Goal: Task Accomplishment & Management: Complete application form

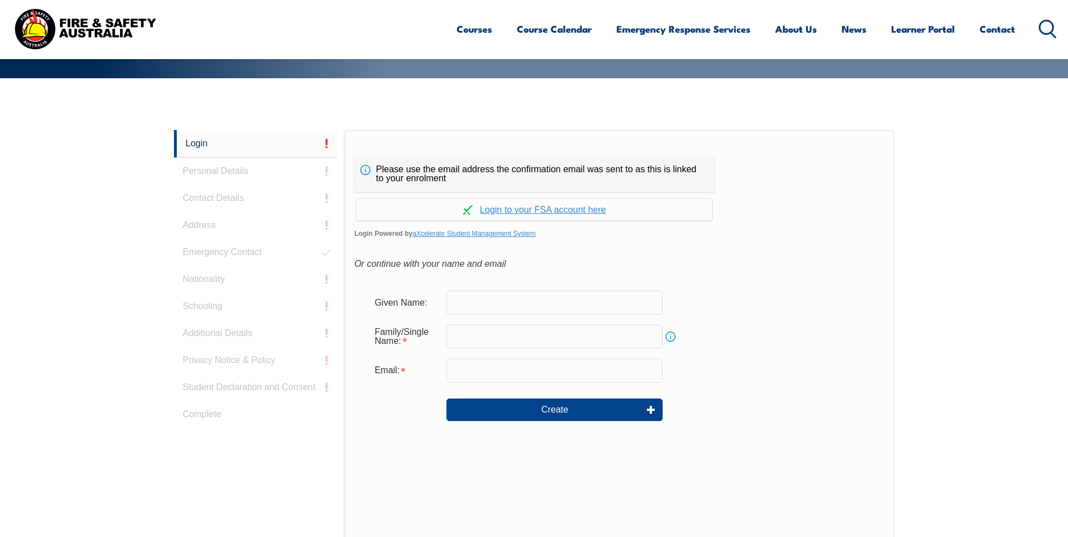
scroll to position [300, 0]
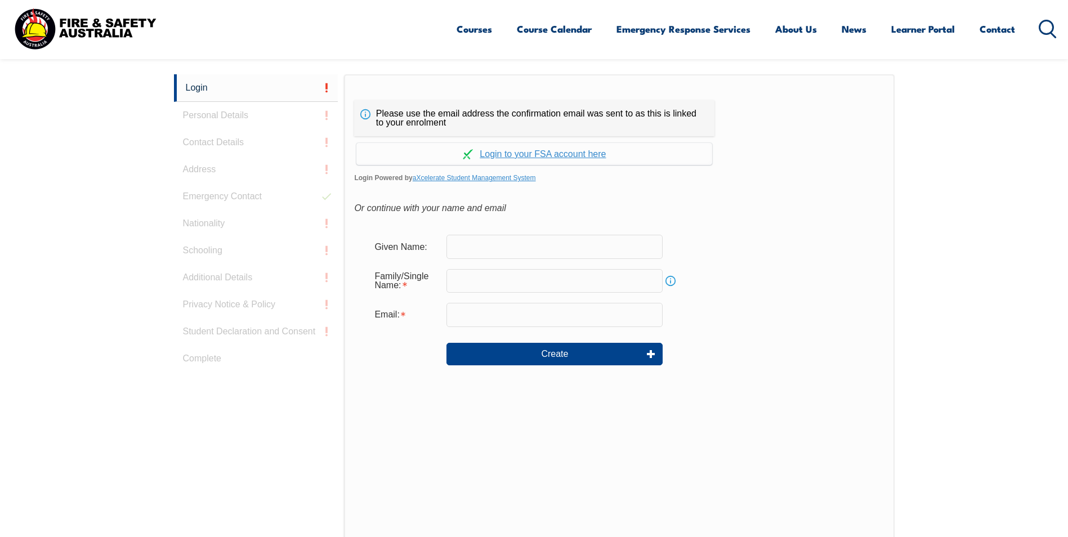
click at [457, 248] on input "text" at bounding box center [554, 247] width 216 height 24
type input "Sermone"
type input "[EMAIL_ADDRESS][DOMAIN_NAME]"
click at [483, 288] on input "text" at bounding box center [554, 281] width 216 height 24
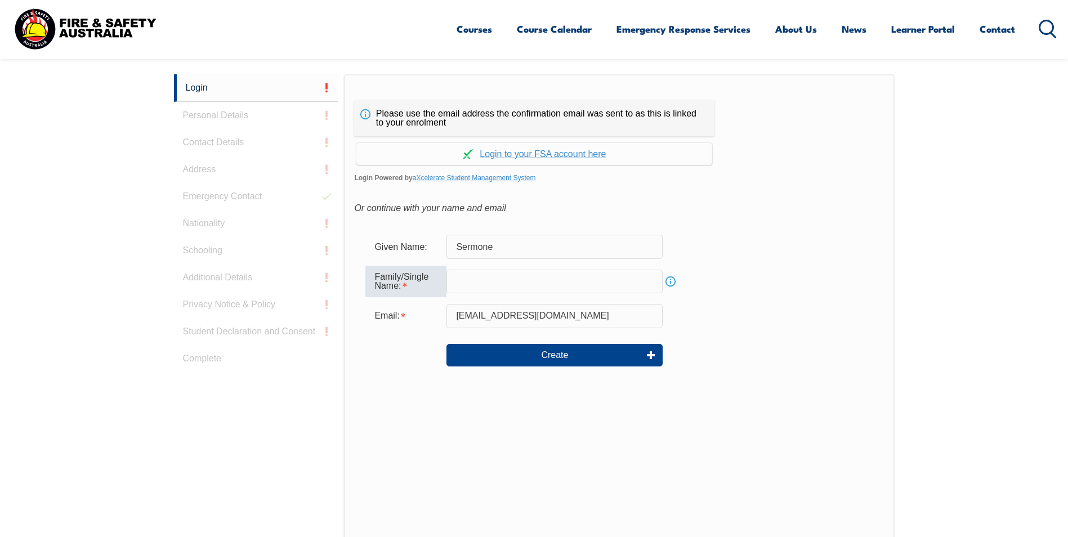
type input "Warn"
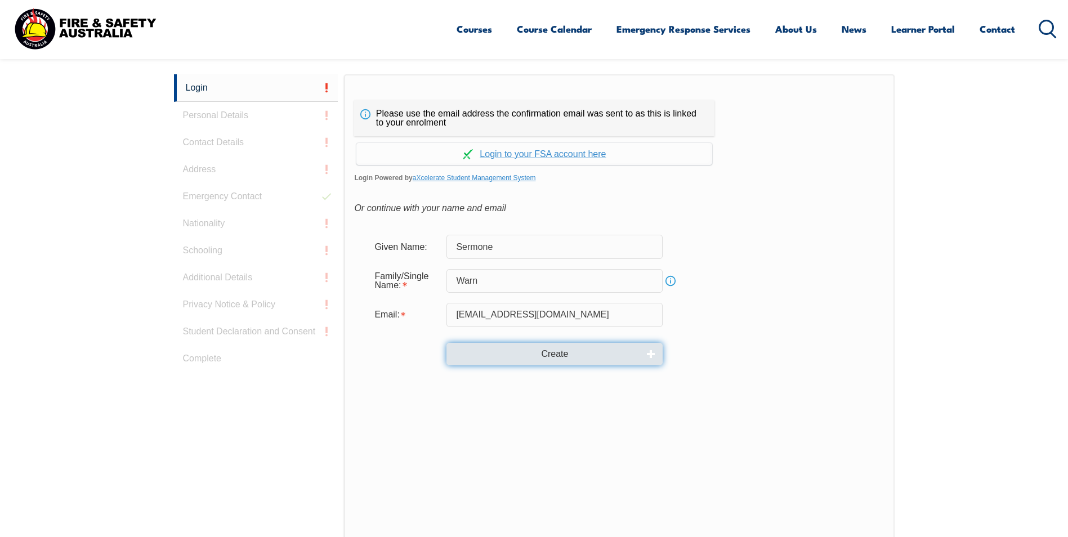
click at [492, 354] on button "Create" at bounding box center [554, 354] width 216 height 23
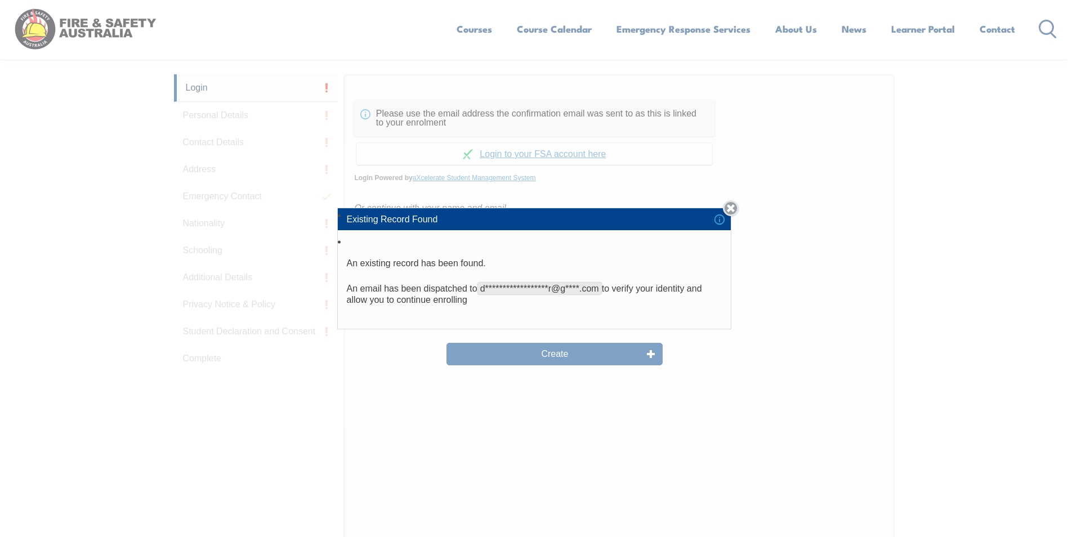
click at [734, 211] on link "Close" at bounding box center [731, 208] width 16 height 16
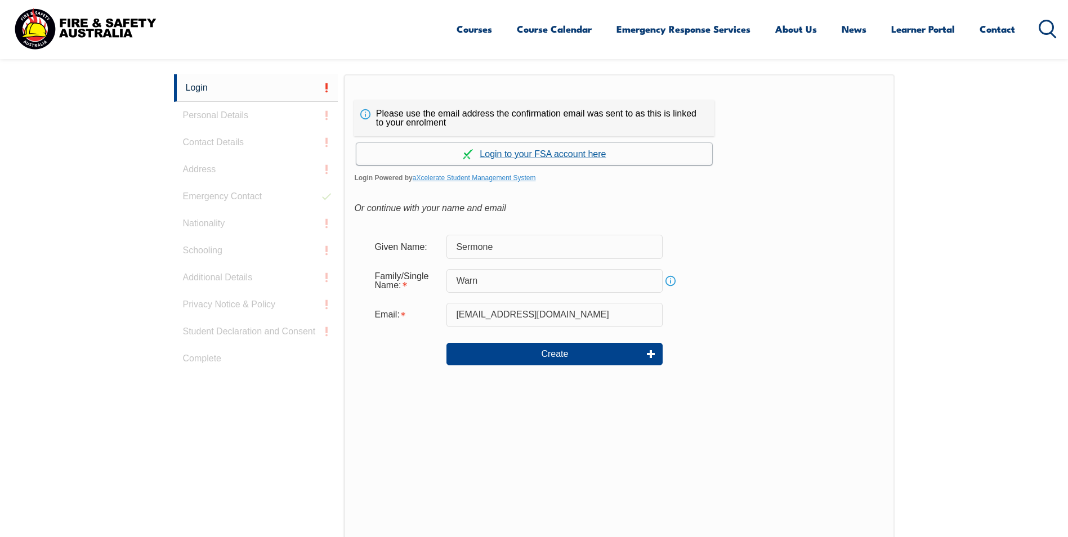
click at [578, 156] on link "Continue with aXcelerate" at bounding box center [534, 154] width 356 height 22
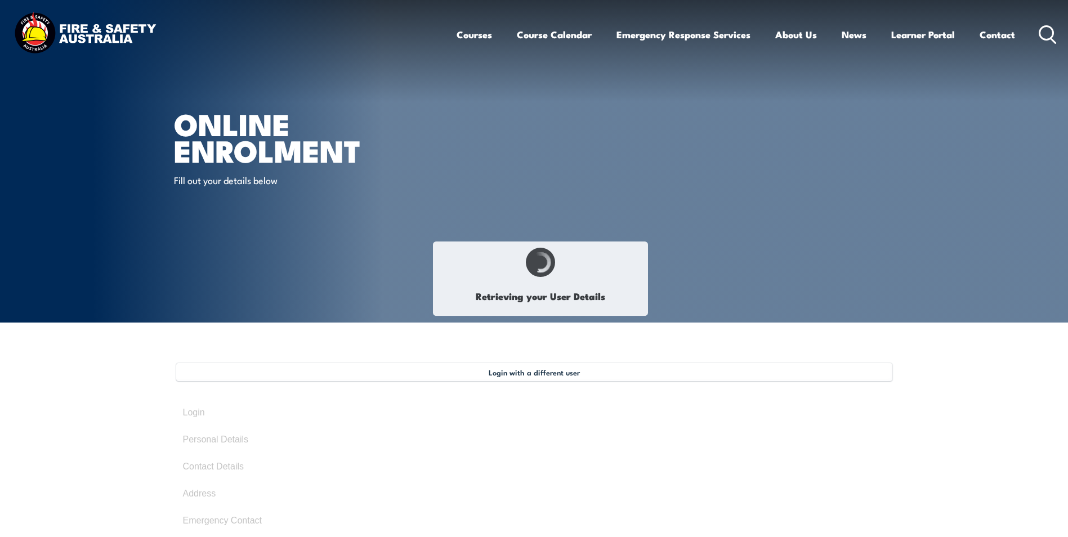
type input "Sermone"
type input "Warn"
type input "April 14, 1980"
type input "5A9V9D8EPF"
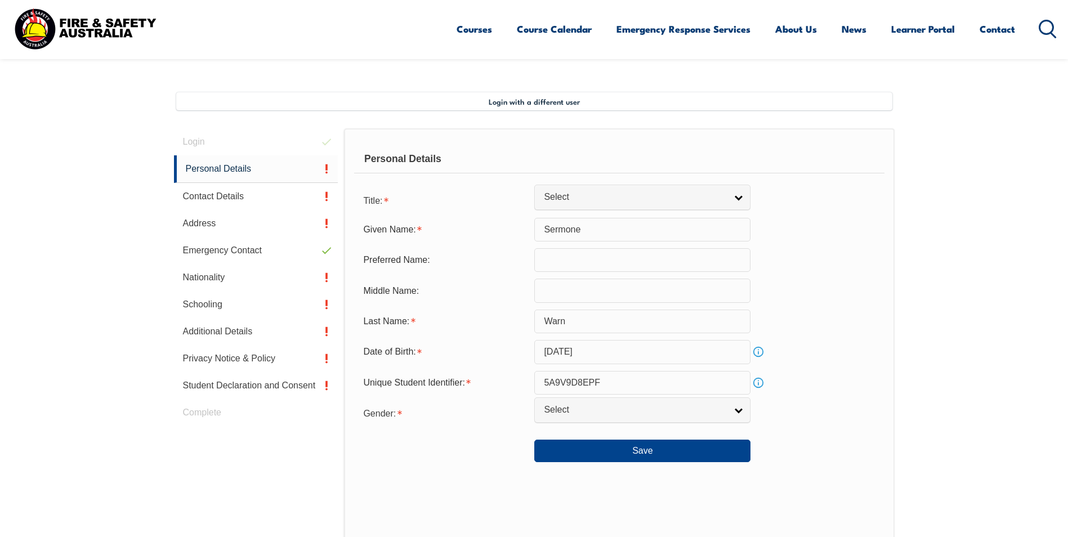
scroll to position [307, 0]
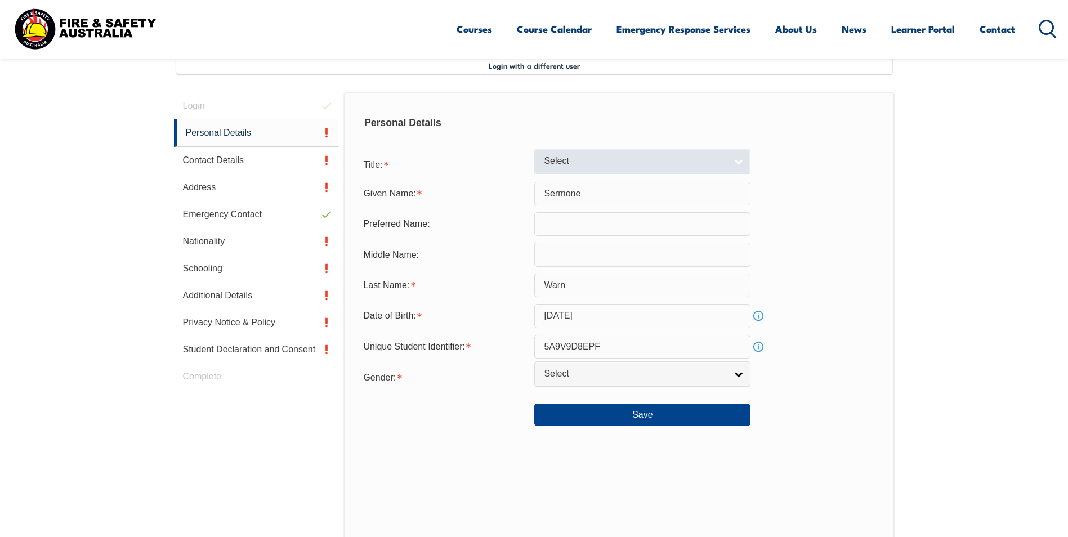
click at [564, 161] on span "Select" at bounding box center [635, 161] width 182 height 12
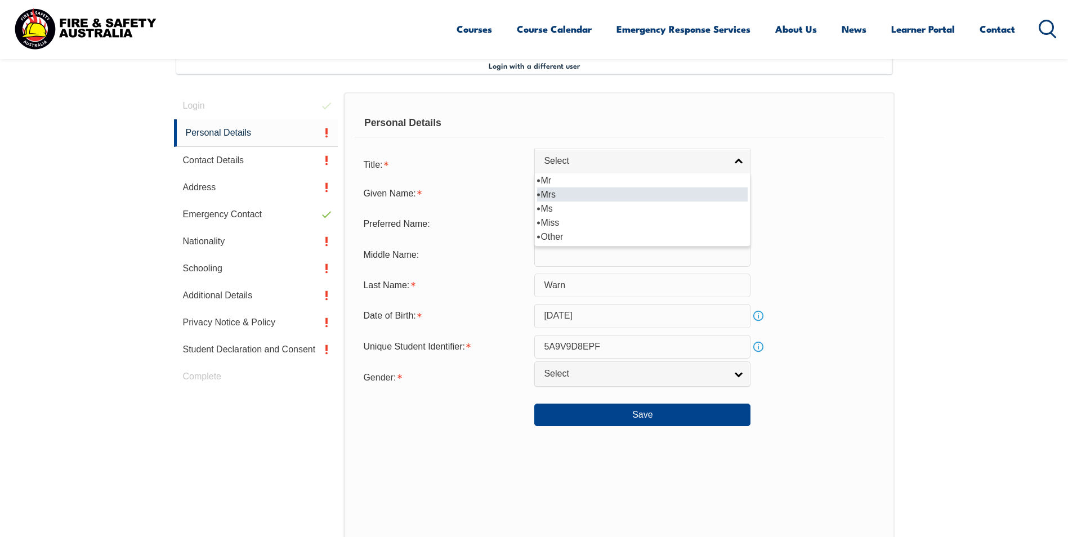
click at [564, 193] on li "Mrs" at bounding box center [642, 194] width 211 height 14
select select "Mrs"
click at [561, 252] on input "text" at bounding box center [642, 255] width 216 height 24
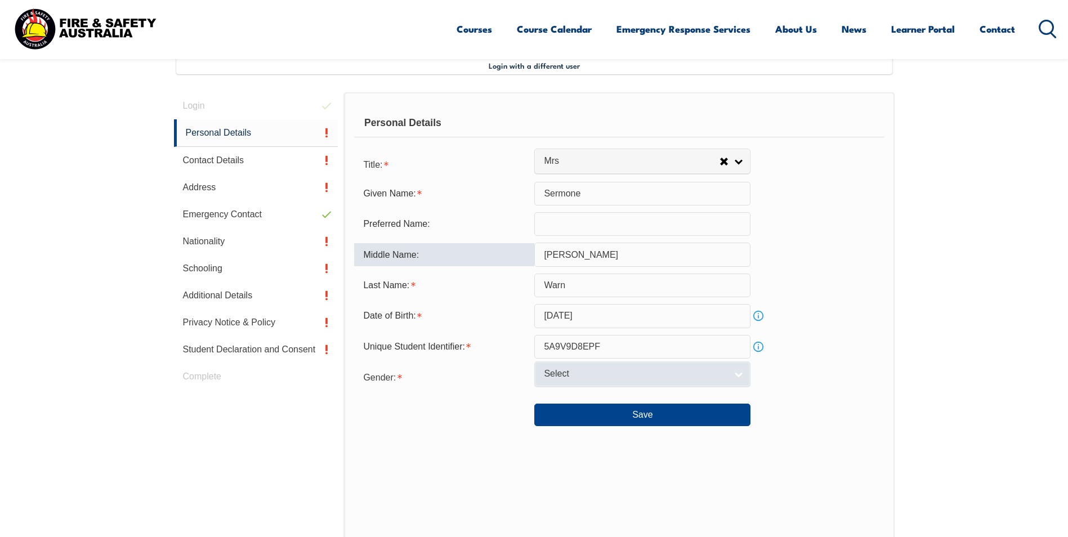
type input "Lee"
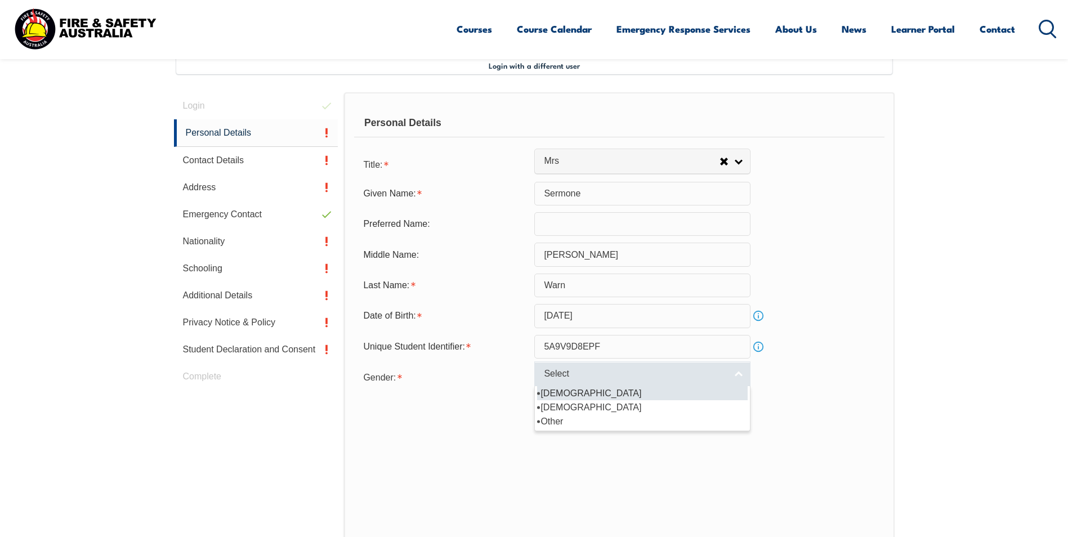
click at [572, 372] on span "Select" at bounding box center [635, 374] width 182 height 12
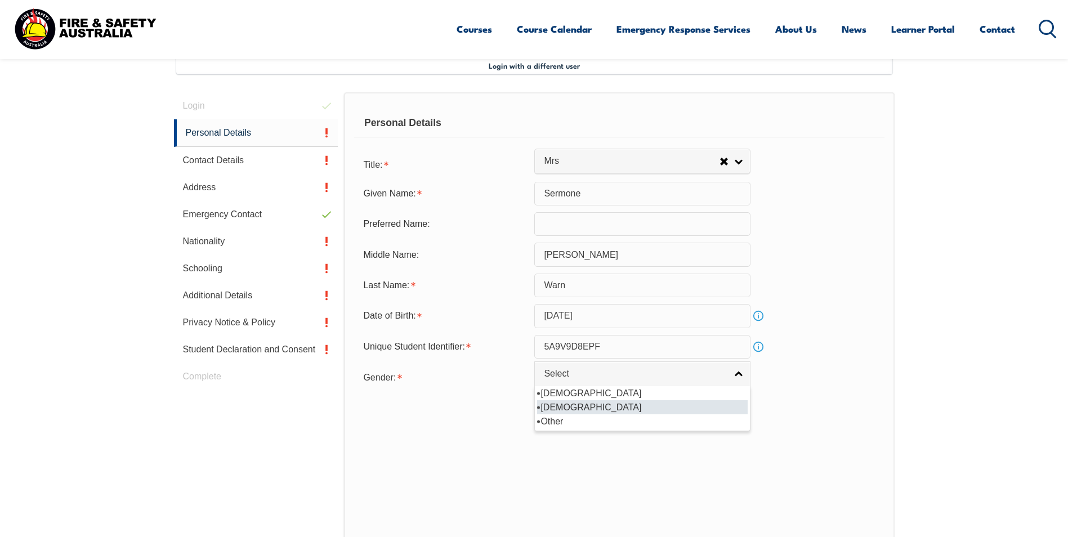
click at [563, 408] on li "Female" at bounding box center [642, 407] width 211 height 14
select select "F"
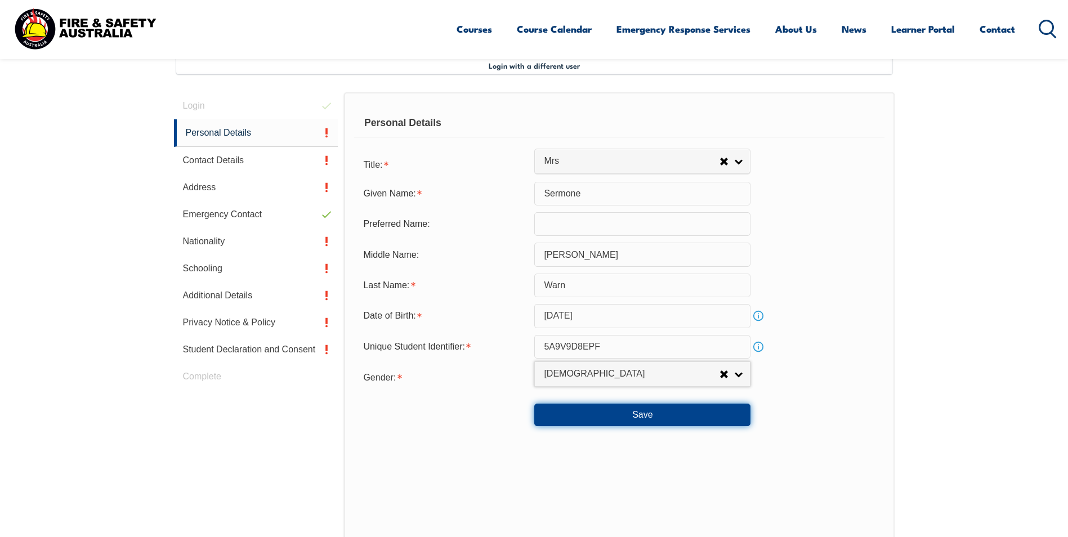
click at [704, 418] on button "Save" at bounding box center [642, 415] width 216 height 23
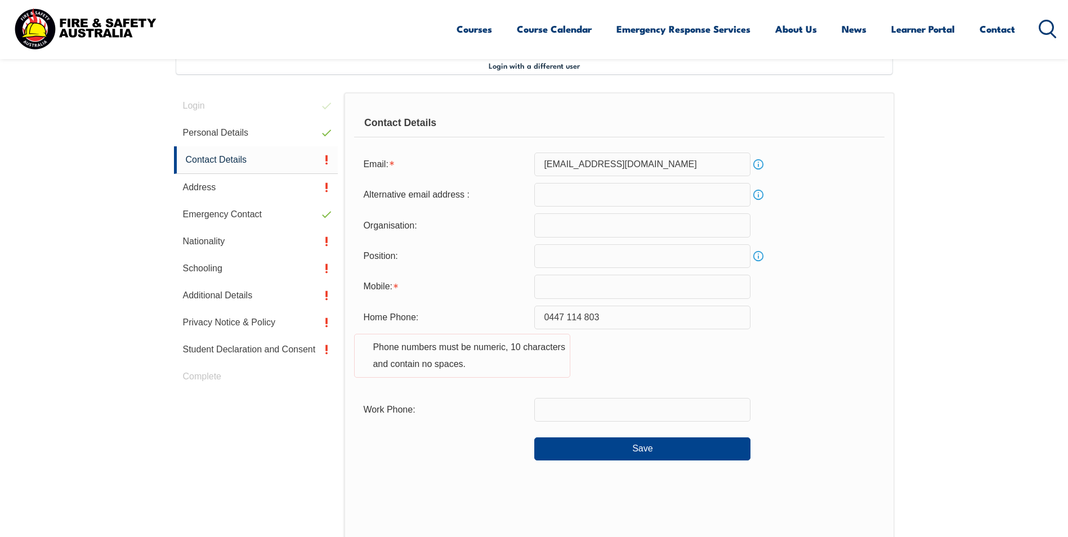
click at [557, 194] on input "email" at bounding box center [642, 195] width 216 height 24
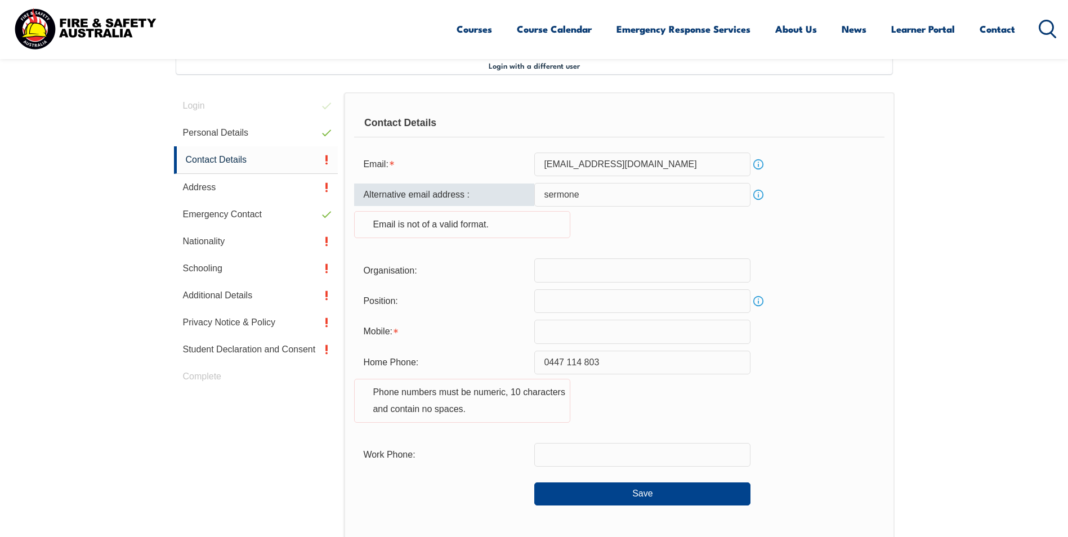
click at [685, 198] on input "sermone" at bounding box center [642, 195] width 216 height 24
type input "sermonewarn@outlook.com"
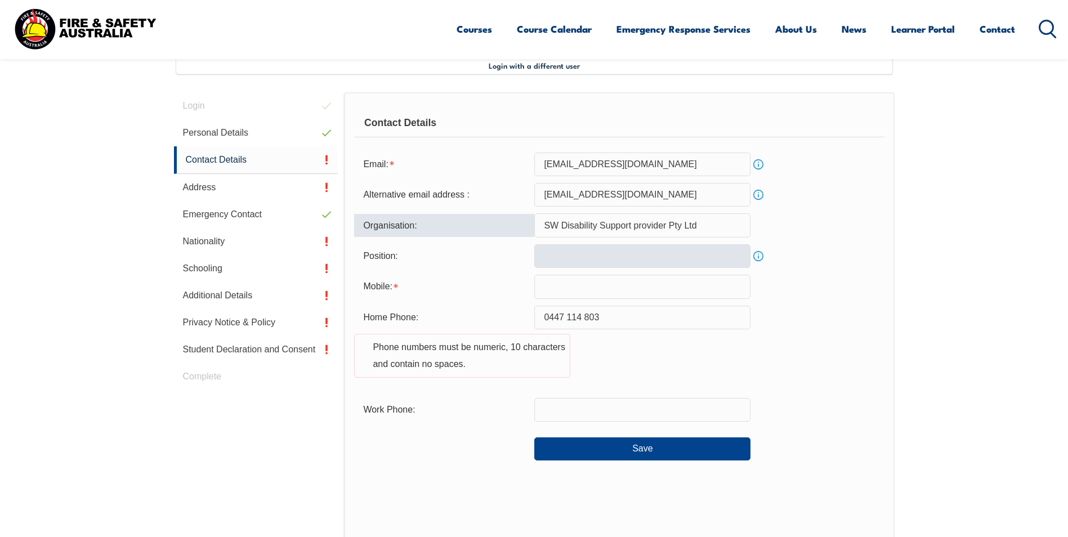
type input "SW Disability Support provider Pty Ltd"
click at [625, 253] on input "text" at bounding box center [642, 256] width 216 height 24
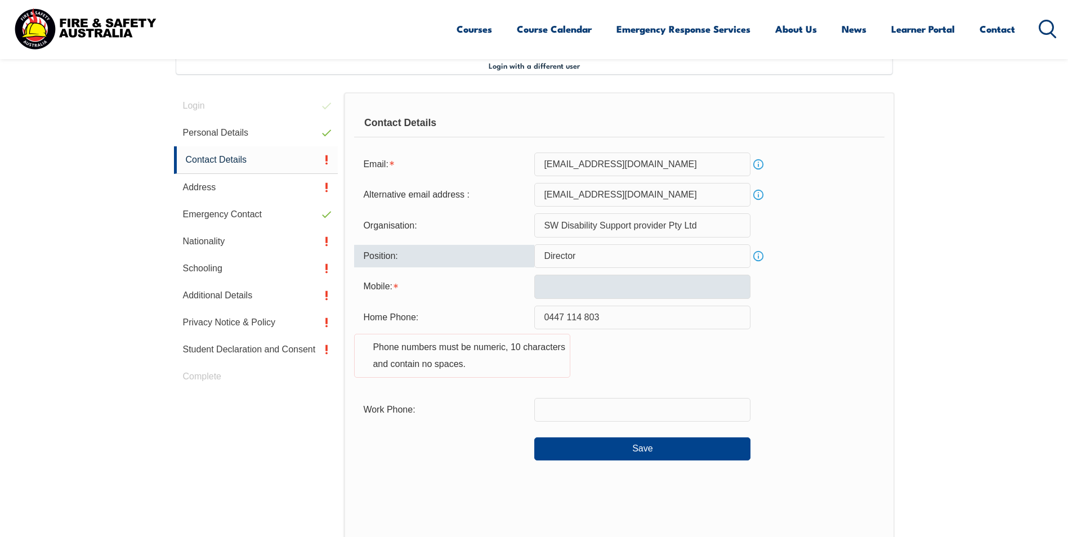
type input "Director"
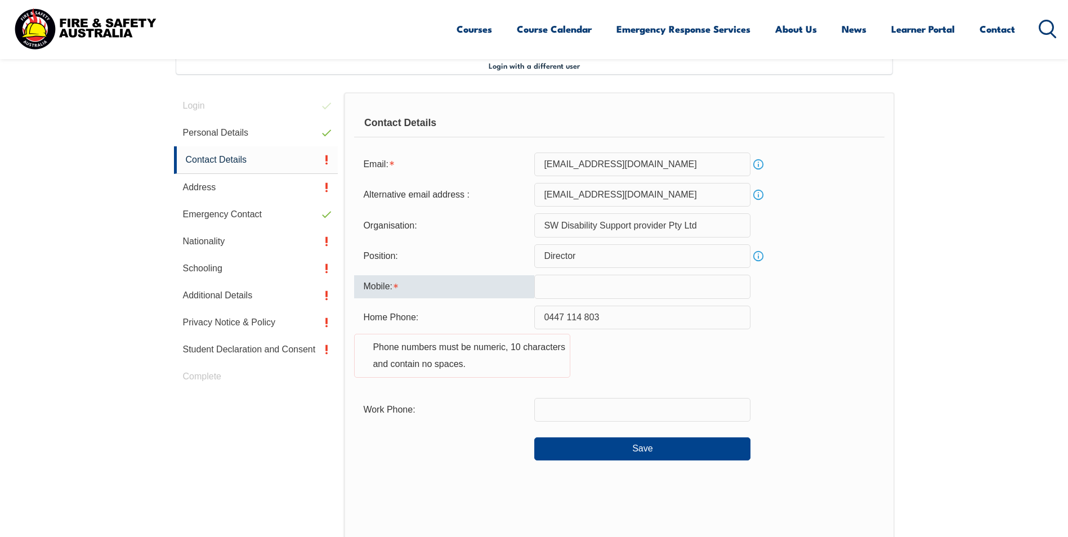
click at [610, 290] on input "text" at bounding box center [642, 287] width 216 height 24
type input "0447114803"
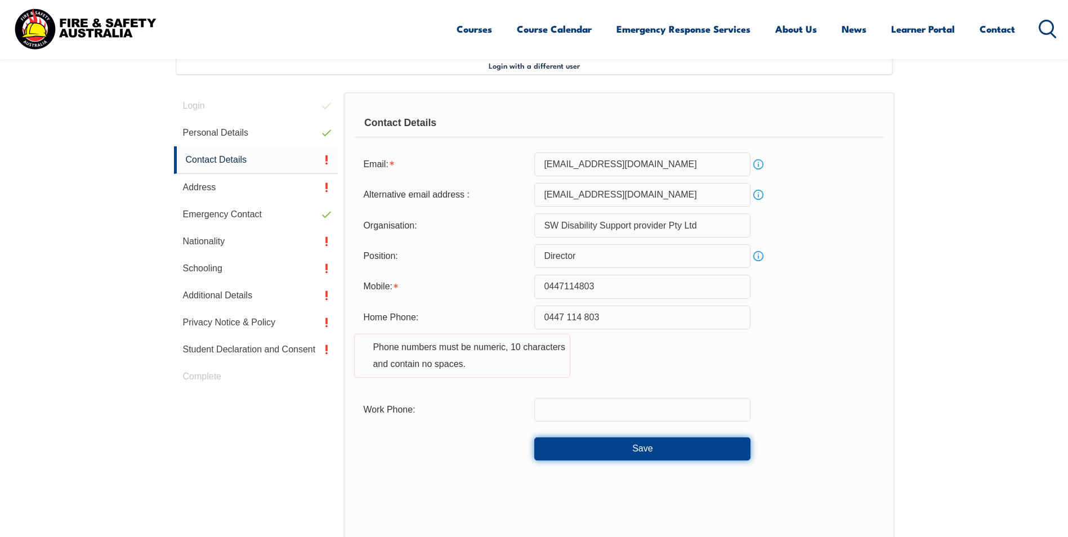
click at [628, 445] on button "Save" at bounding box center [642, 448] width 216 height 23
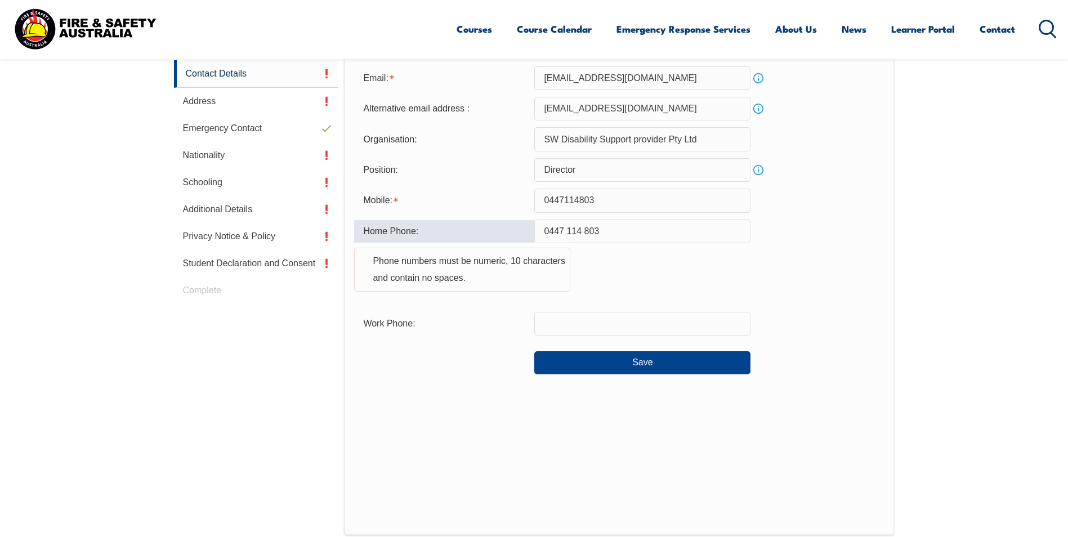
scroll to position [387, 0]
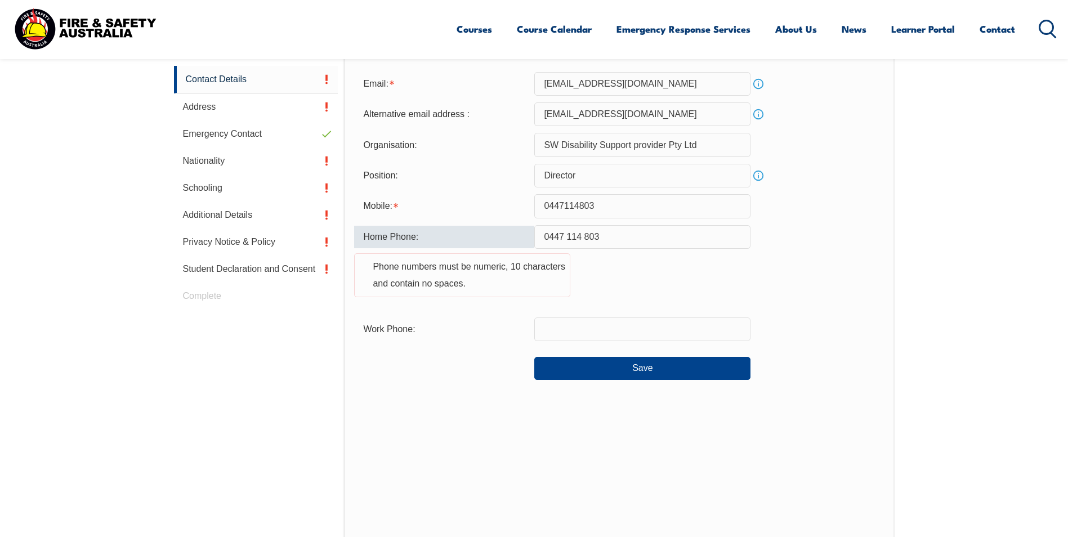
click at [622, 242] on input "0447 114 803" at bounding box center [642, 237] width 216 height 24
type input "0"
click at [608, 325] on input "text" at bounding box center [642, 330] width 216 height 24
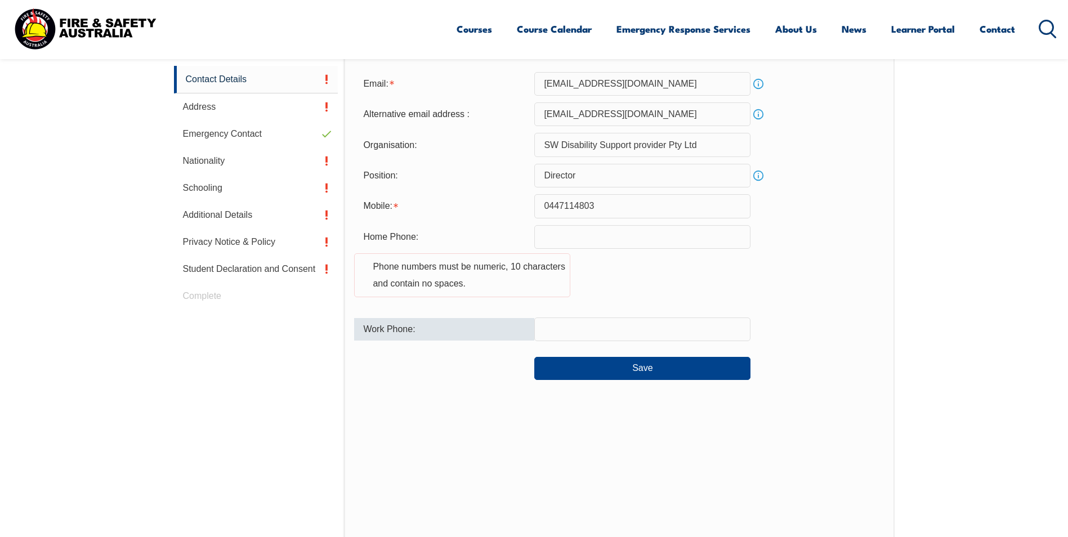
type input "0447114803"
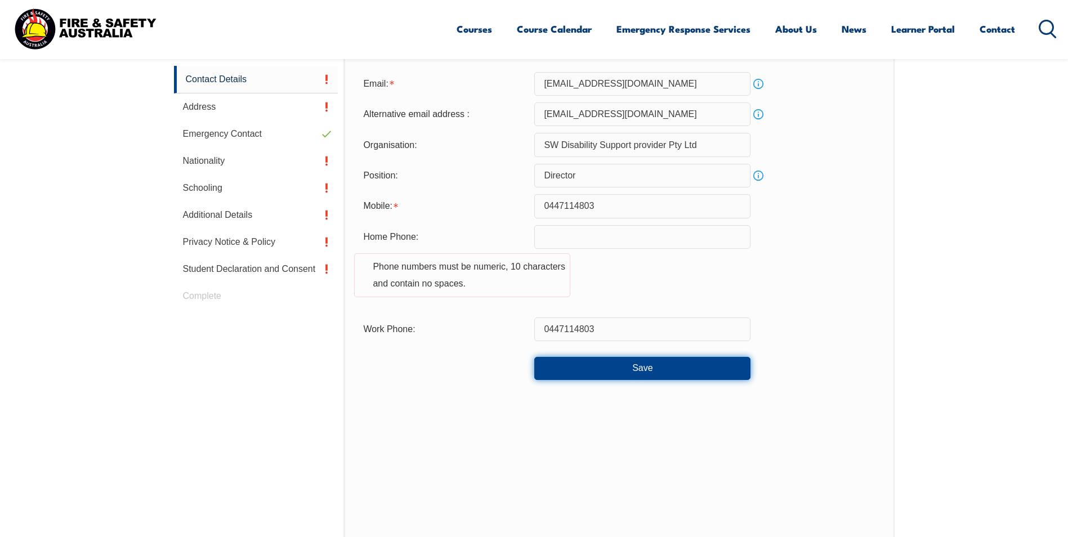
click at [616, 370] on button "Save" at bounding box center [642, 368] width 216 height 23
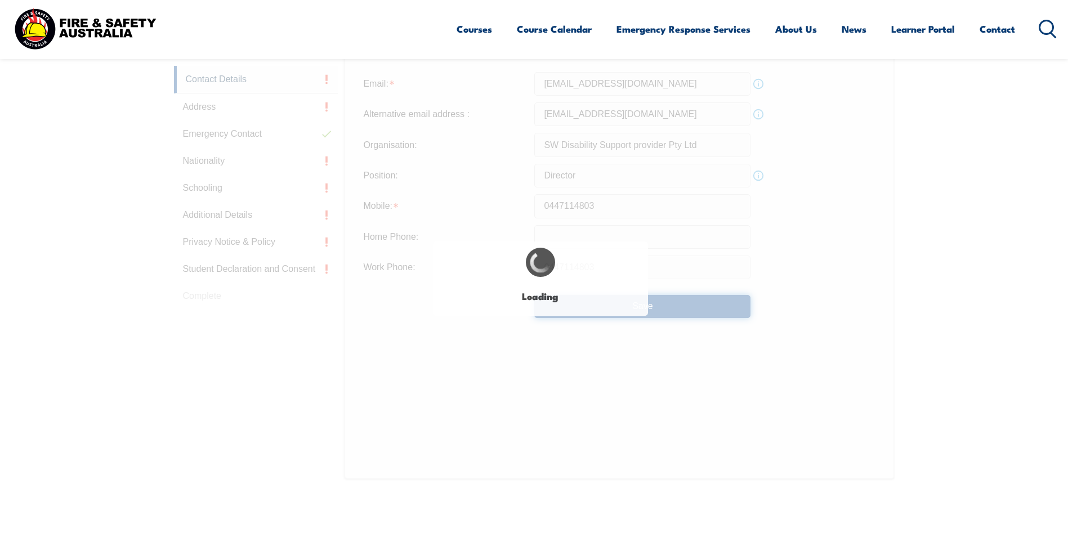
type input "0447 114 803"
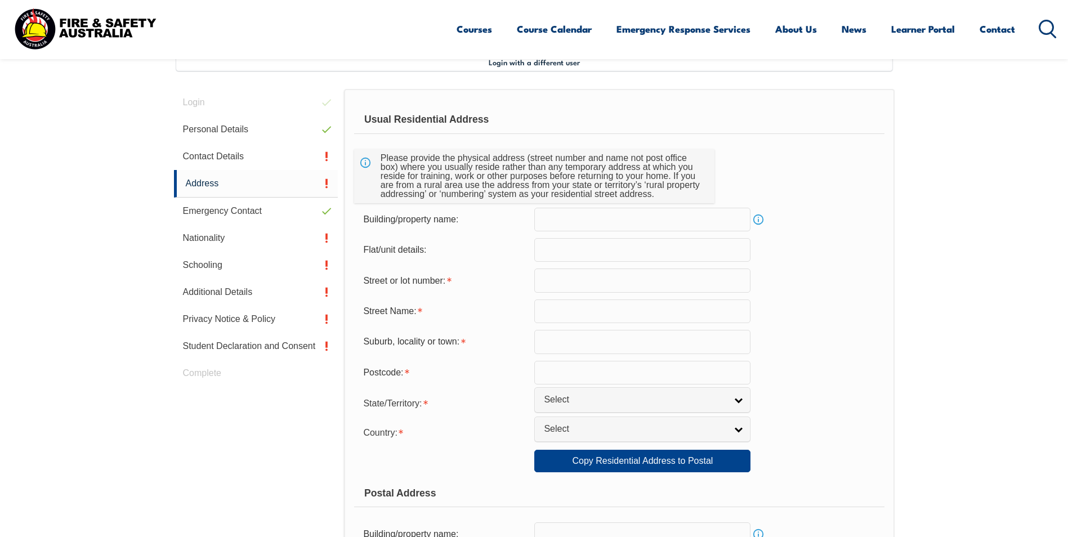
scroll to position [307, 0]
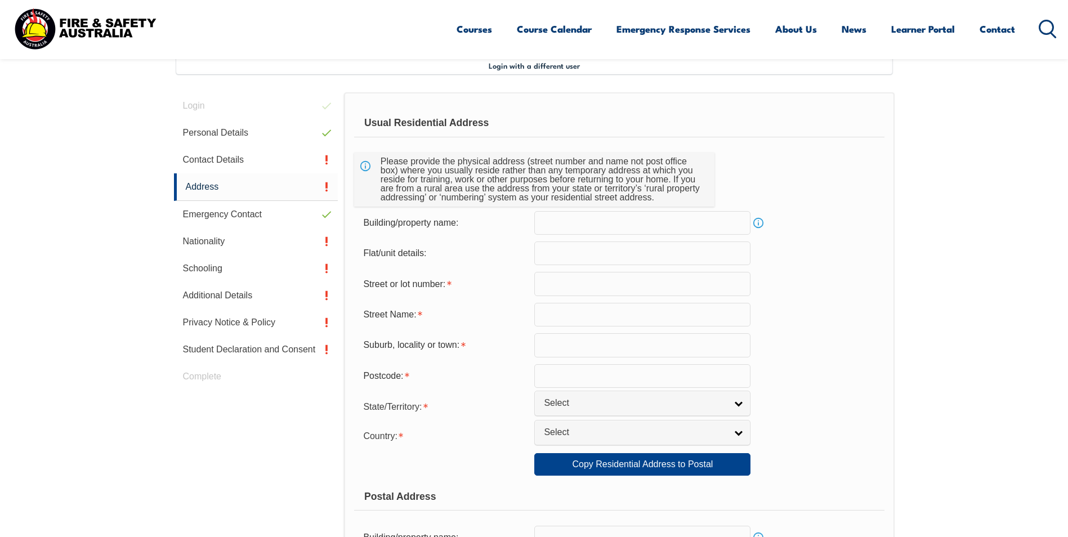
click at [551, 227] on input "text" at bounding box center [642, 223] width 216 height 24
click at [633, 226] on input "10 lindwall court" at bounding box center [642, 223] width 216 height 24
type input "1"
click at [546, 283] on input "text" at bounding box center [642, 284] width 216 height 24
type input "10 Lindwall cou"
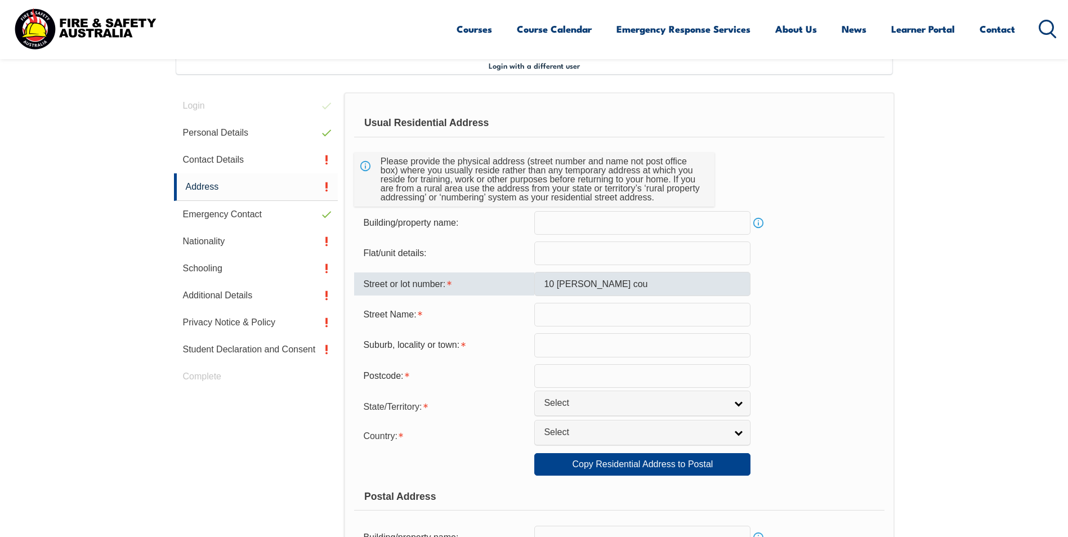
type input "springfield lakes"
type input "4300"
select select "QLD"
select select "1101"
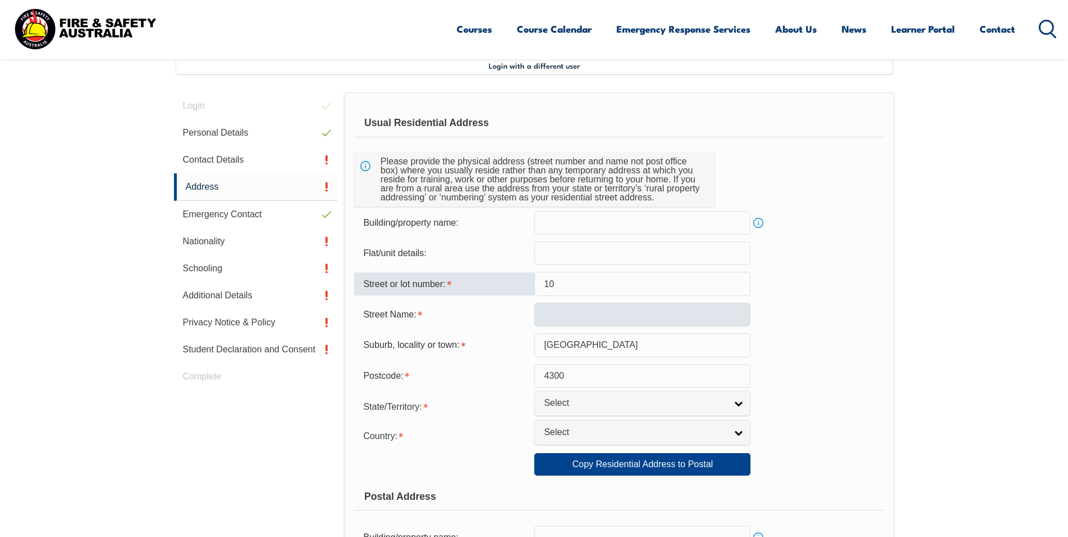
type input "10"
click at [547, 316] on input "text" at bounding box center [642, 315] width 216 height 24
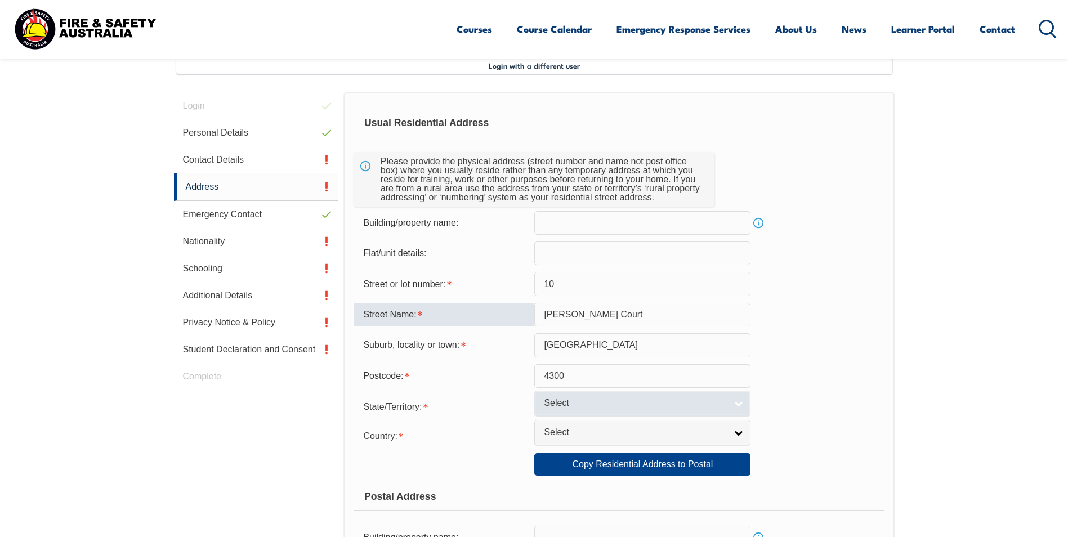
type input "Lindwall Court"
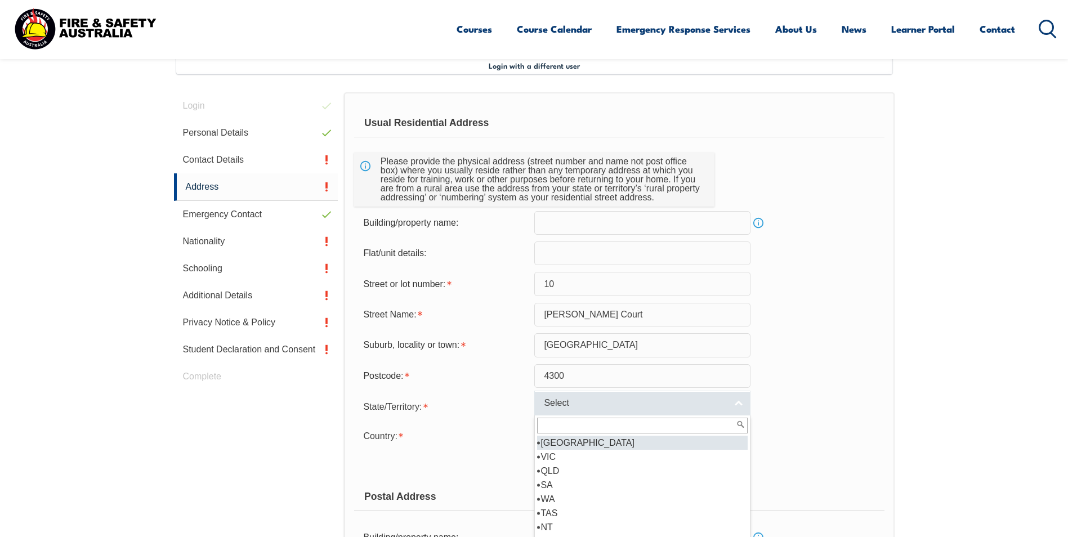
click at [559, 407] on span "Select" at bounding box center [635, 404] width 182 height 12
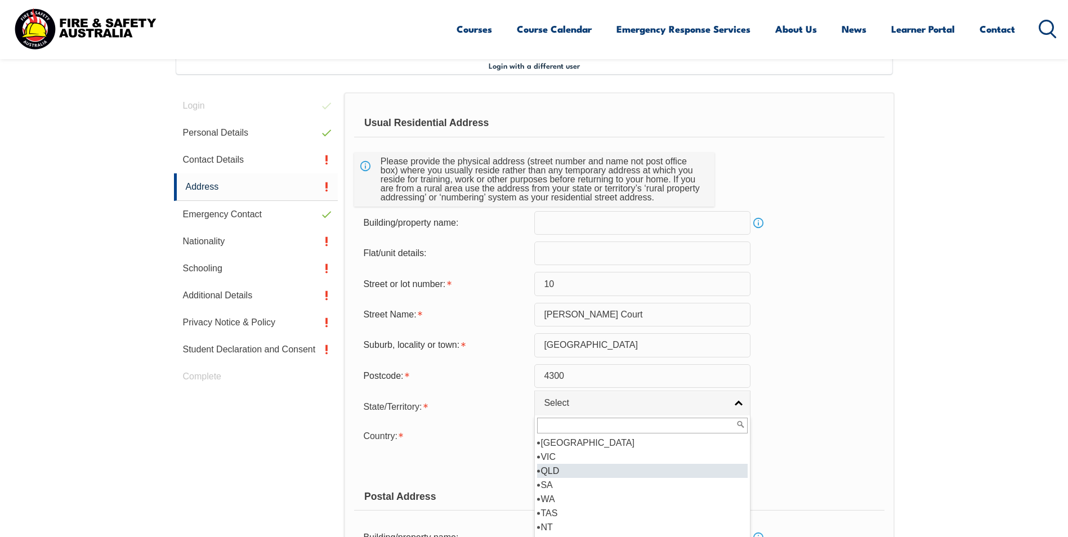
click at [556, 469] on li "QLD" at bounding box center [642, 471] width 211 height 14
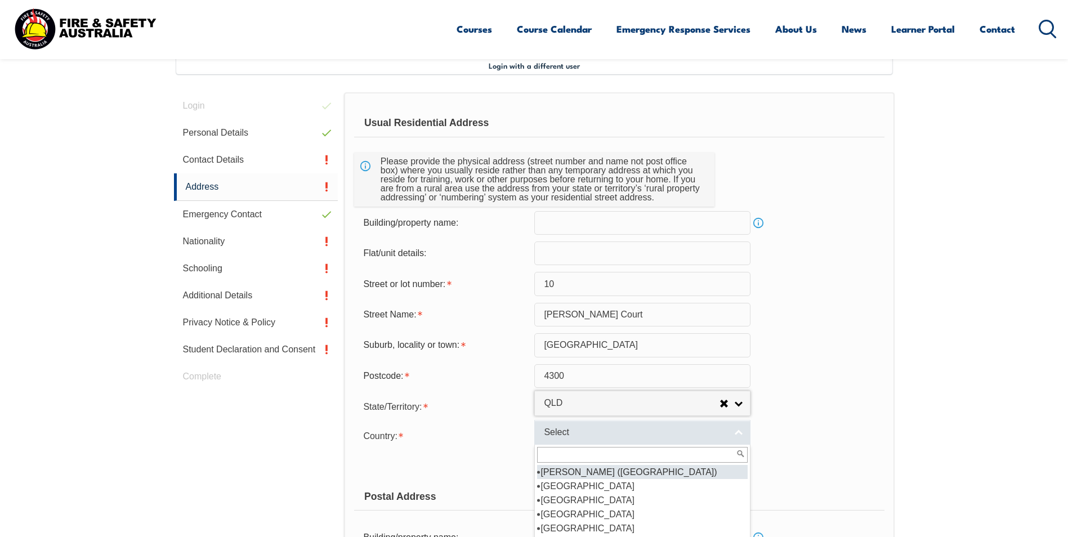
click at [548, 437] on span "Select" at bounding box center [635, 433] width 182 height 12
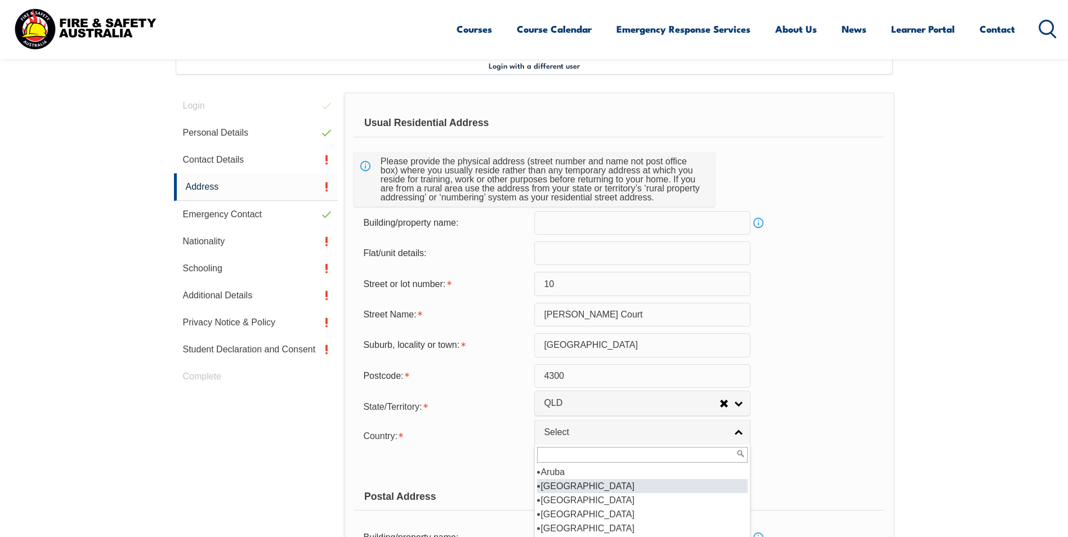
click at [568, 485] on li "Australia" at bounding box center [642, 486] width 211 height 14
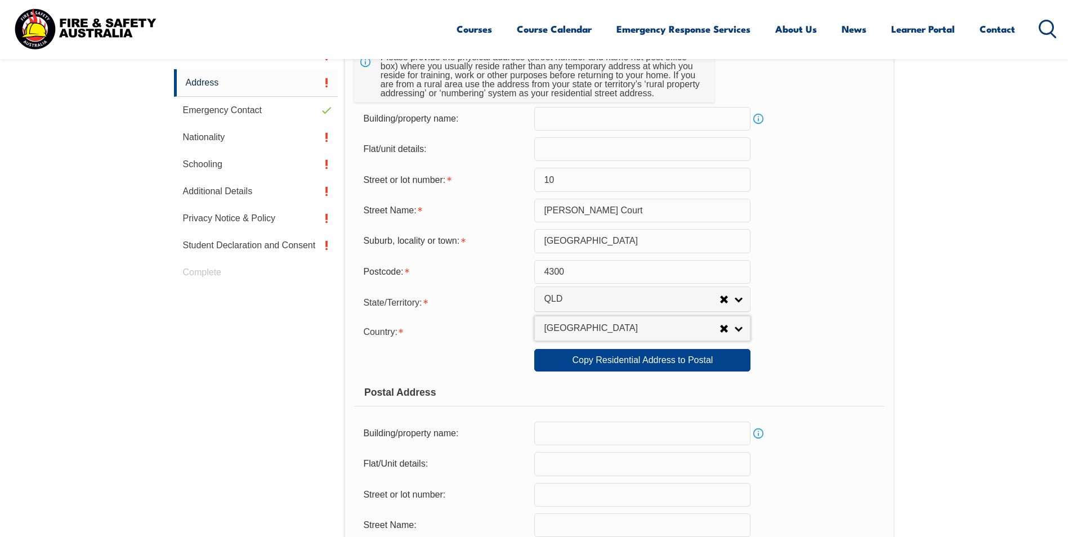
scroll to position [419, 0]
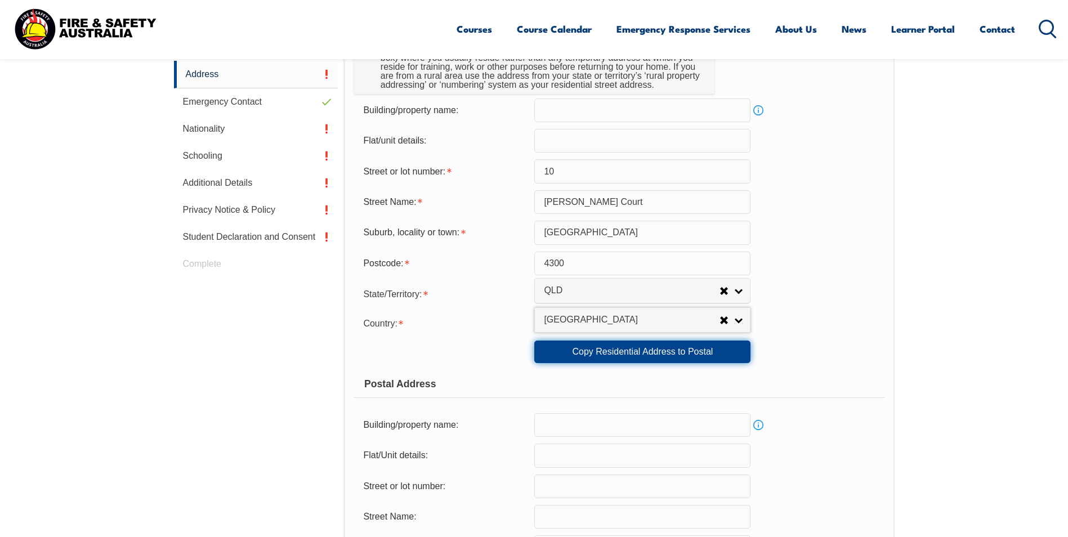
click at [704, 355] on link "Copy Residential Address to Postal" at bounding box center [642, 352] width 216 height 23
type input "10"
type input "Lindwall Court"
type input "springfield lakes"
select select "1101"
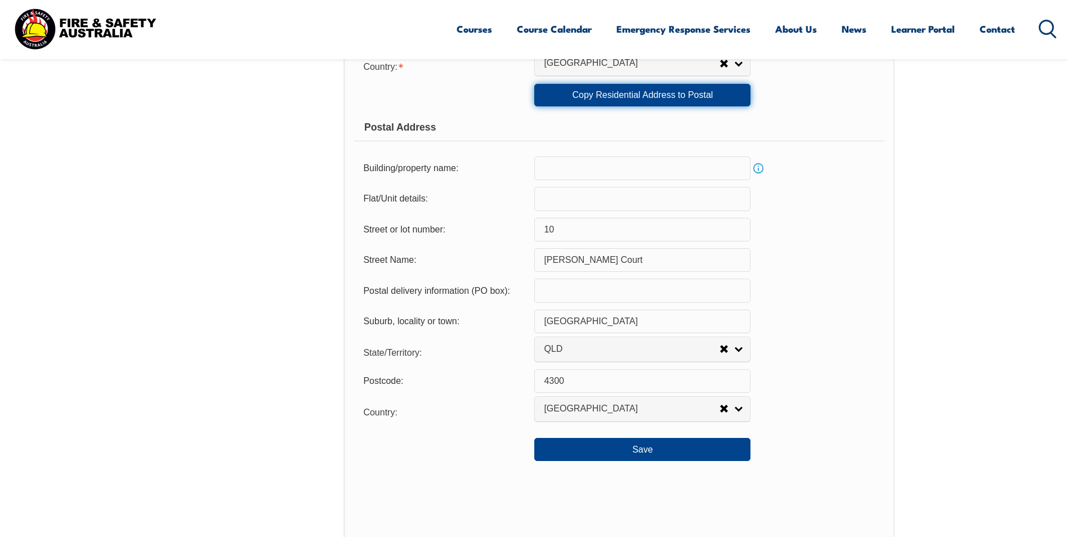
scroll to position [814, 0]
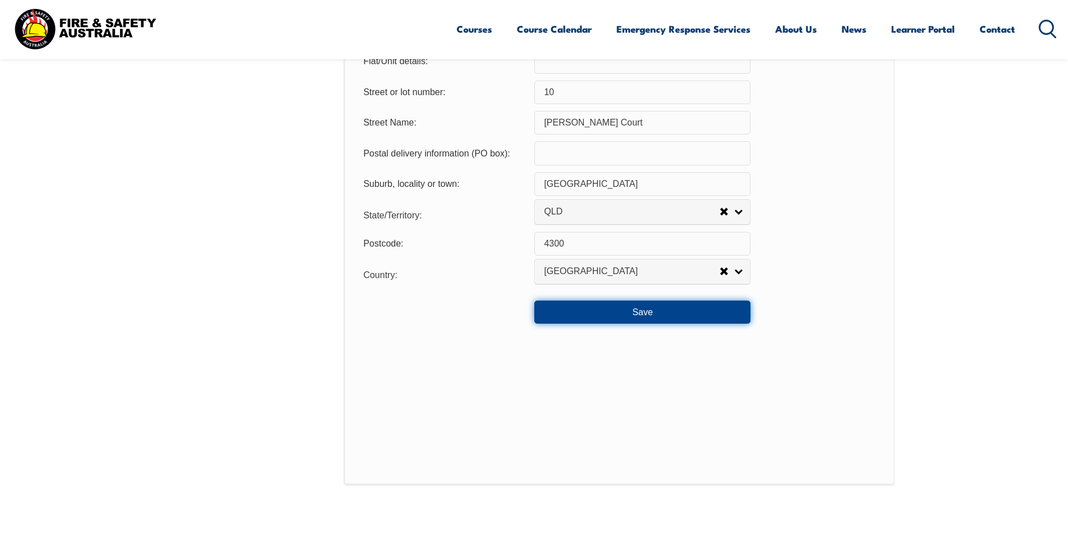
click at [674, 318] on button "Save" at bounding box center [642, 312] width 216 height 23
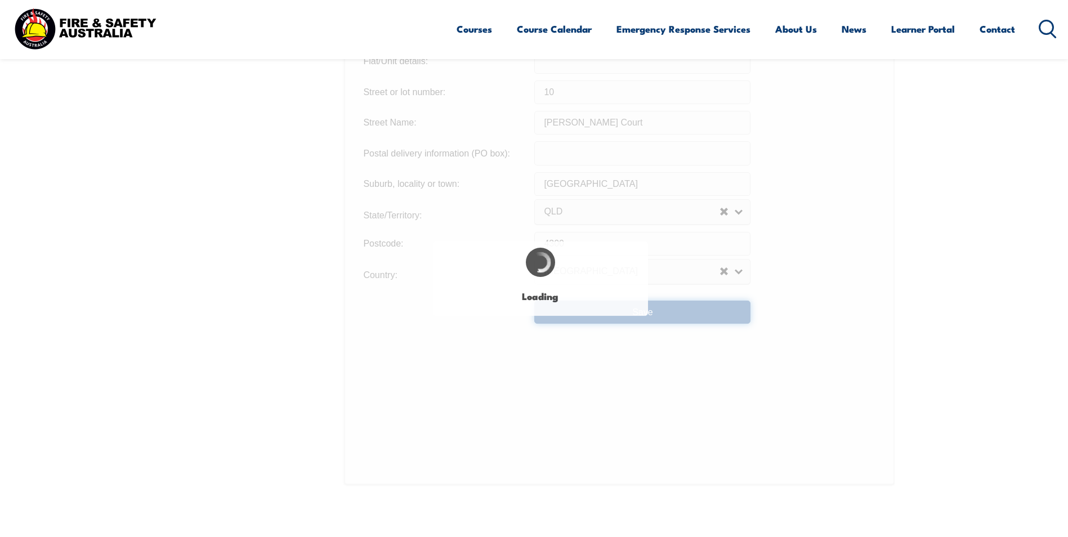
type input "10"
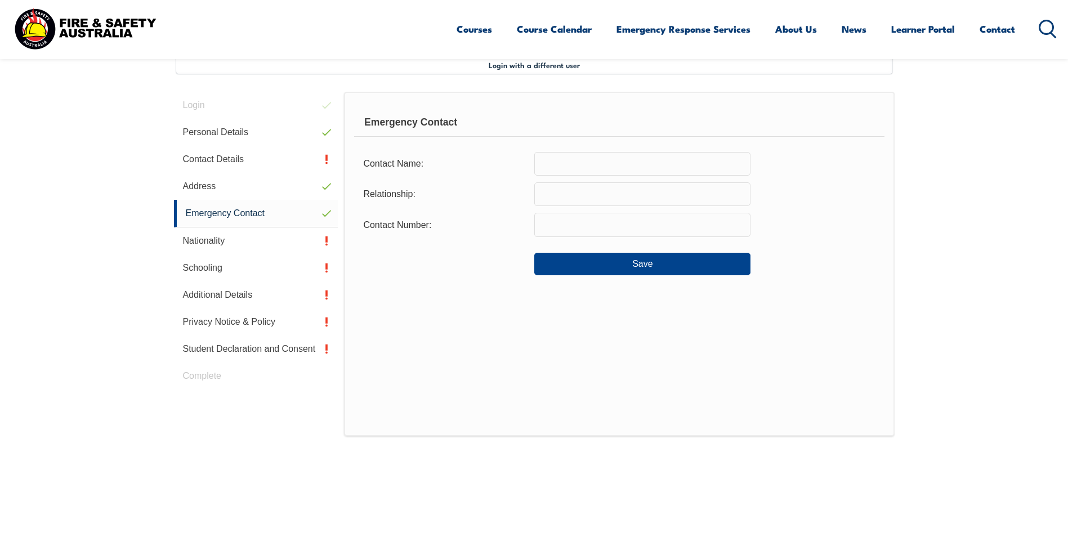
scroll to position [307, 0]
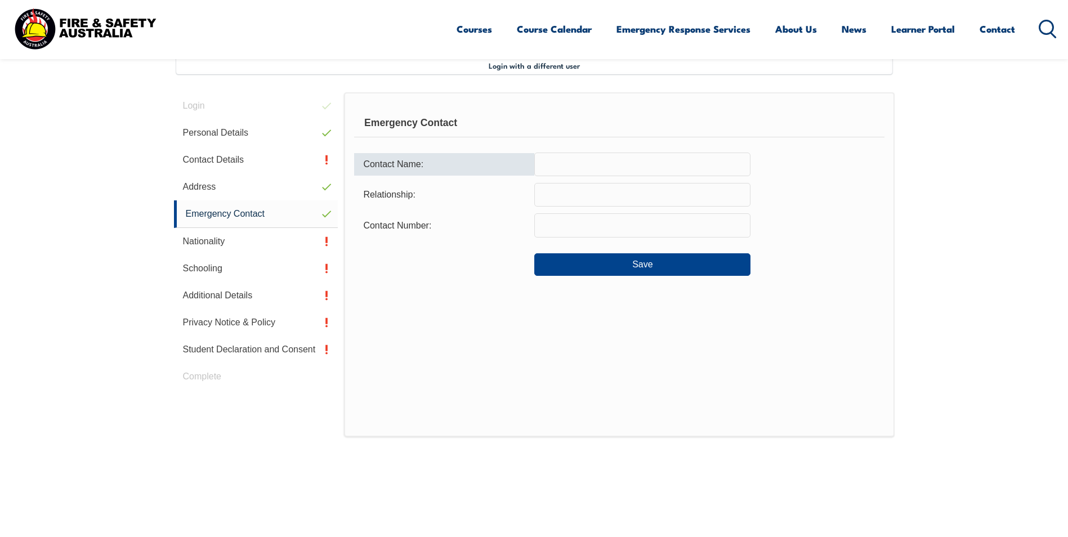
click at [552, 165] on input "text" at bounding box center [642, 165] width 216 height 24
type input "a"
type input "Adam Warn"
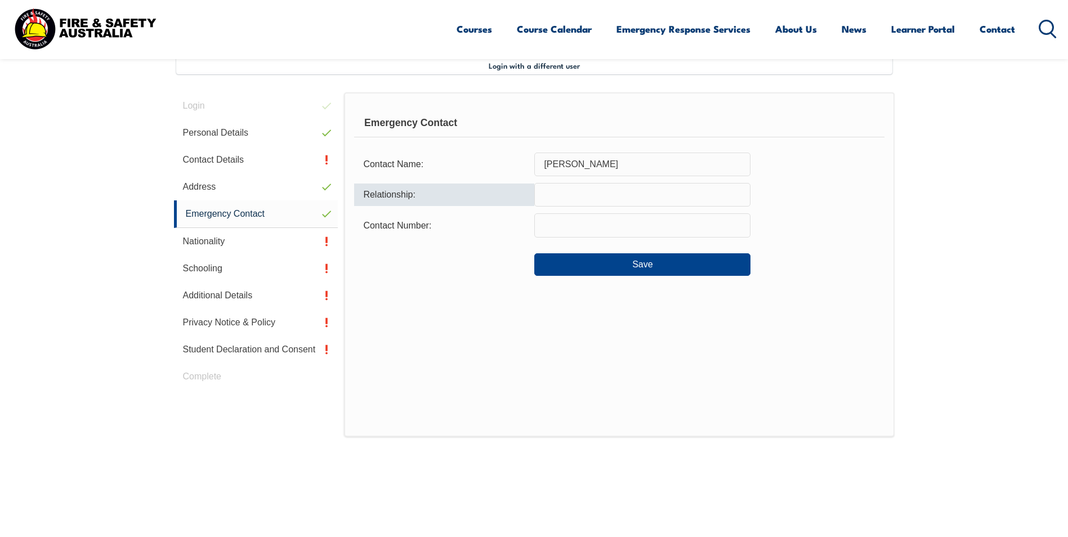
click at [596, 202] on input "text" at bounding box center [642, 195] width 216 height 24
type input "Husband"
click at [583, 225] on input "text" at bounding box center [642, 225] width 216 height 24
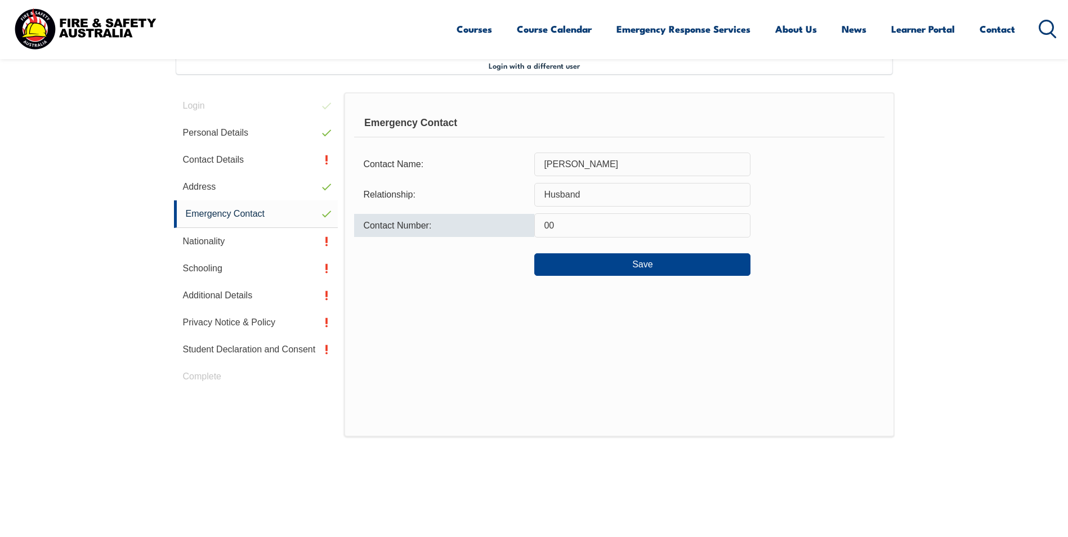
type input "0"
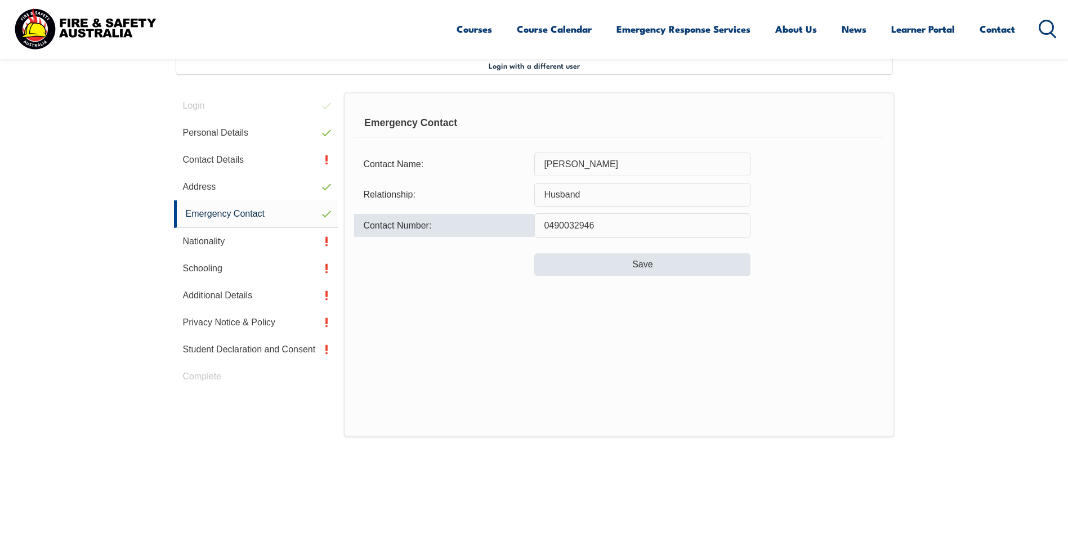
type input "0490032946"
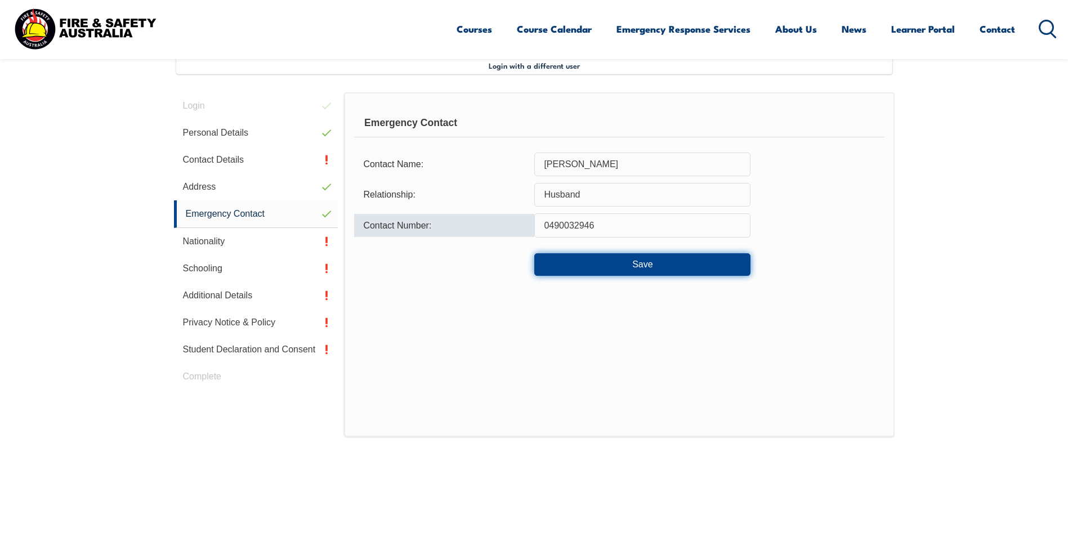
click at [582, 260] on button "Save" at bounding box center [642, 264] width 216 height 23
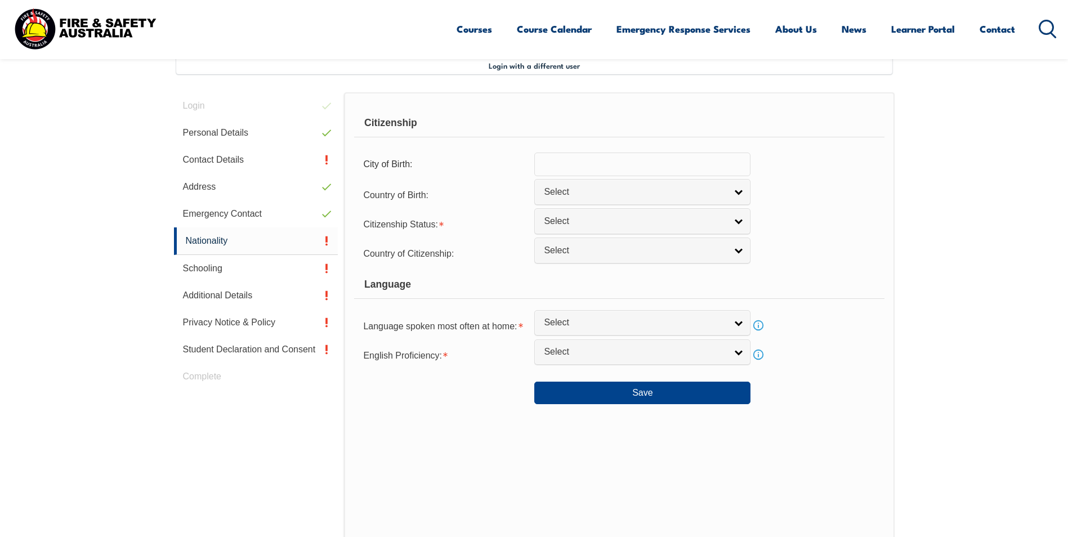
click at [560, 167] on input "text" at bounding box center [642, 165] width 216 height 24
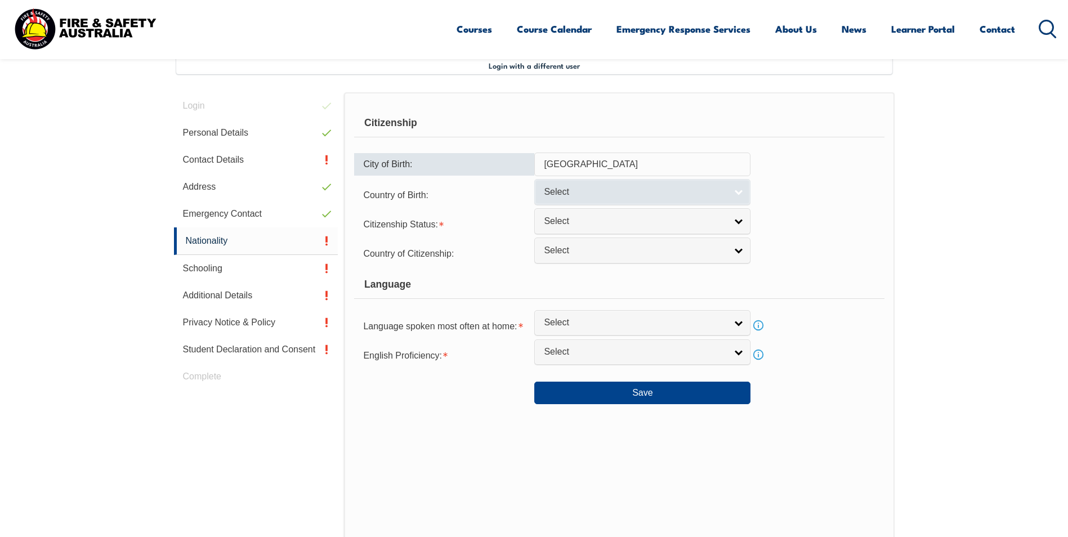
type input "Hobart"
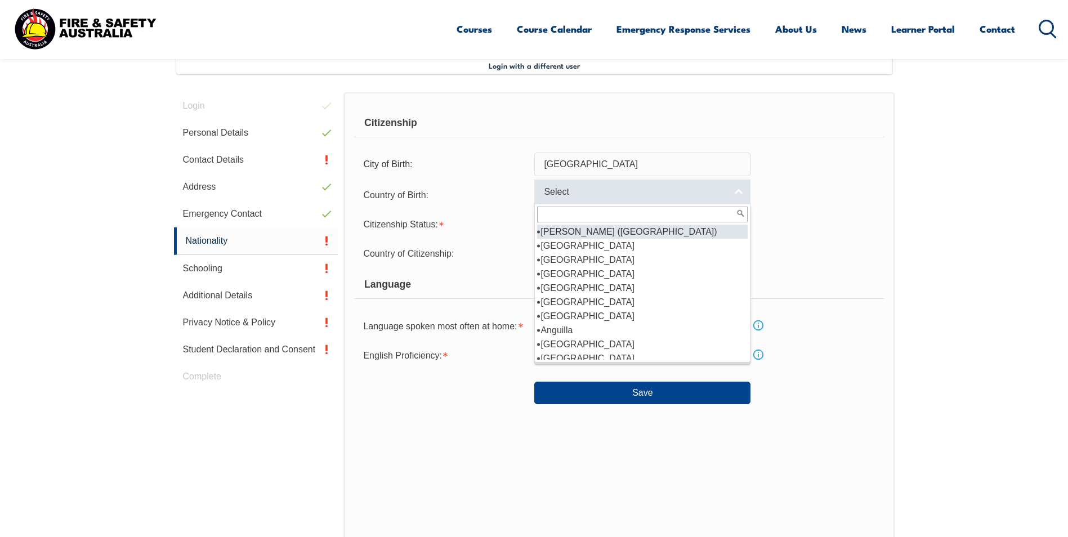
click at [573, 191] on span "Select" at bounding box center [635, 192] width 182 height 12
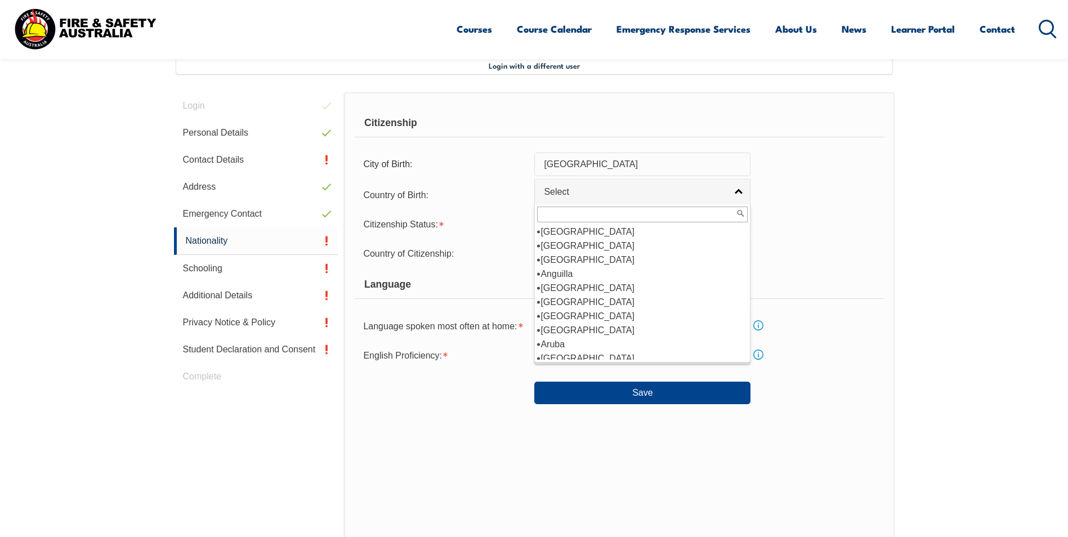
scroll to position [113, 0]
click at [564, 303] on li "Australia" at bounding box center [642, 302] width 211 height 14
select select "1101"
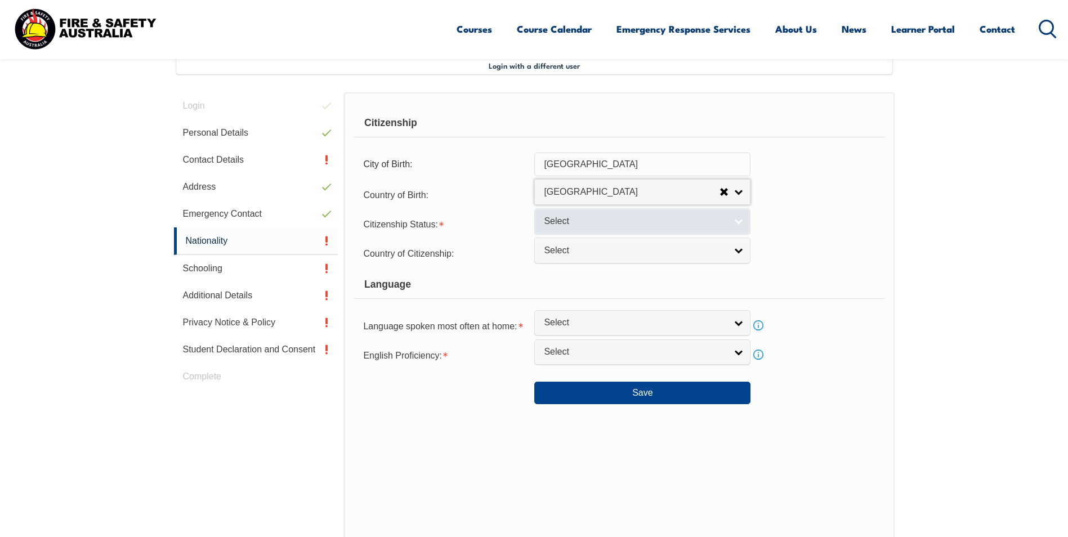
click at [602, 226] on span "Select" at bounding box center [635, 222] width 182 height 12
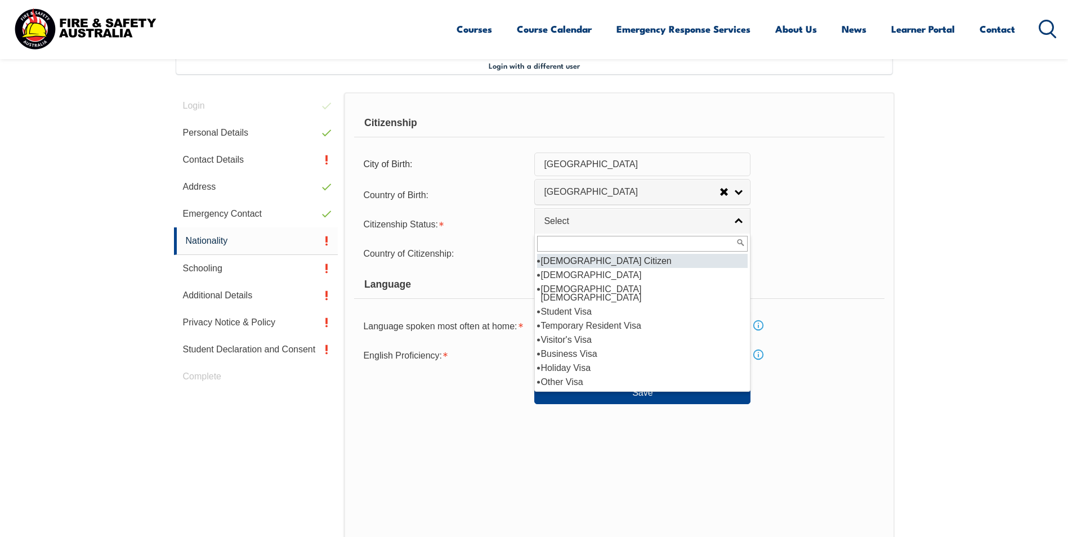
click at [600, 263] on li "Australian Citizen" at bounding box center [642, 261] width 211 height 14
select select "1"
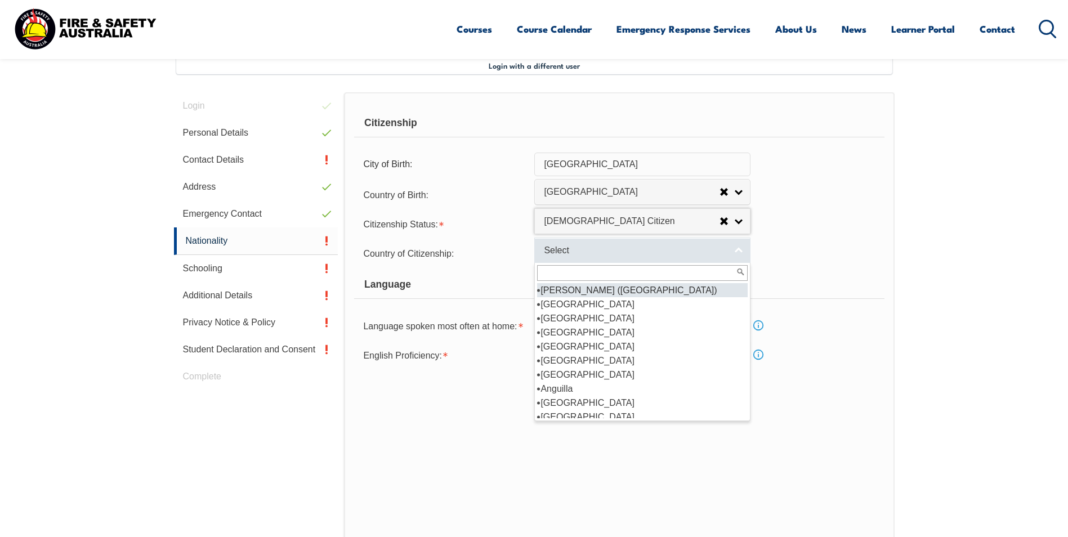
click at [737, 252] on link "Select" at bounding box center [642, 250] width 216 height 25
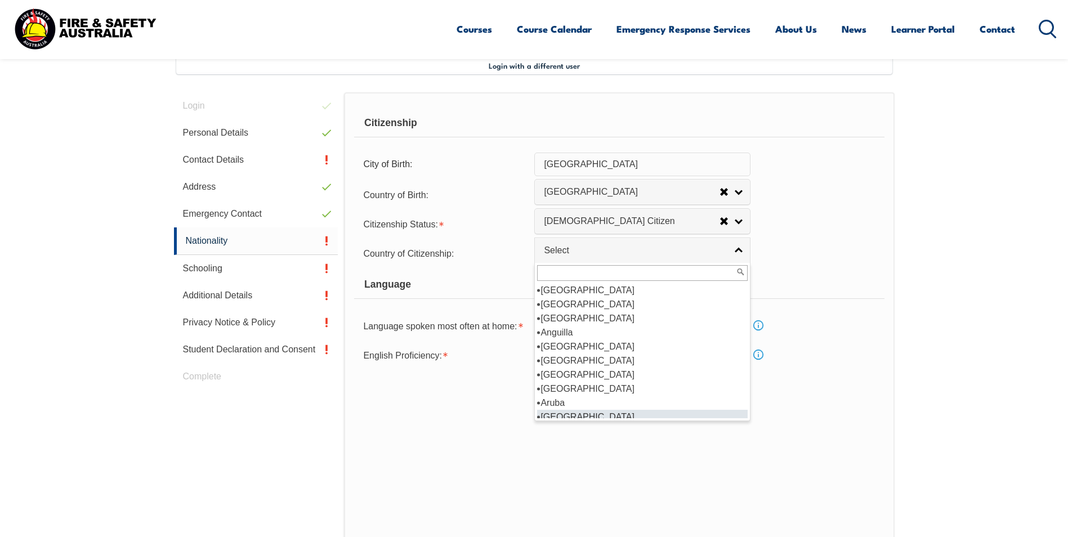
scroll to position [62, 0]
click at [610, 414] on li "Australia" at bounding box center [642, 411] width 211 height 14
select select "1101"
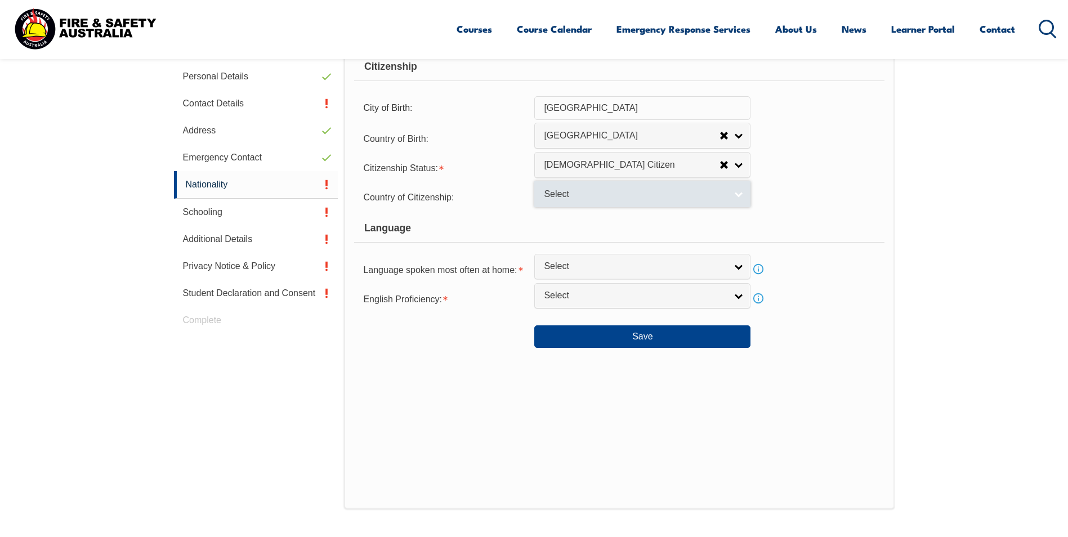
scroll to position [0, 0]
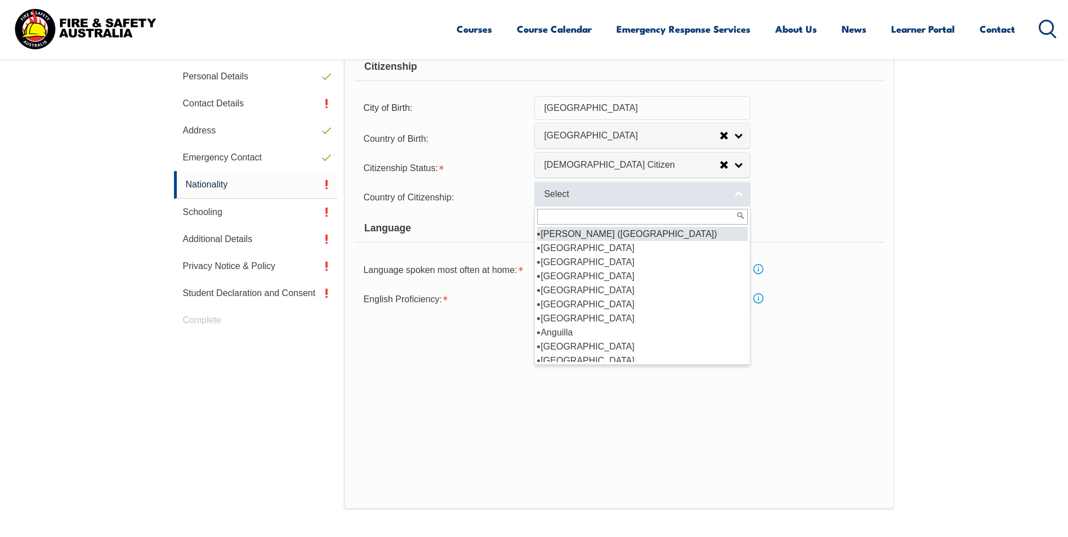
click at [598, 194] on span "Select" at bounding box center [632, 195] width 176 height 12
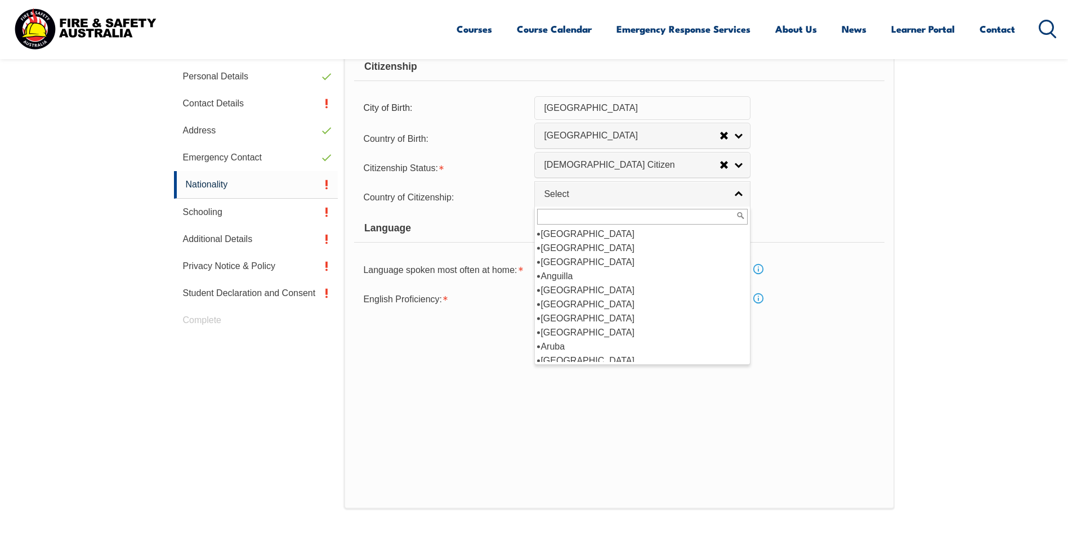
scroll to position [113, 0]
click at [593, 302] on li "Australia" at bounding box center [642, 304] width 211 height 14
select select "1101"
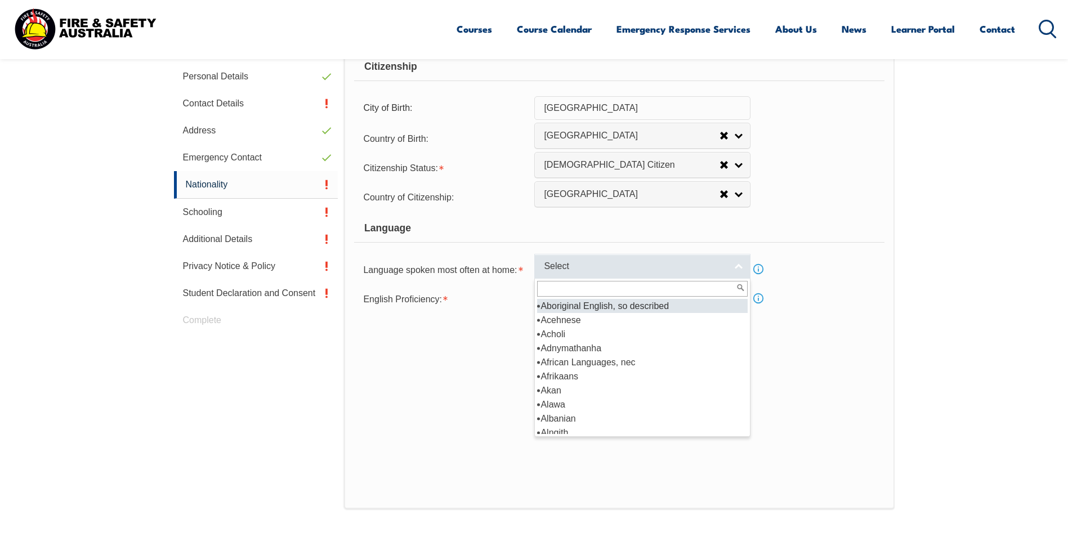
click at [744, 272] on link "Select" at bounding box center [642, 266] width 216 height 25
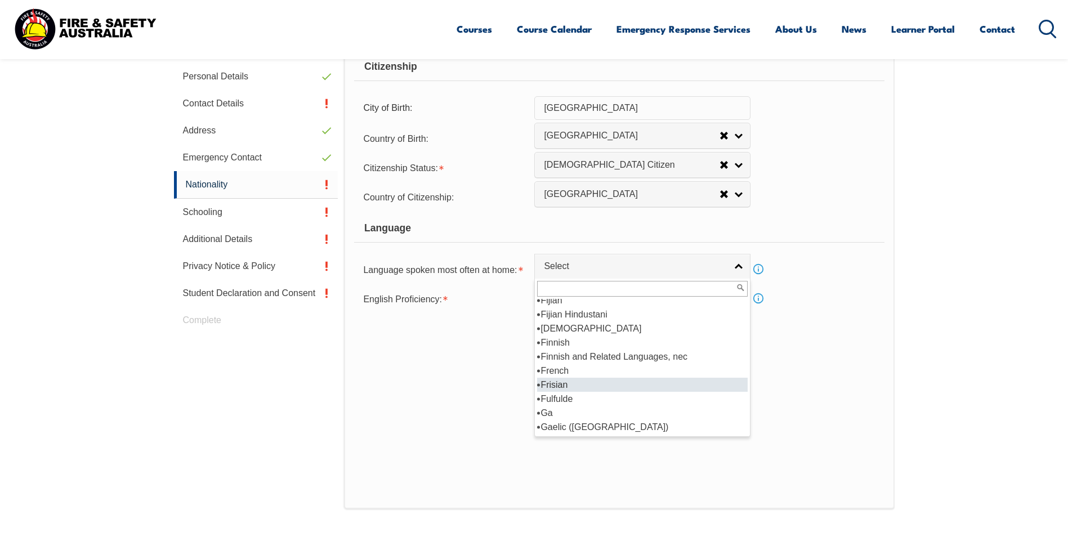
scroll to position [1408, 0]
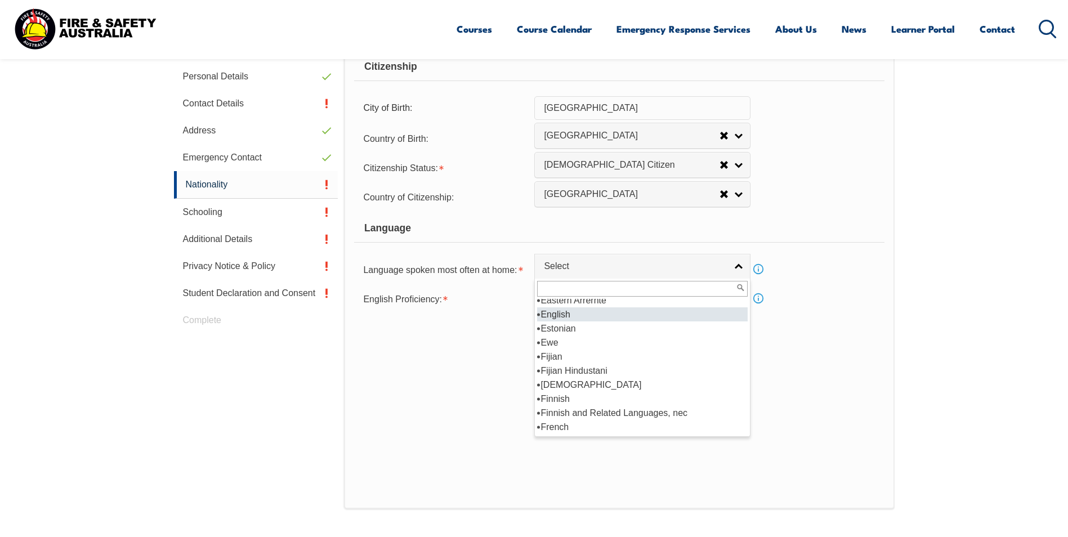
click at [590, 314] on li "English" at bounding box center [642, 314] width 211 height 14
select select "1201"
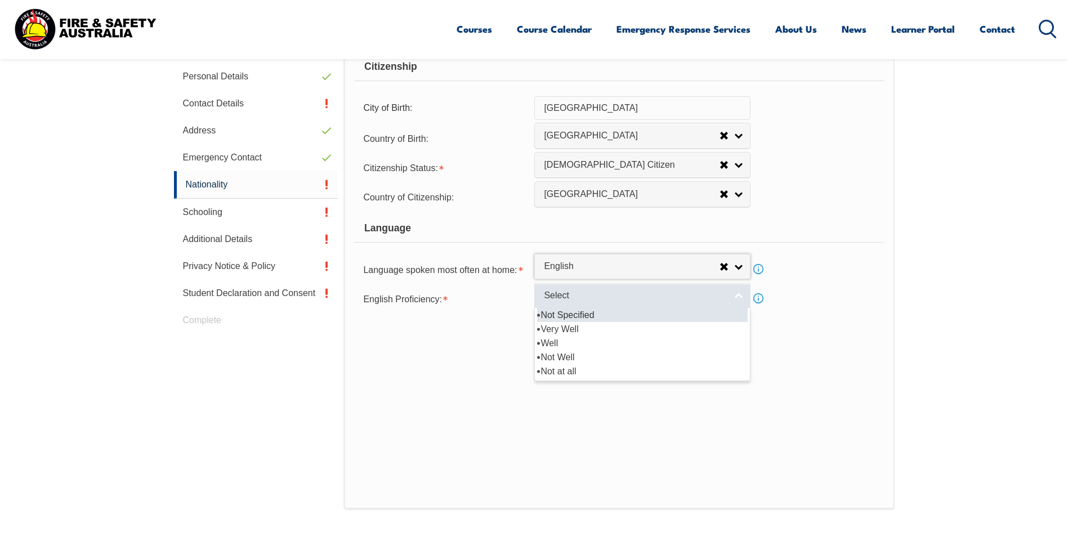
click at [739, 302] on link "Select" at bounding box center [642, 295] width 216 height 25
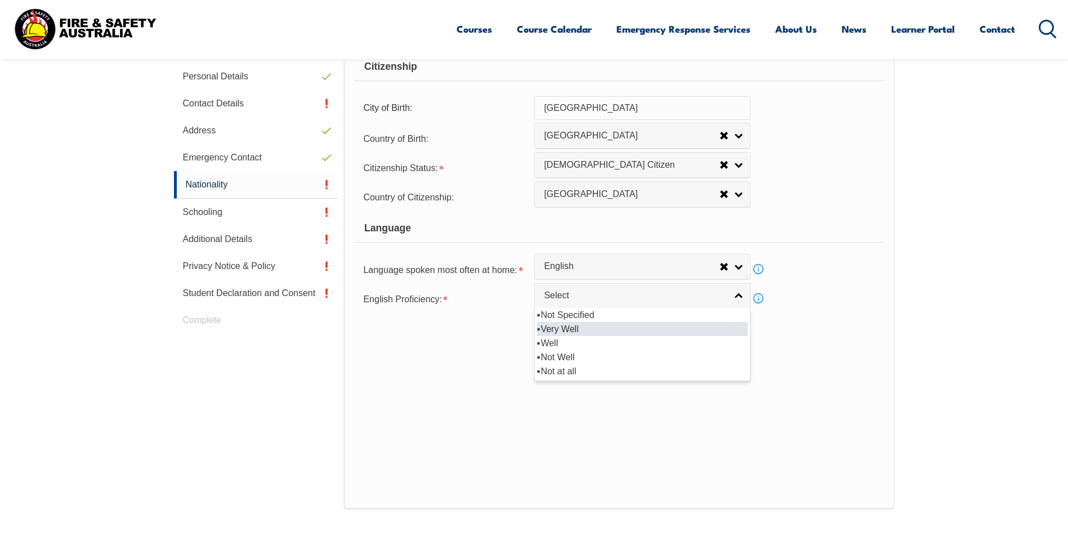
click at [624, 328] on li "Very Well" at bounding box center [642, 329] width 211 height 14
select select "1"
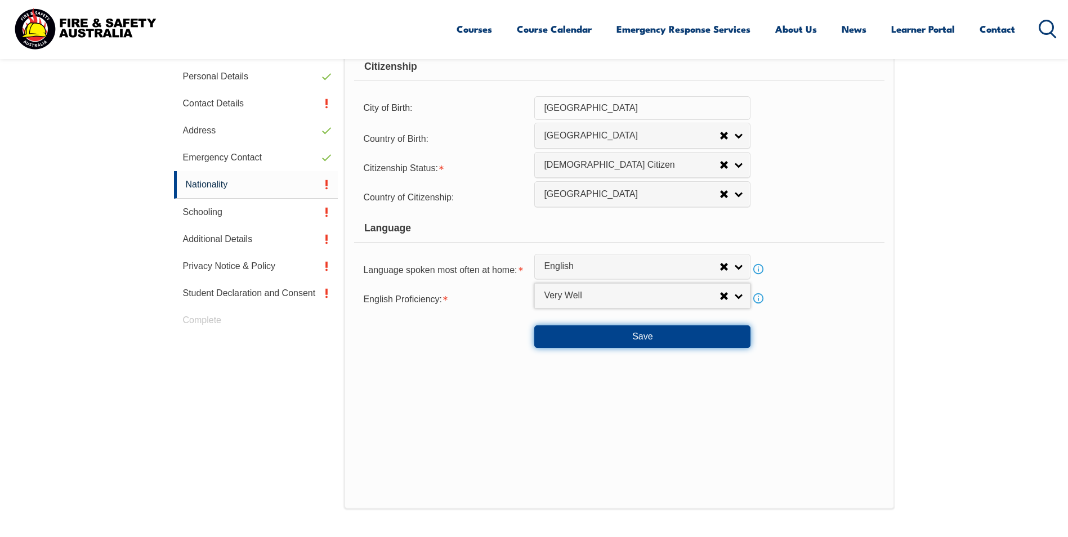
click at [646, 338] on button "Save" at bounding box center [642, 336] width 216 height 23
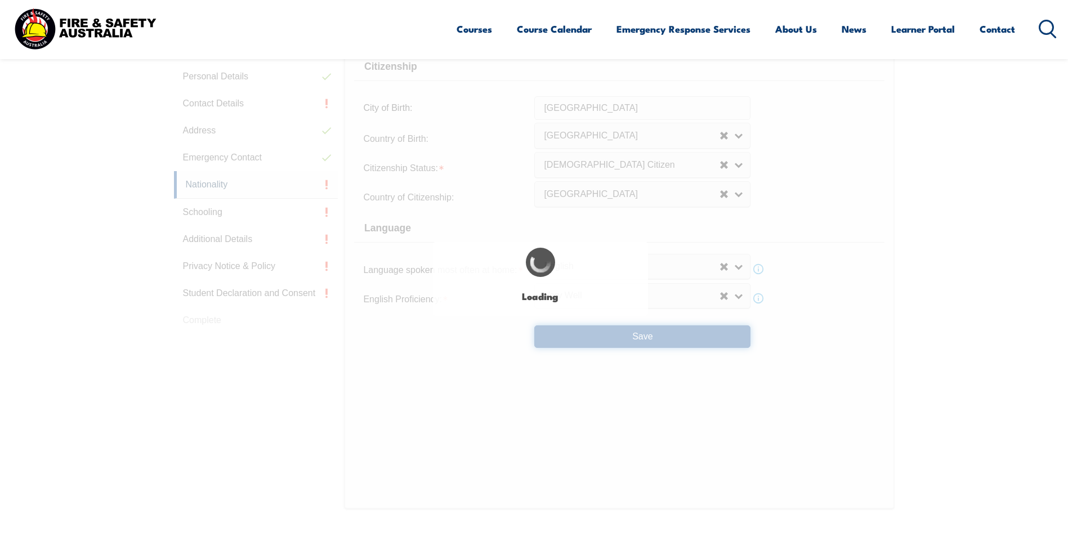
select select "false"
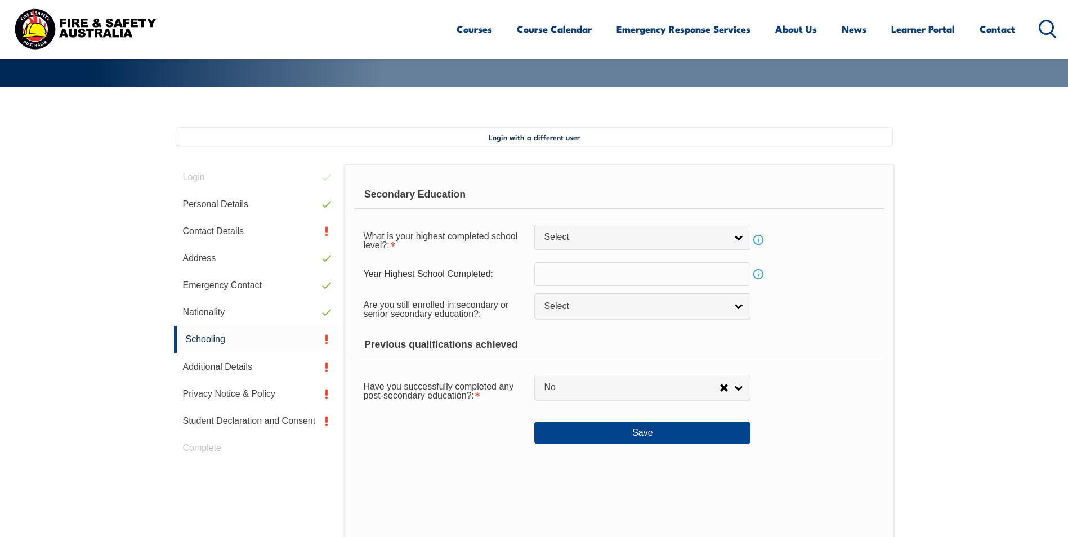
scroll to position [251, 0]
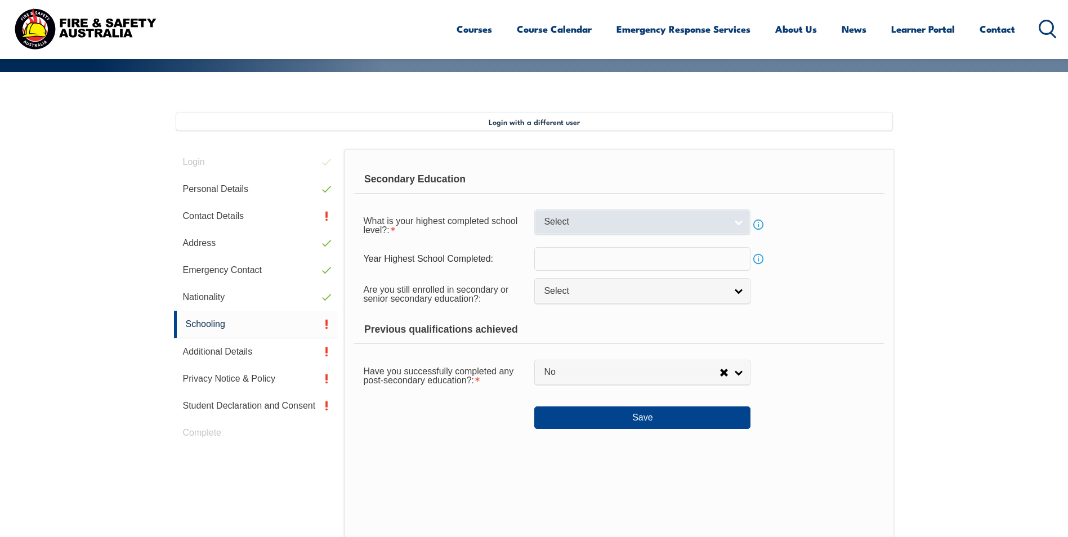
click at [739, 222] on link "Select" at bounding box center [642, 221] width 216 height 25
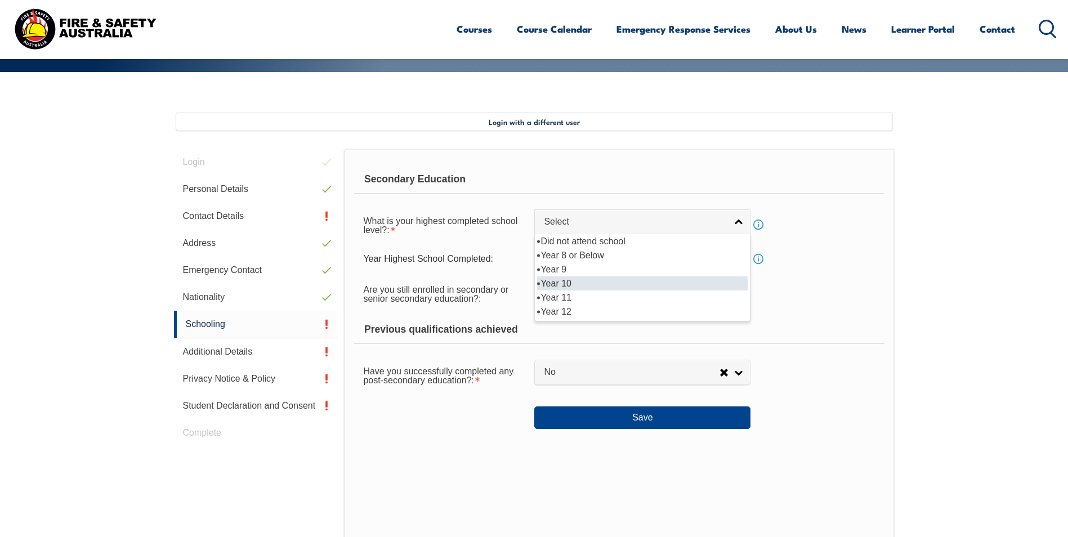
click at [588, 283] on li "Year 10" at bounding box center [642, 283] width 211 height 14
select select "10"
click at [761, 225] on link "Info" at bounding box center [759, 225] width 16 height 16
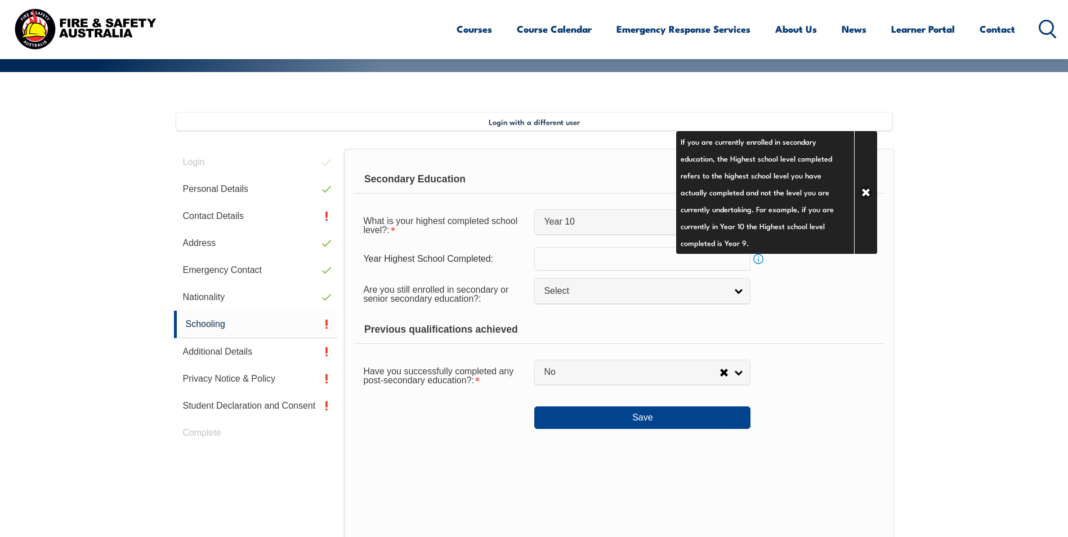
click at [804, 289] on div "Are you still enrolled in secondary or senior secondary education?: Not Specifi…" at bounding box center [619, 294] width 530 height 32
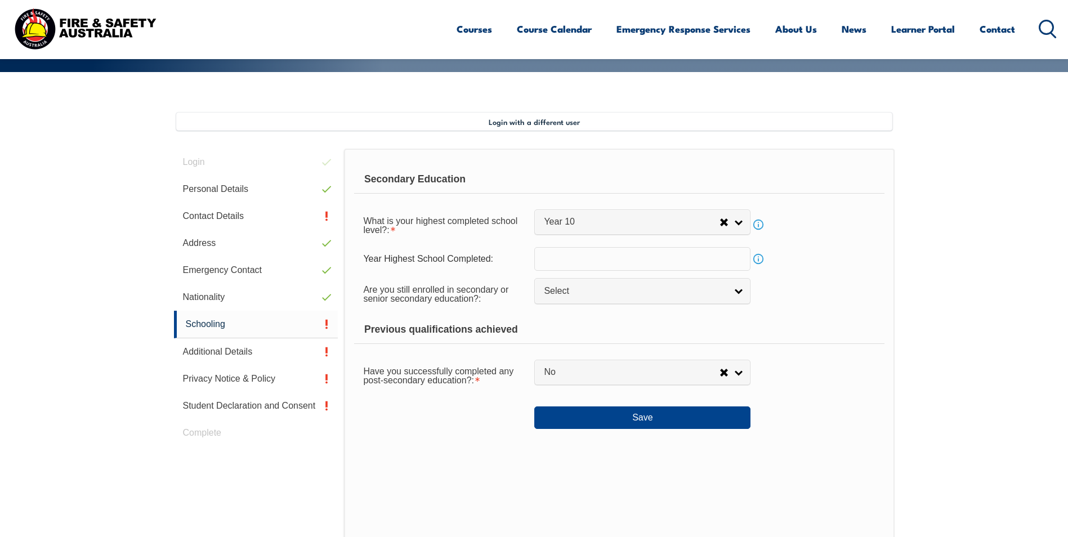
click at [669, 259] on input "text" at bounding box center [642, 259] width 216 height 24
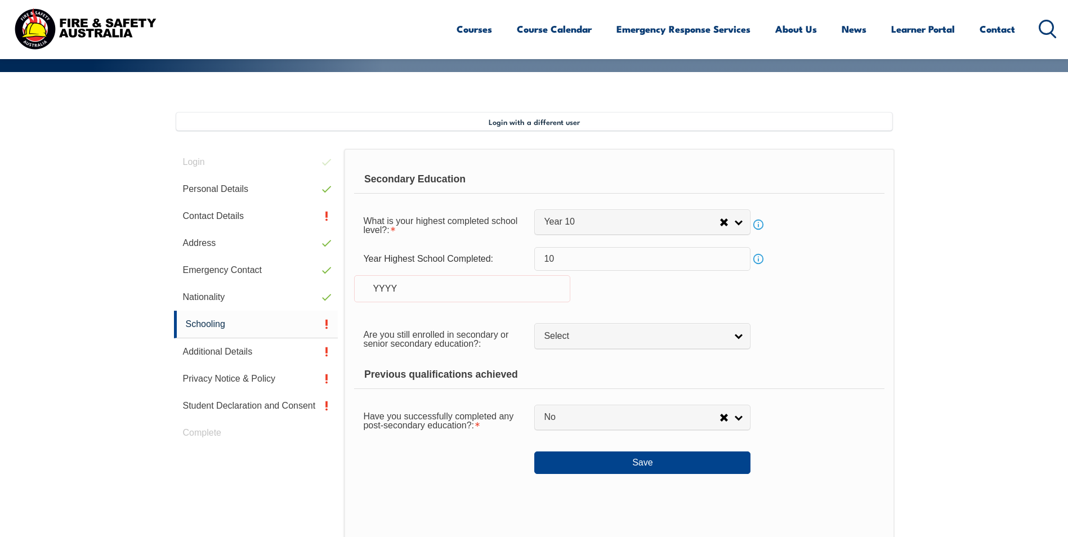
click at [428, 291] on div "YYYY" at bounding box center [462, 288] width 216 height 27
click at [393, 286] on div "YYYY" at bounding box center [462, 288] width 216 height 27
click at [392, 277] on div "YYYY" at bounding box center [462, 288] width 216 height 27
click at [388, 284] on div "YYYY" at bounding box center [462, 288] width 216 height 27
click at [409, 291] on div "YYYY" at bounding box center [462, 288] width 216 height 27
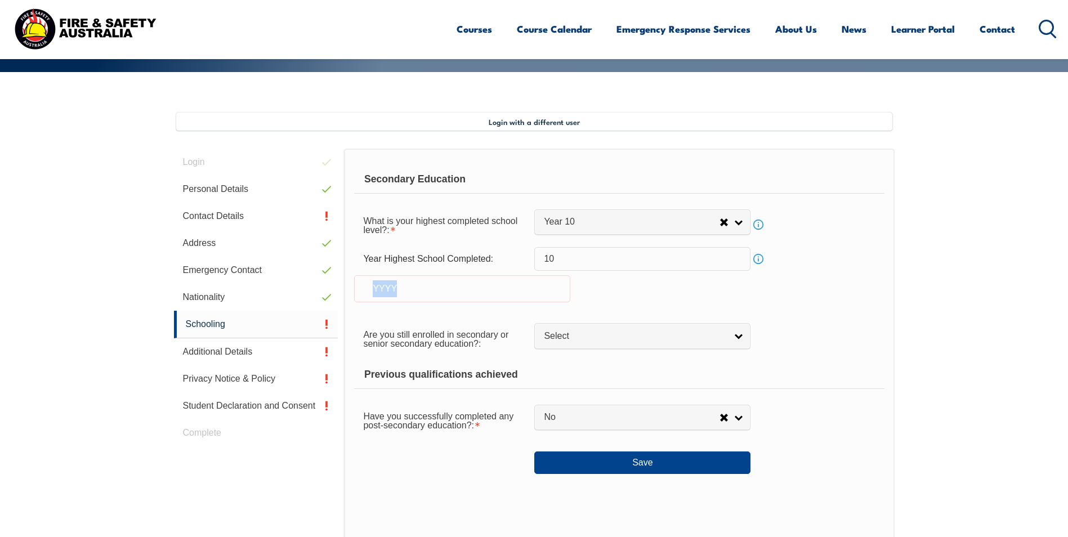
drag, startPoint x: 399, startPoint y: 290, endPoint x: 376, endPoint y: 293, distance: 23.3
click at [376, 293] on div "YYYY" at bounding box center [462, 288] width 216 height 27
click at [379, 293] on div "YYYY" at bounding box center [462, 288] width 216 height 27
click at [584, 258] on input "10" at bounding box center [642, 259] width 216 height 24
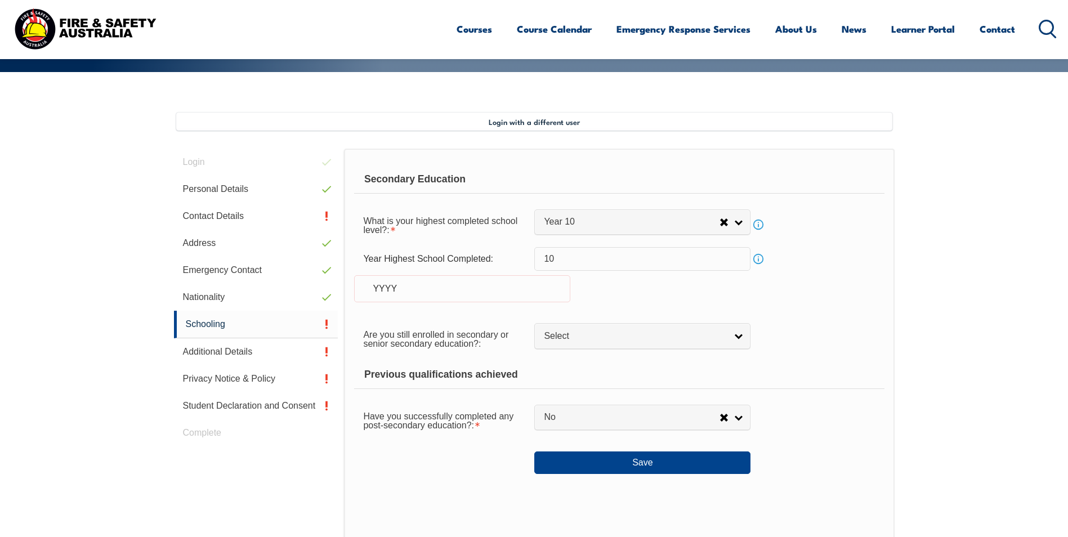
click at [592, 290] on div "Year Highest School Completed: 10 Info YYYY" at bounding box center [619, 281] width 530 height 69
click at [470, 296] on div "YYYY" at bounding box center [462, 288] width 216 height 27
click at [398, 291] on div "YYYY" at bounding box center [462, 288] width 216 height 27
click at [384, 289] on div "YYYY" at bounding box center [462, 288] width 216 height 27
click at [421, 289] on div "YYYY" at bounding box center [462, 288] width 216 height 27
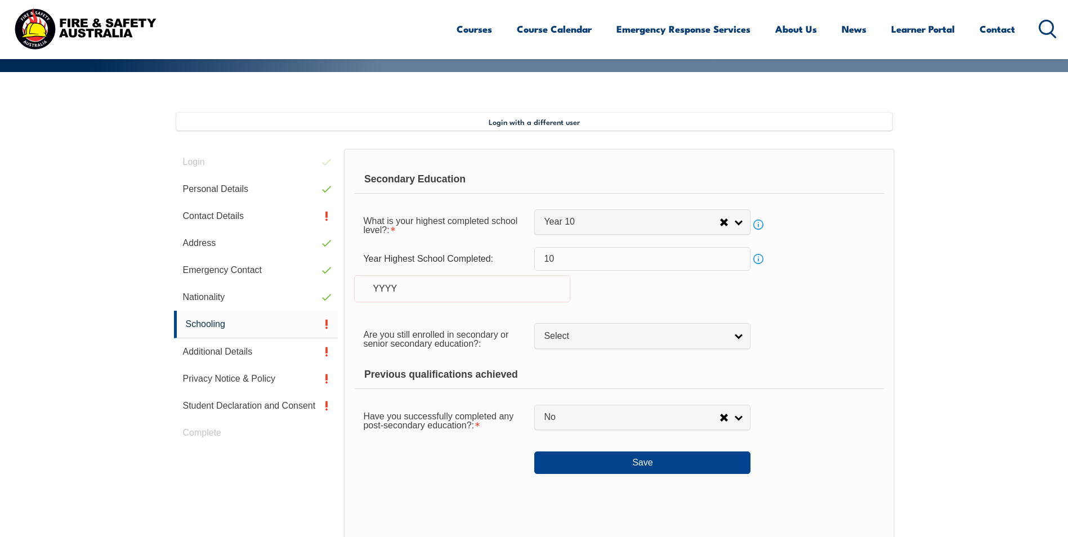
click at [664, 294] on div "Year Highest School Completed: 10 Info YYYY" at bounding box center [619, 281] width 530 height 69
click at [562, 257] on input "10" at bounding box center [642, 259] width 216 height 24
type input "1"
click at [394, 288] on div "YYYY" at bounding box center [462, 288] width 216 height 27
click at [744, 338] on link "Select" at bounding box center [642, 335] width 216 height 25
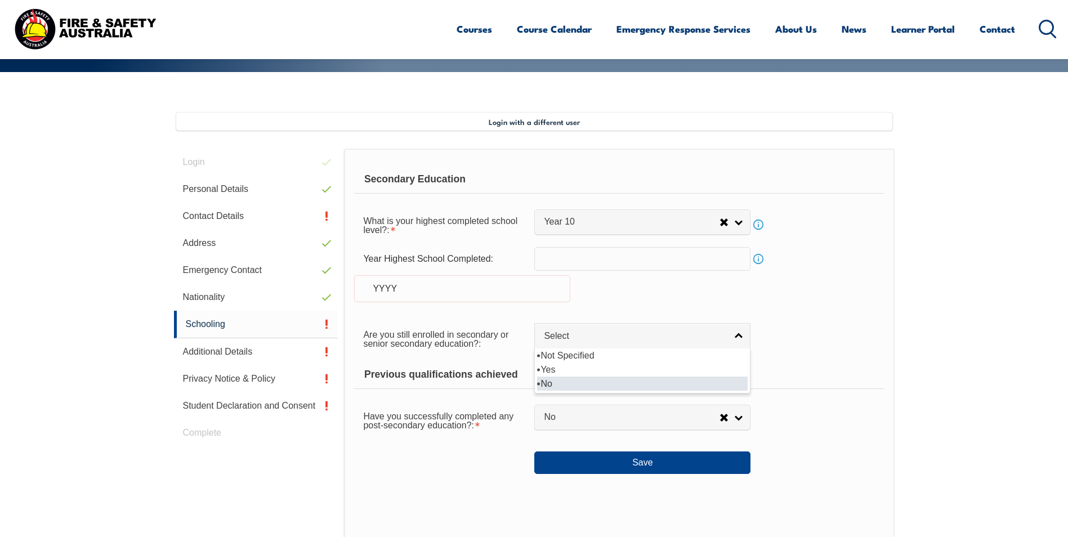
click at [561, 383] on li "No" at bounding box center [642, 384] width 211 height 14
select select "false"
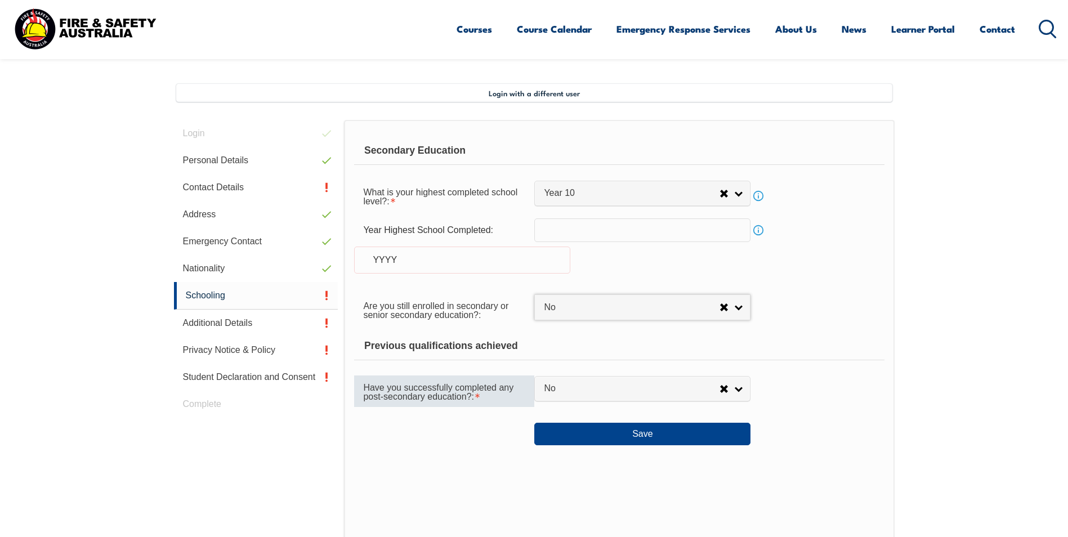
scroll to position [307, 0]
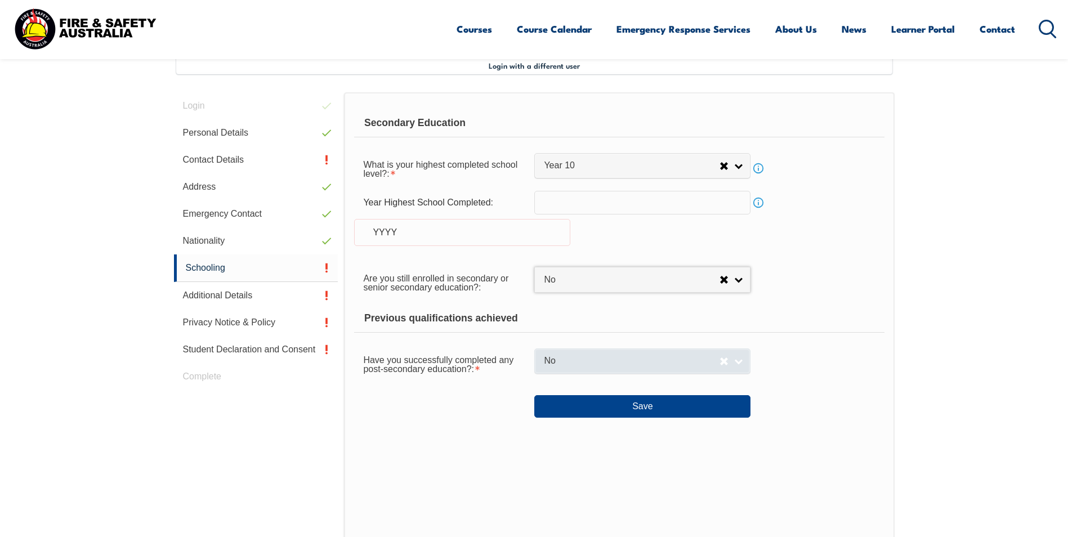
click at [742, 360] on link "No" at bounding box center [642, 361] width 216 height 25
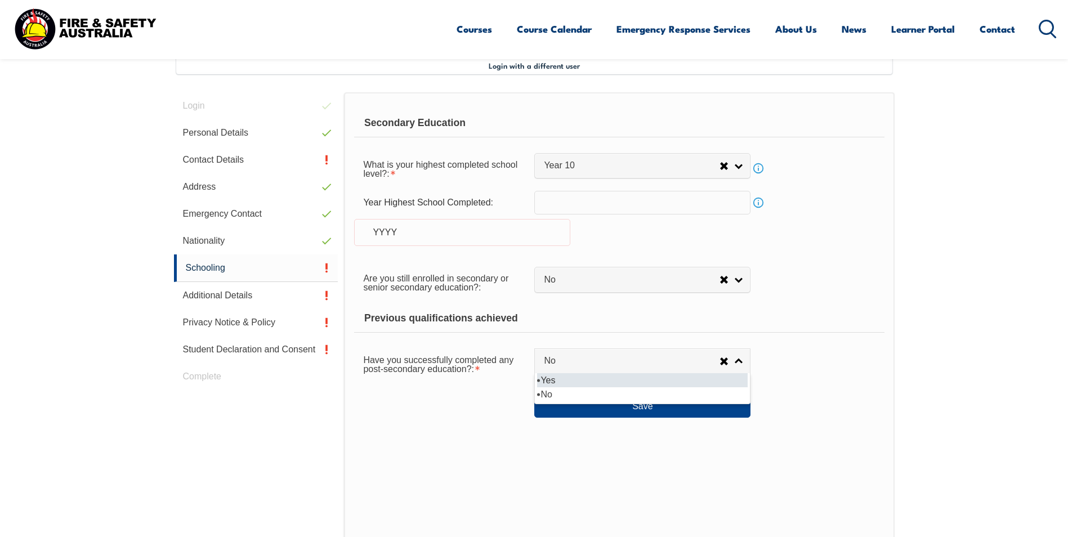
click at [592, 380] on li "Yes" at bounding box center [642, 380] width 211 height 14
select select "true"
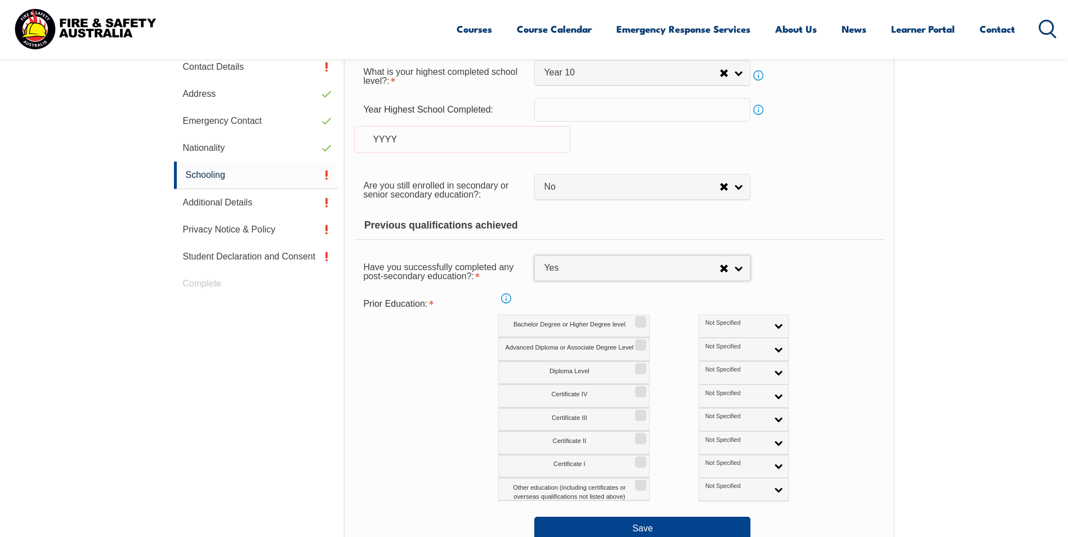
scroll to position [419, 0]
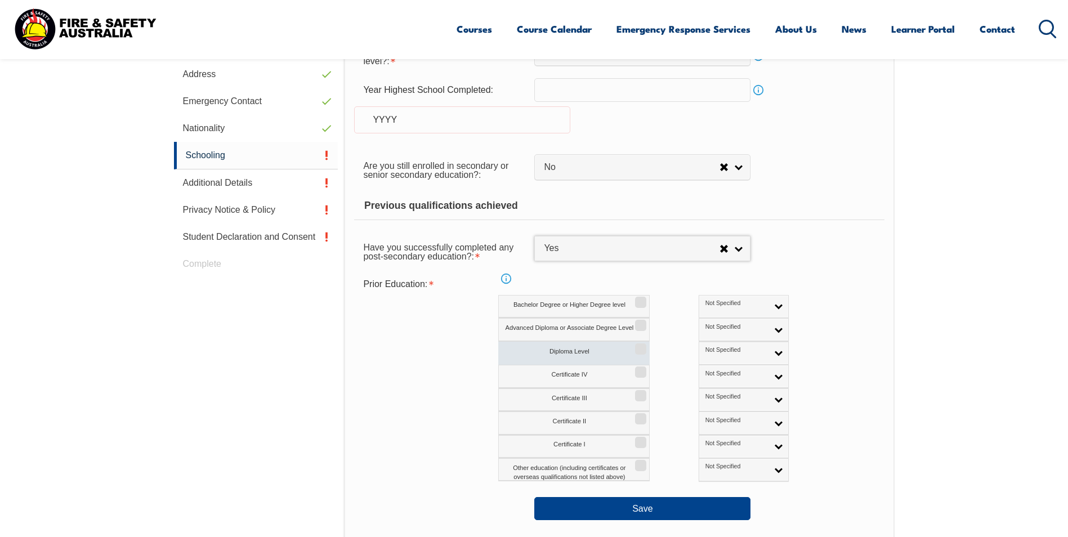
click at [641, 346] on input "Diploma Level" at bounding box center [639, 345] width 7 height 1
checkbox input "true"
click at [642, 392] on input "Certificate III" at bounding box center [639, 391] width 7 height 1
checkbox input "true"
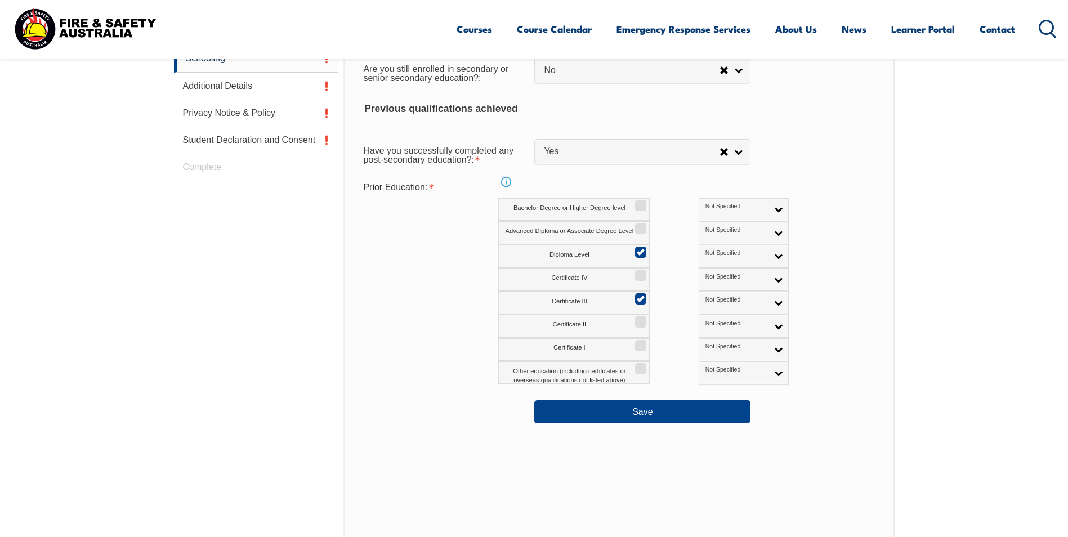
scroll to position [532, 0]
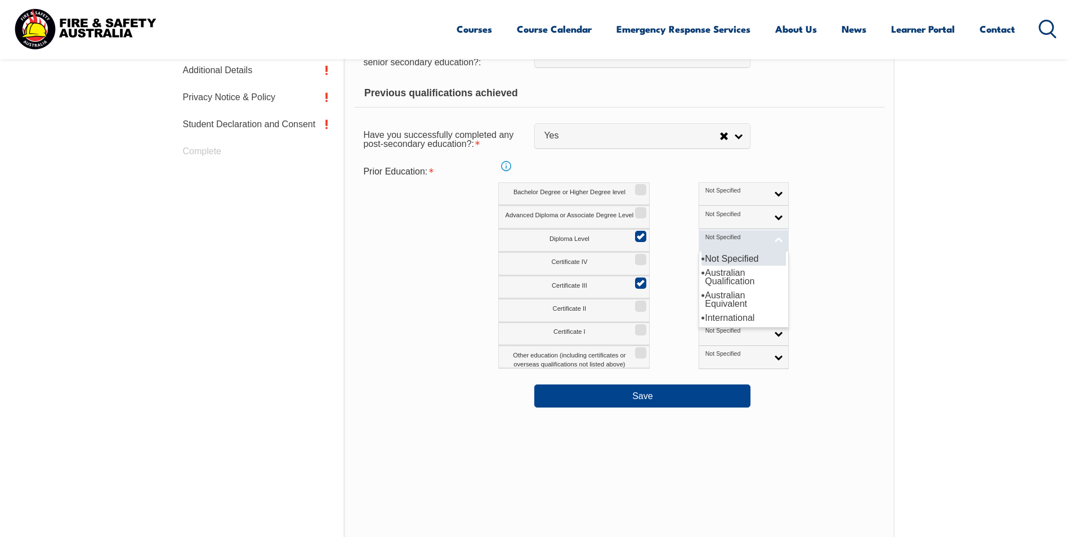
click at [727, 239] on link "Not Specified" at bounding box center [744, 240] width 90 height 23
click at [707, 272] on li "Australian Qualification" at bounding box center [744, 277] width 84 height 23
click at [727, 288] on link "Not Specified" at bounding box center [744, 287] width 90 height 23
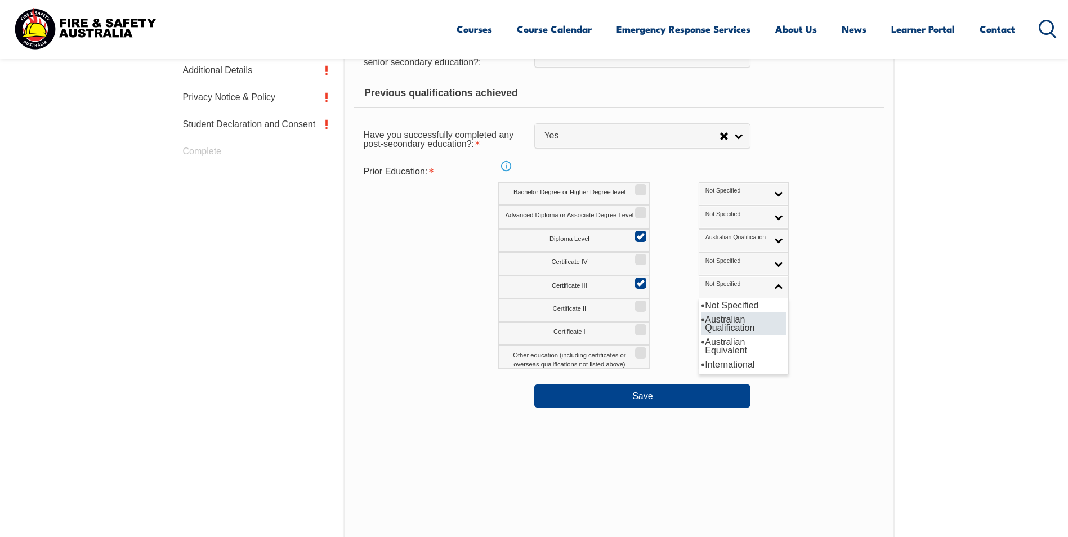
click at [718, 319] on li "Australian Qualification" at bounding box center [744, 323] width 84 height 23
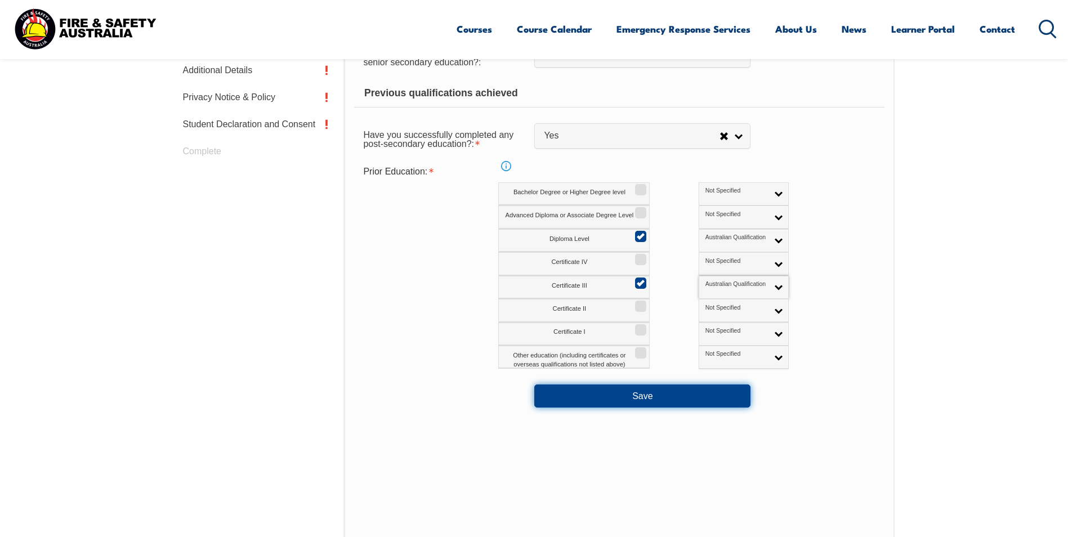
click at [664, 395] on button "Save" at bounding box center [642, 396] width 216 height 23
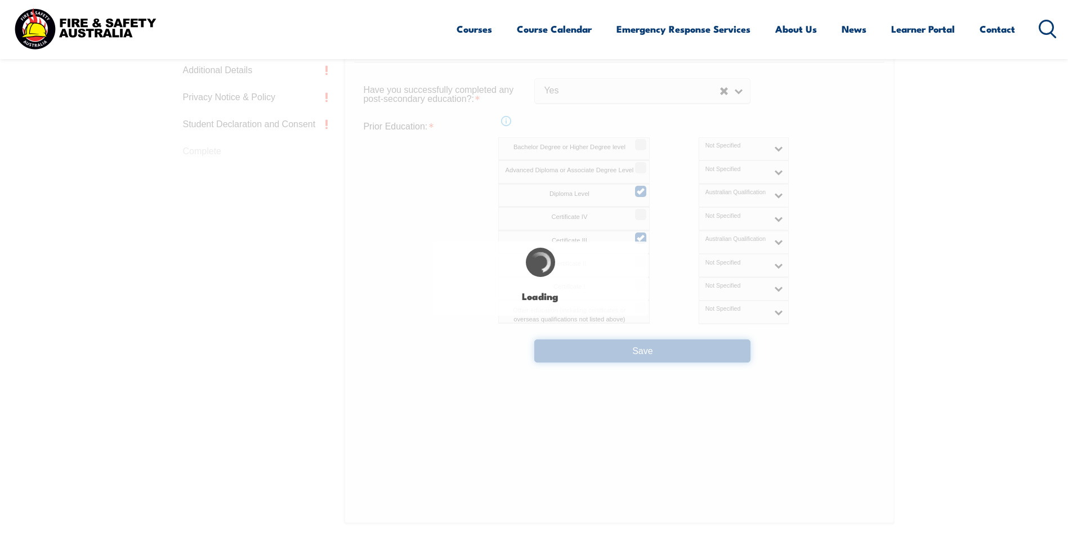
select select "false"
select select "true"
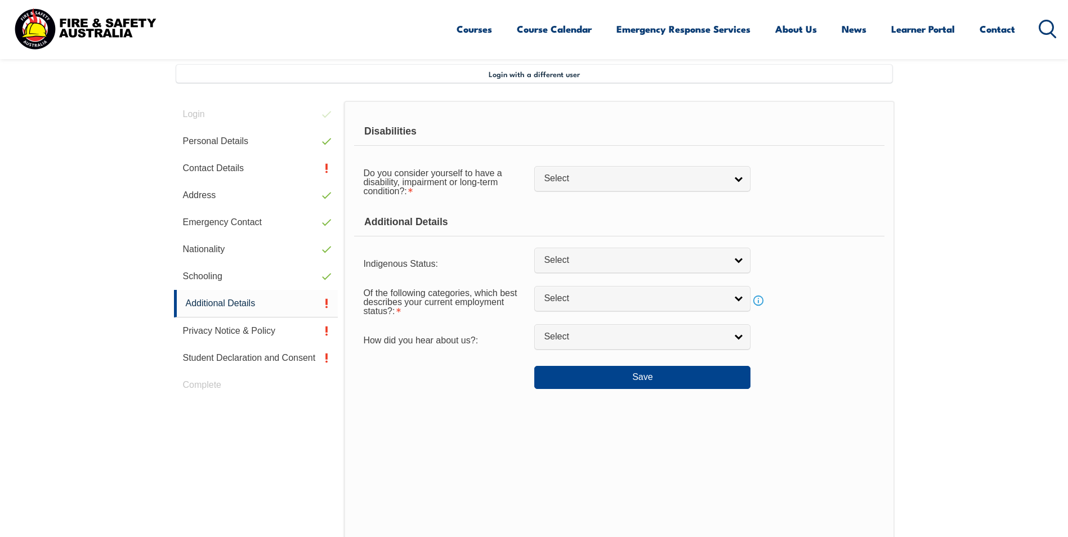
scroll to position [269, 0]
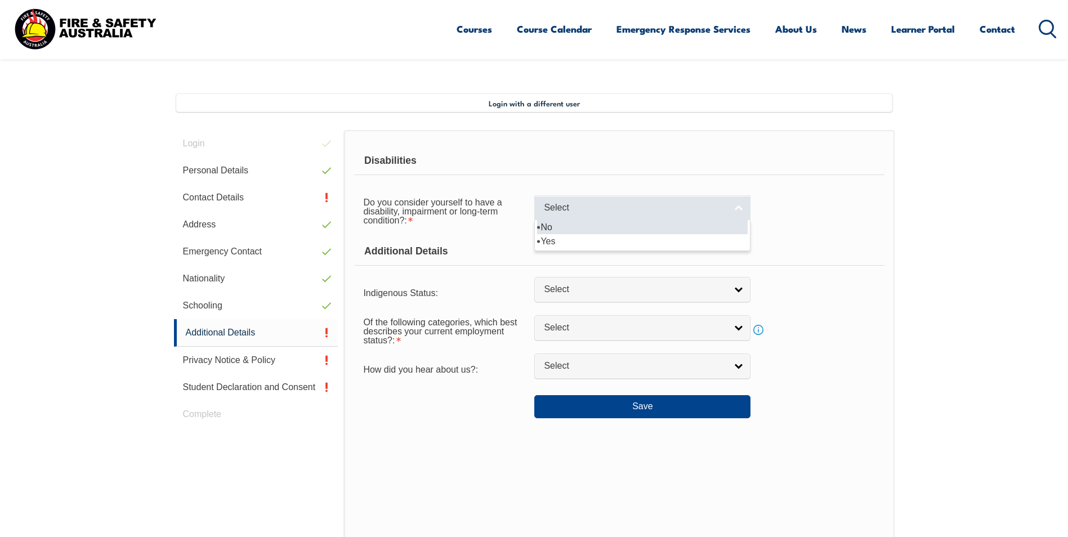
click at [738, 208] on link "Select" at bounding box center [642, 207] width 216 height 25
click at [680, 226] on li "No" at bounding box center [642, 227] width 211 height 14
select select "false"
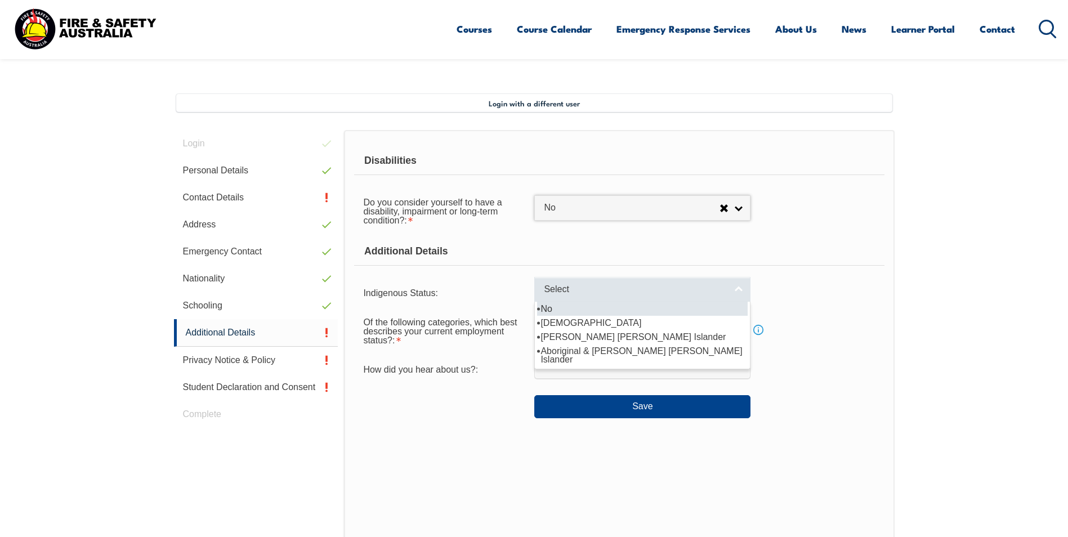
click at [736, 292] on link "Select" at bounding box center [642, 289] width 216 height 25
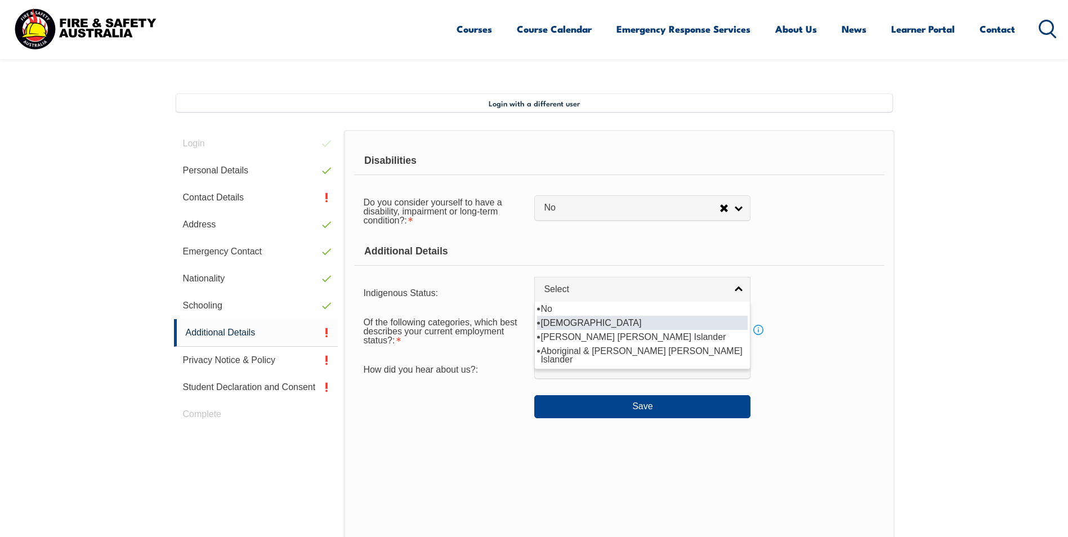
click at [628, 324] on li "Aboriginal" at bounding box center [642, 323] width 211 height 14
select select "1"
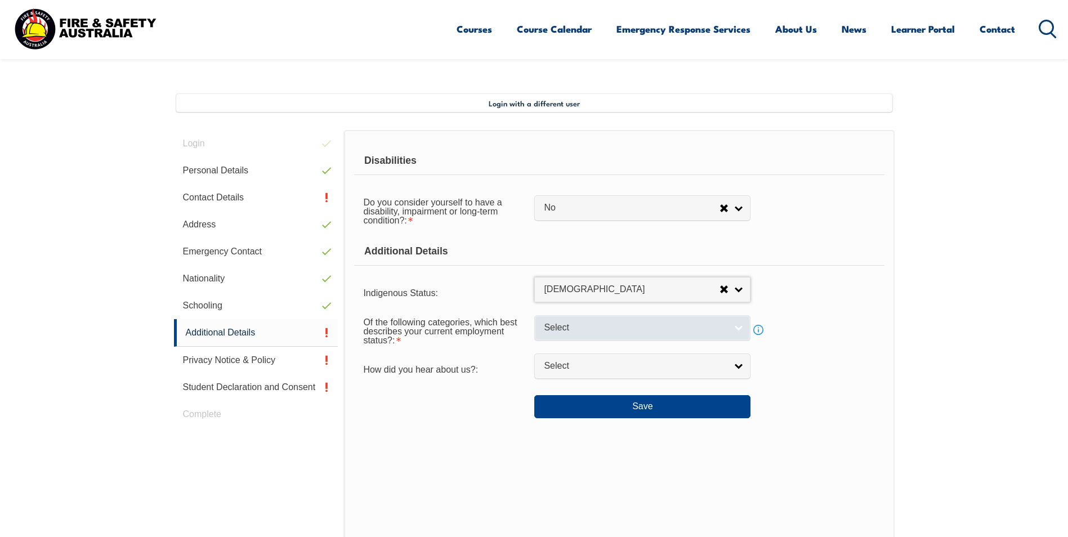
click at [738, 328] on link "Select" at bounding box center [642, 327] width 216 height 25
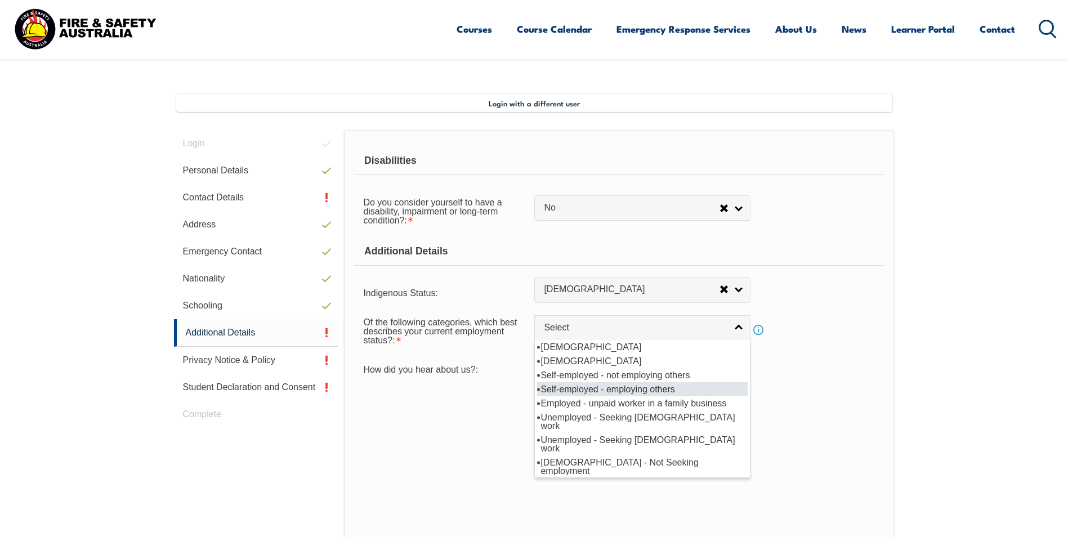
click at [660, 388] on li "Self-employed - employing others" at bounding box center [642, 389] width 211 height 14
select select "4"
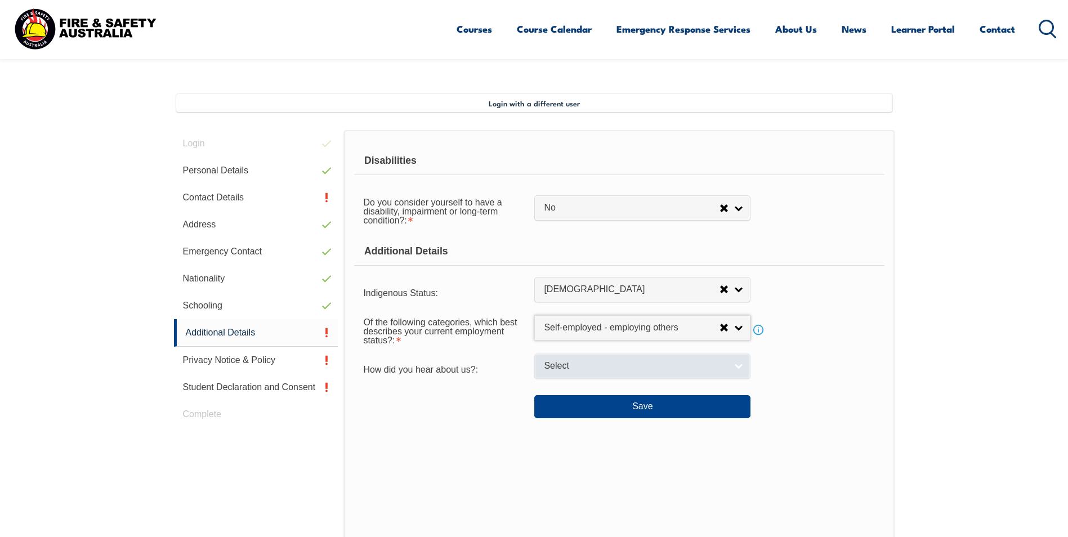
click at [738, 363] on link "Select" at bounding box center [642, 366] width 216 height 25
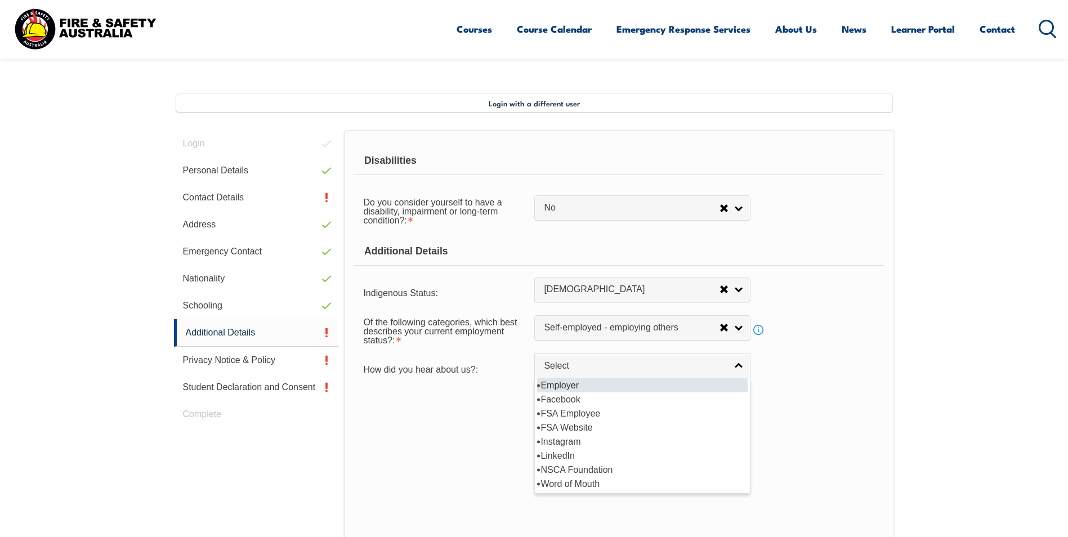
click at [559, 382] on li "Employer" at bounding box center [642, 385] width 211 height 14
select select "8019"
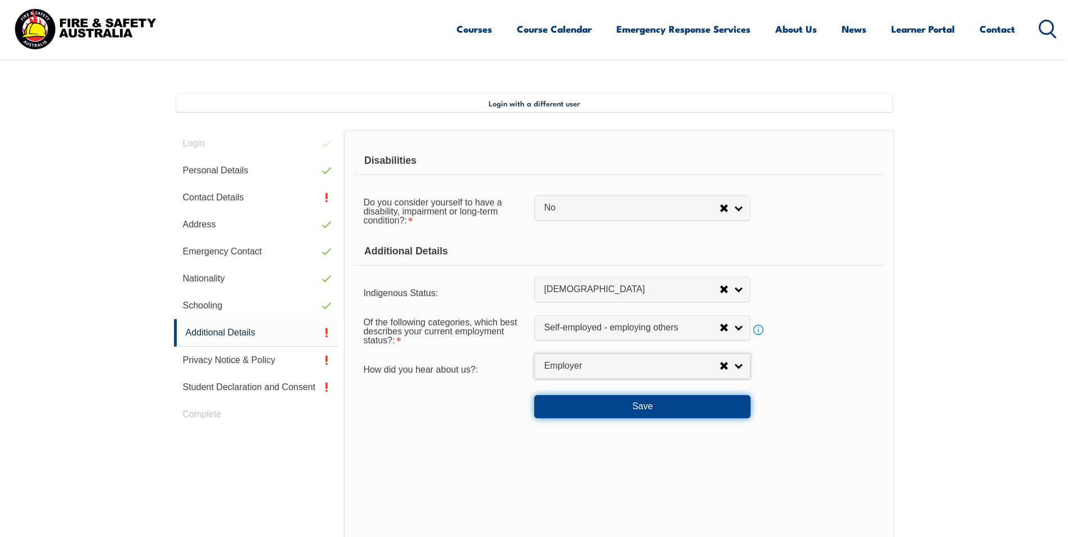
click at [635, 408] on button "Save" at bounding box center [642, 406] width 216 height 23
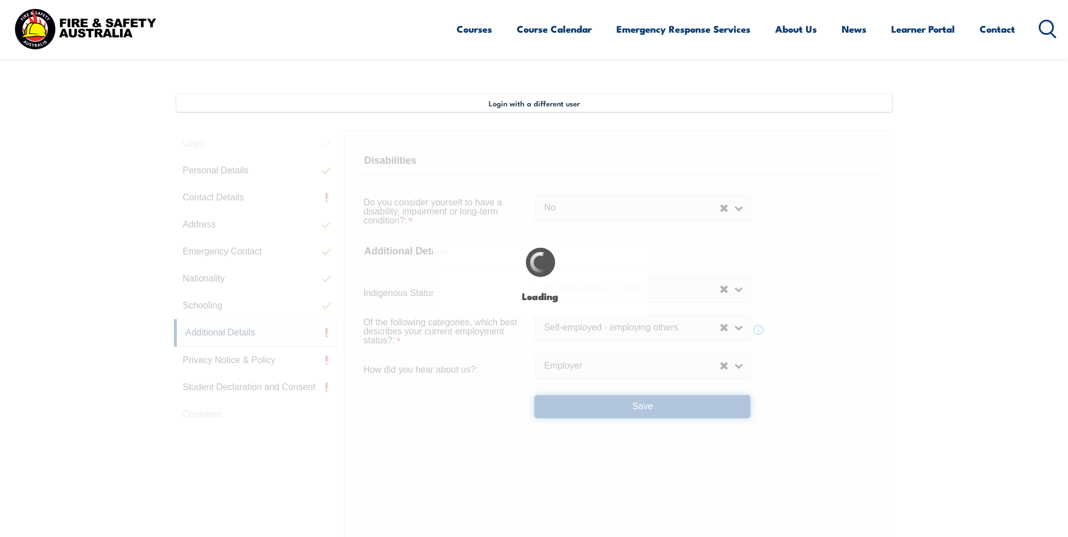
select select "false"
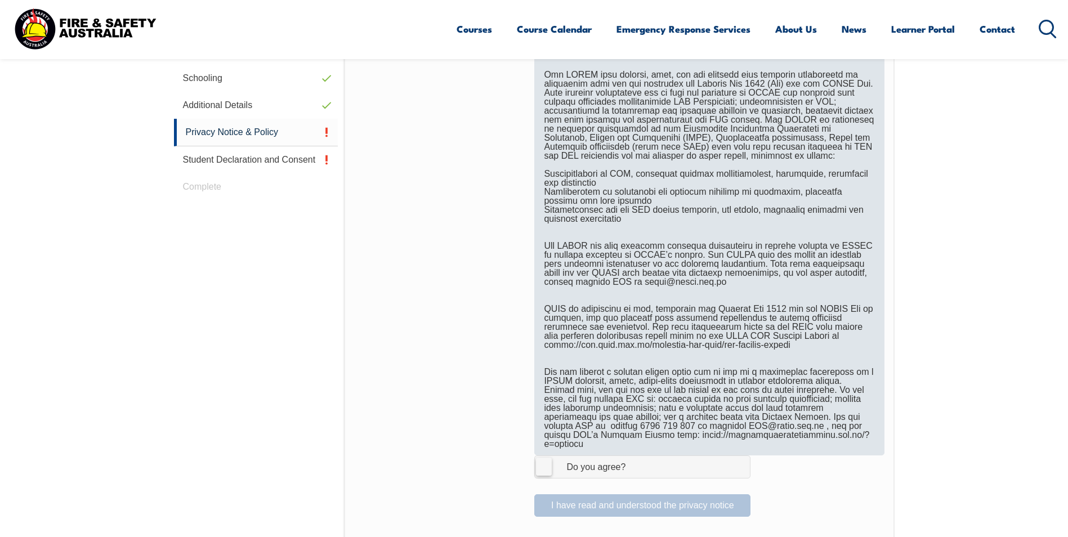
scroll to position [588, 0]
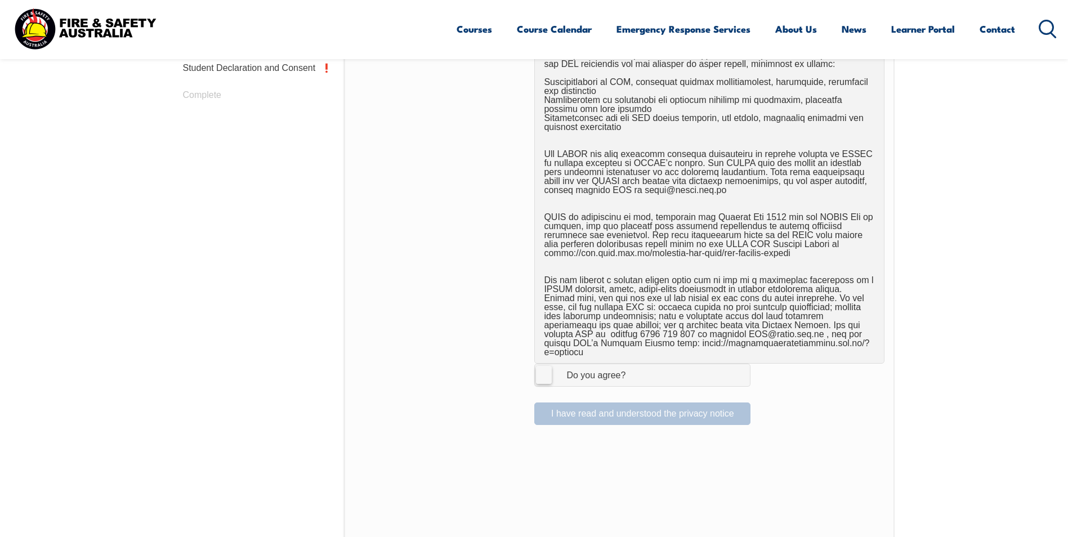
click at [543, 365] on label "I Agree Do you agree?" at bounding box center [642, 375] width 216 height 23
click at [635, 365] on input "I Agree Do you agree?" at bounding box center [644, 374] width 19 height 21
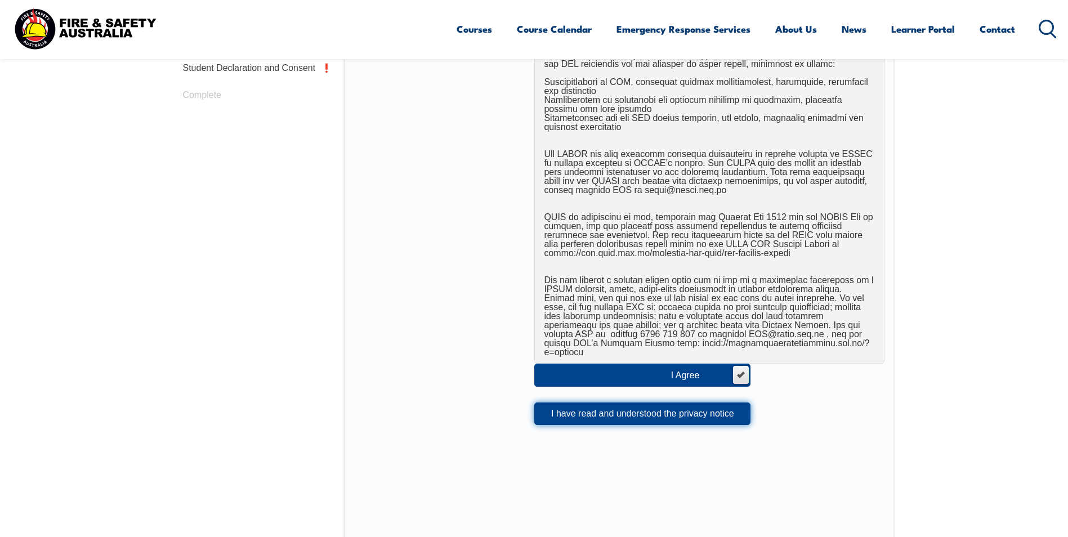
click at [609, 405] on button "I have read and understood the privacy notice" at bounding box center [642, 414] width 216 height 23
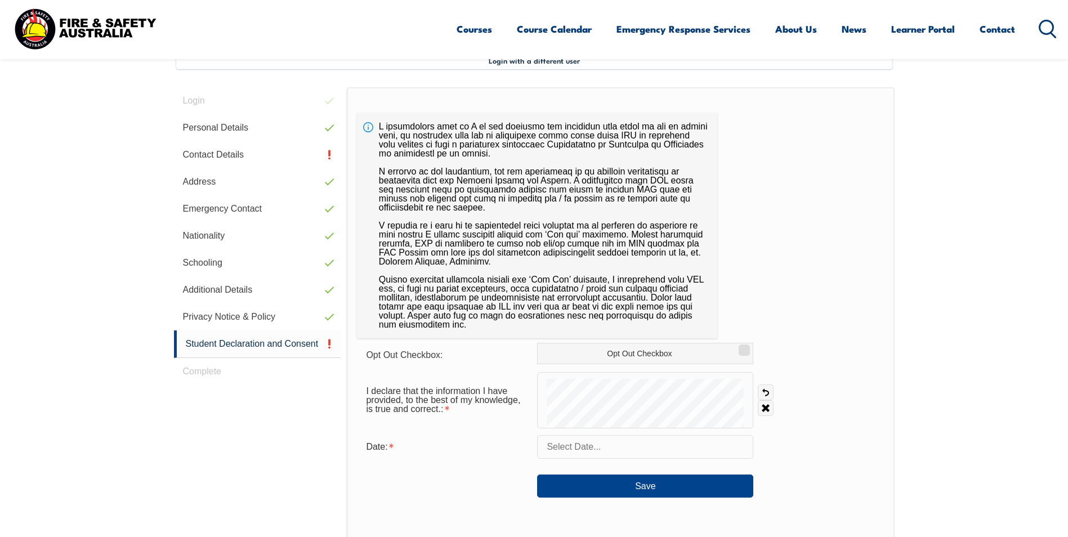
scroll to position [368, 0]
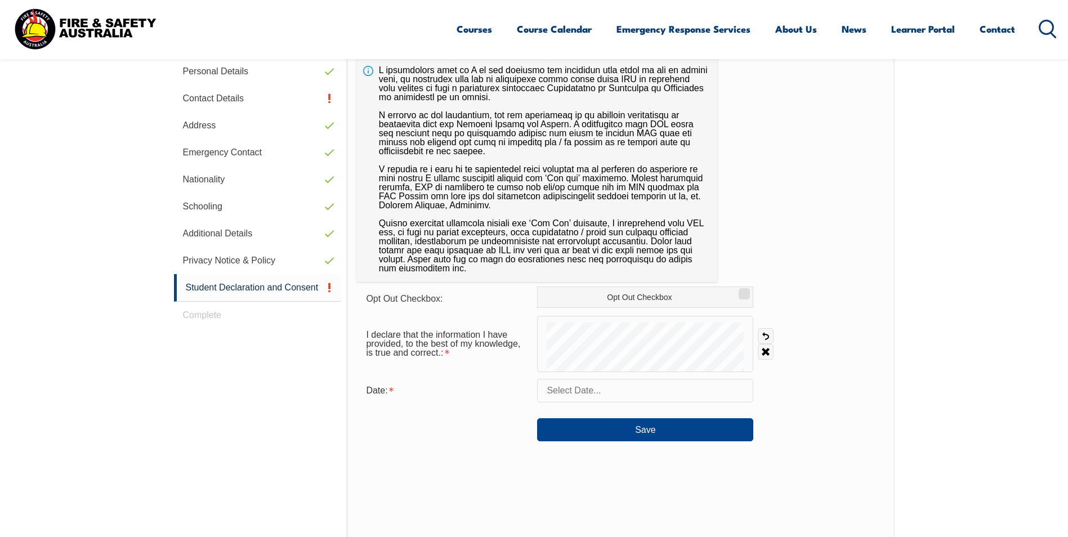
click at [825, 379] on form "Opt Out Checkbox: Opt Out Checkbox I declare that the information I have provid…" at bounding box center [620, 364] width 527 height 155
click at [601, 388] on input "text" at bounding box center [645, 391] width 216 height 24
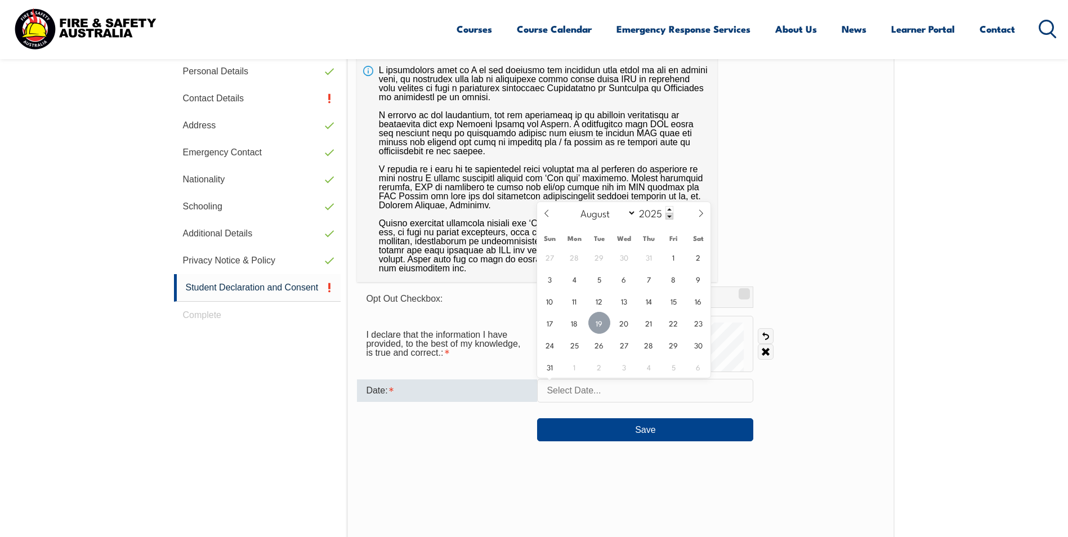
click at [594, 328] on span "19" at bounding box center [599, 323] width 22 height 22
type input "August 19, 2025"
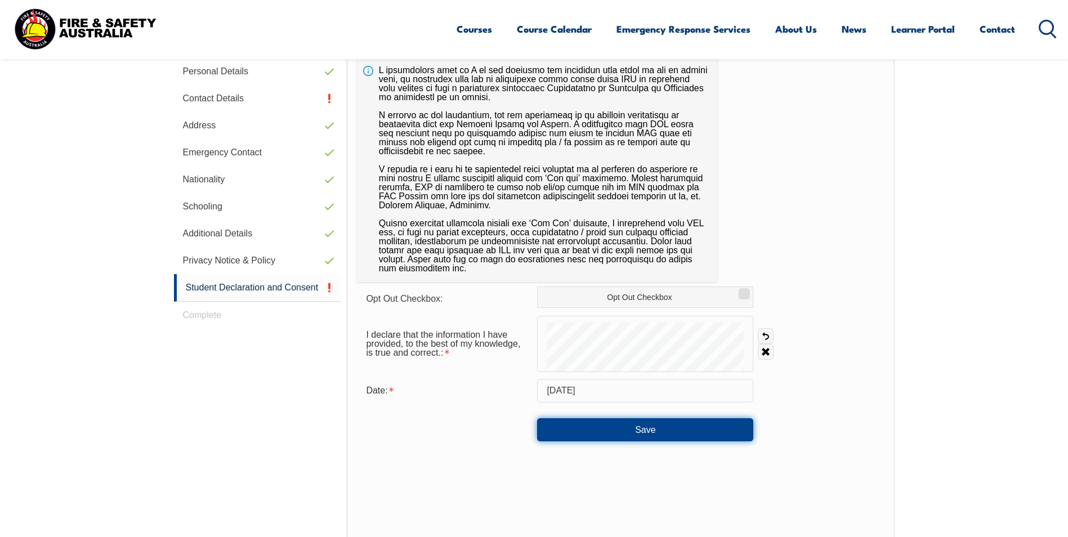
click at [670, 434] on button "Save" at bounding box center [645, 429] width 216 height 23
click at [646, 433] on button "Save" at bounding box center [645, 429] width 216 height 23
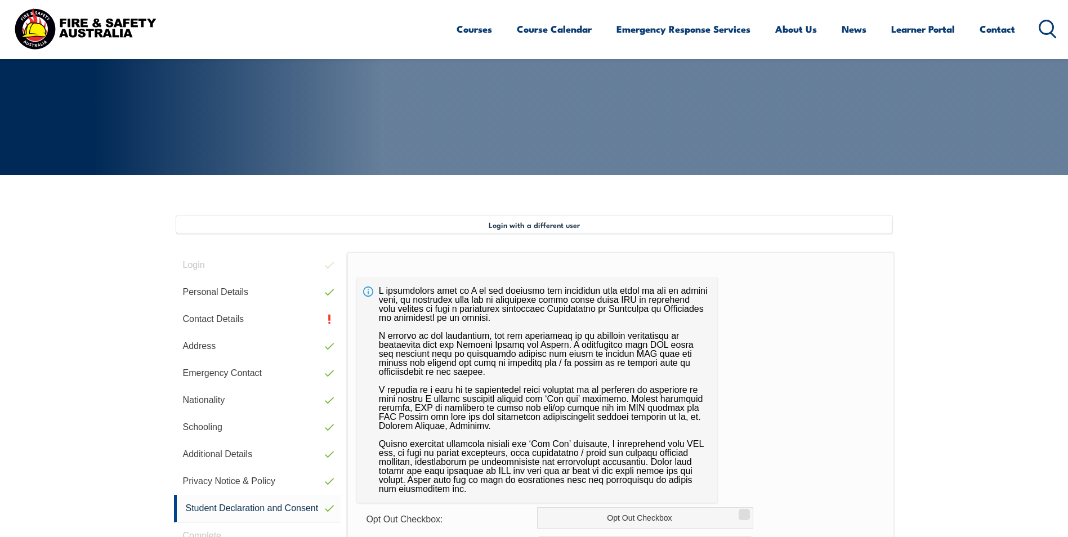
scroll to position [143, 0]
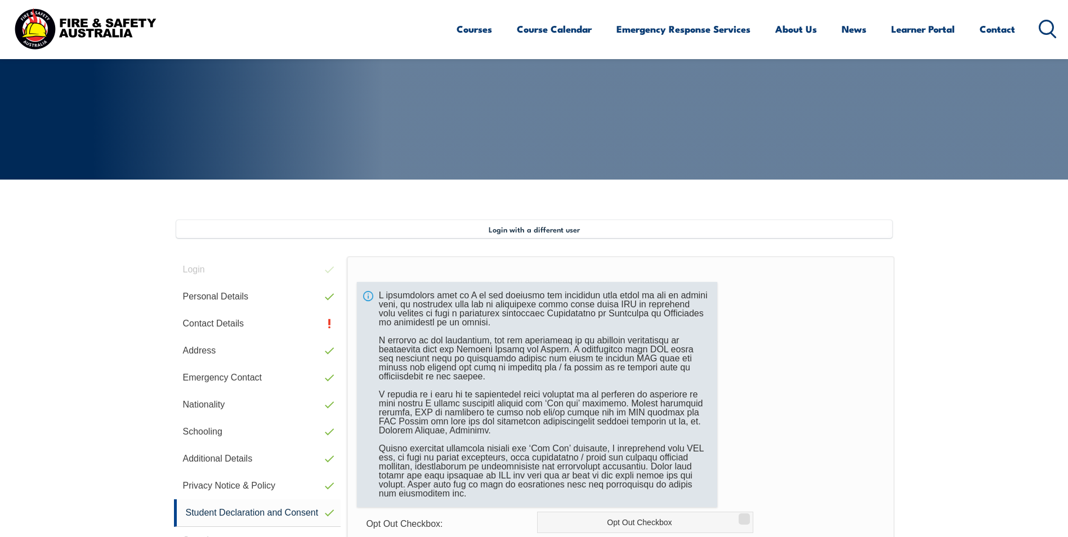
click at [446, 409] on div at bounding box center [537, 394] width 360 height 225
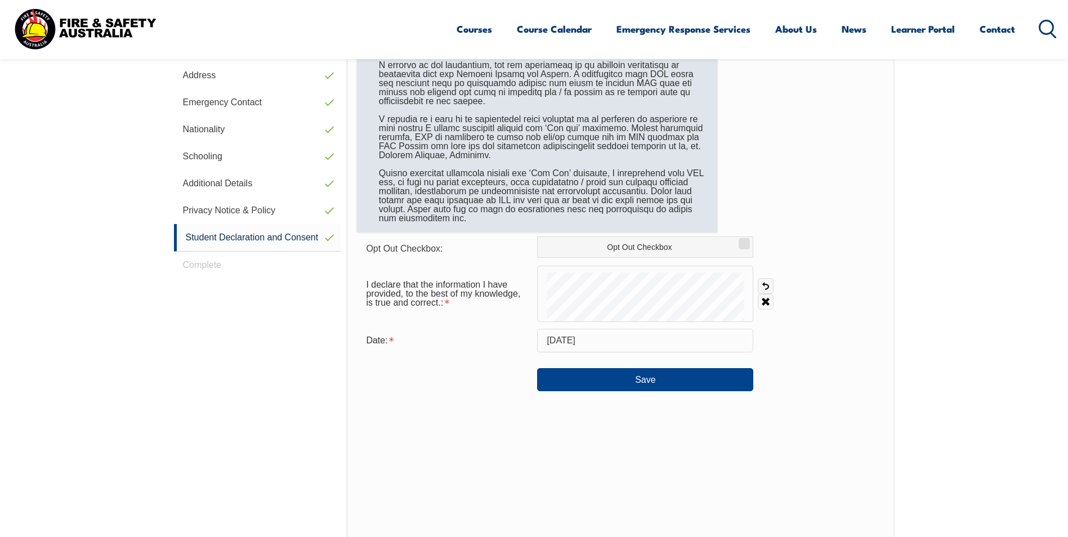
scroll to position [425, 0]
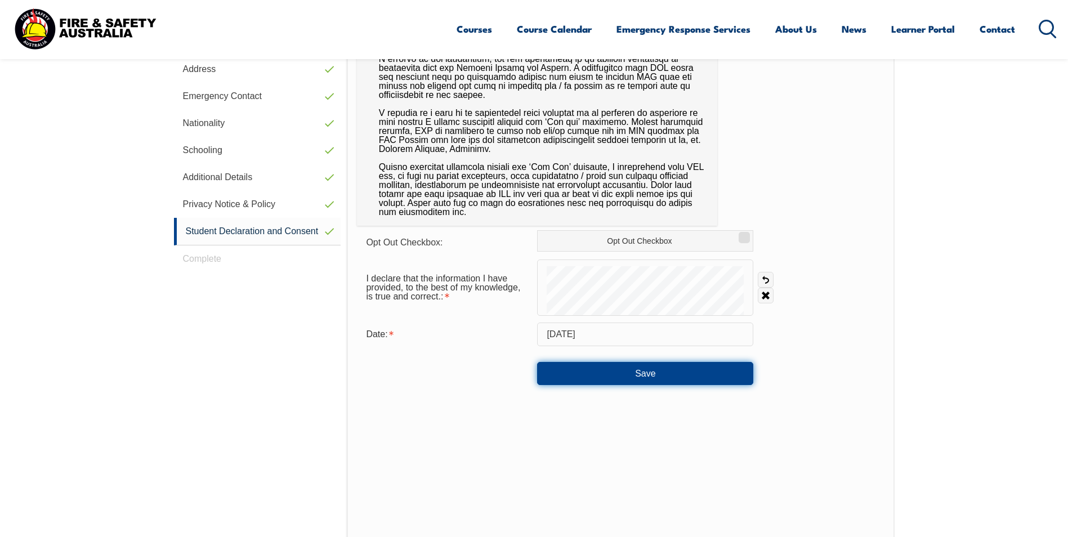
click at [593, 375] on button "Save" at bounding box center [645, 373] width 216 height 23
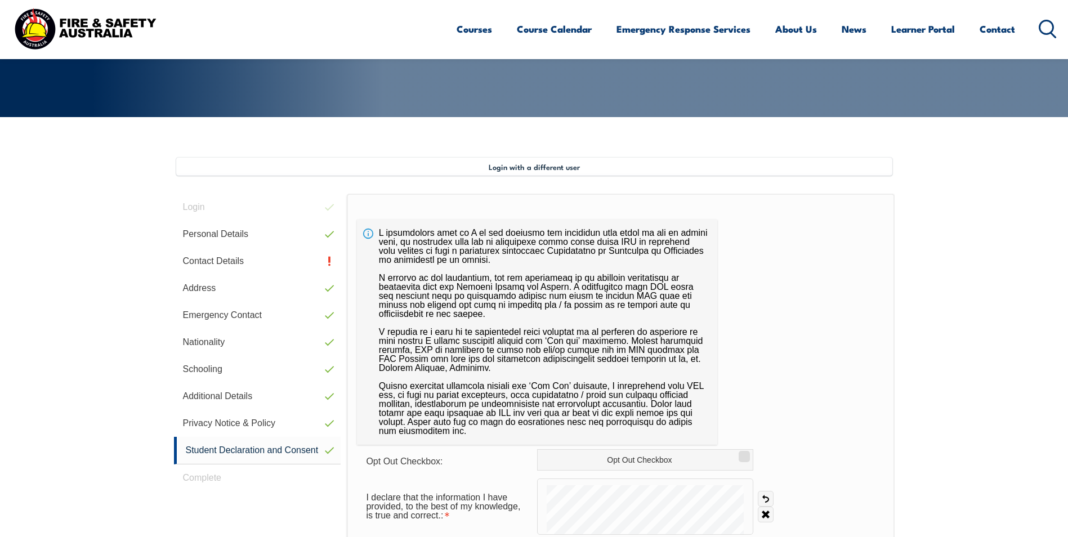
scroll to position [199, 0]
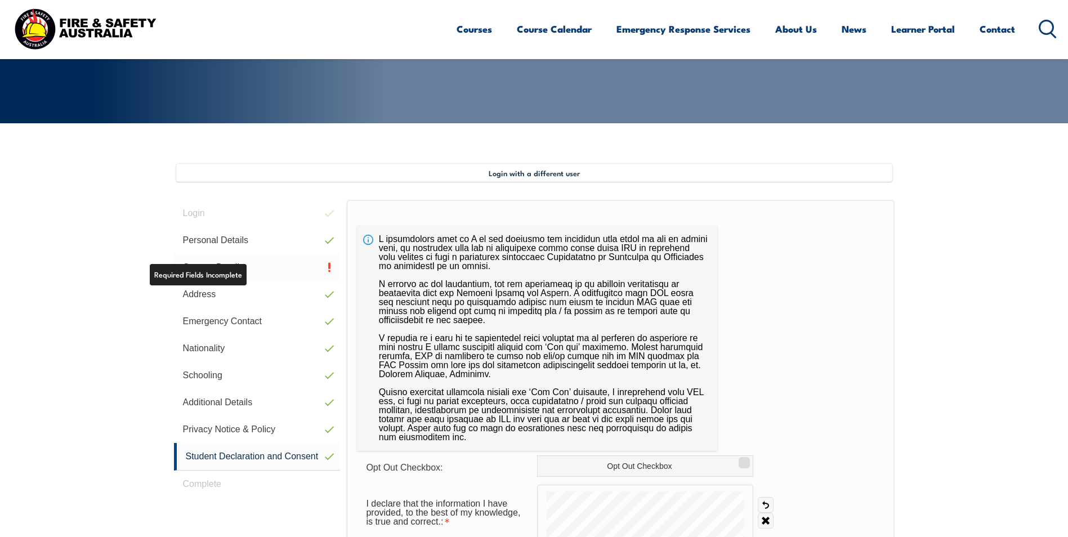
click at [327, 269] on link "Contact Details" at bounding box center [257, 267] width 167 height 27
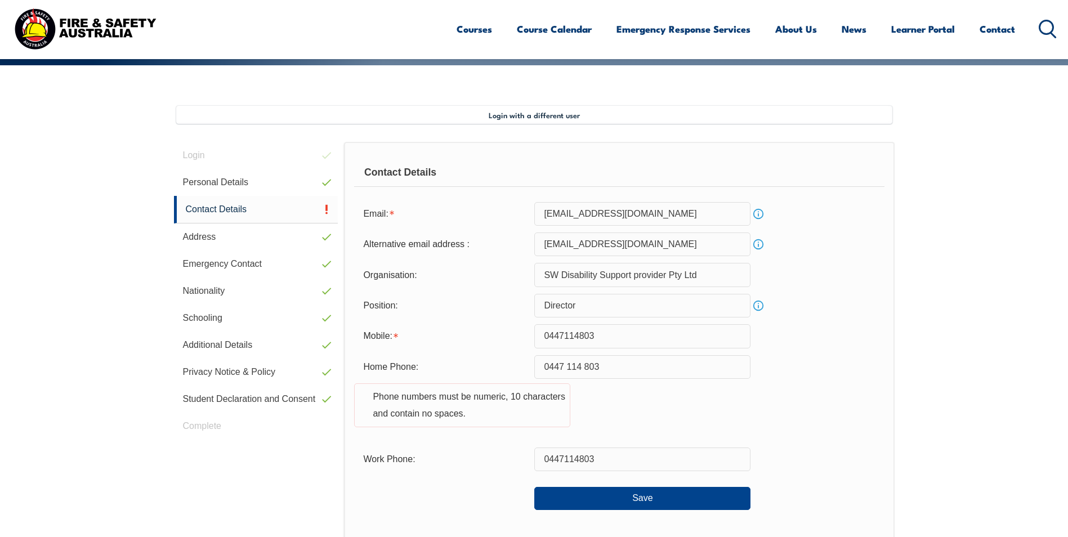
scroll to position [307, 0]
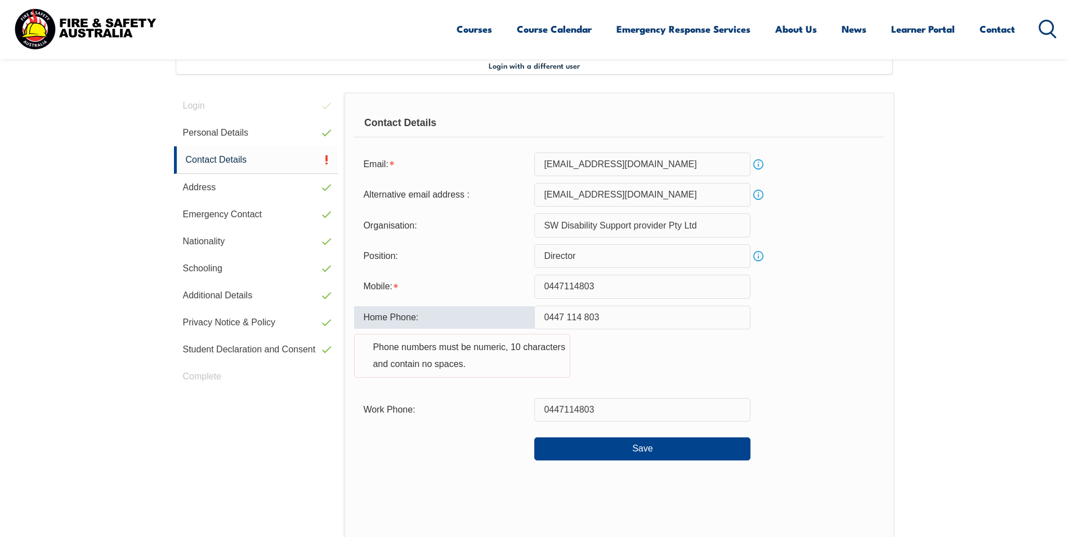
click at [610, 318] on input "0447 114 803" at bounding box center [642, 318] width 216 height 24
type input "0"
click at [655, 358] on div "Home Phone: Phone numbers must be numeric, 10 characters and contain no spaces." at bounding box center [619, 349] width 530 height 86
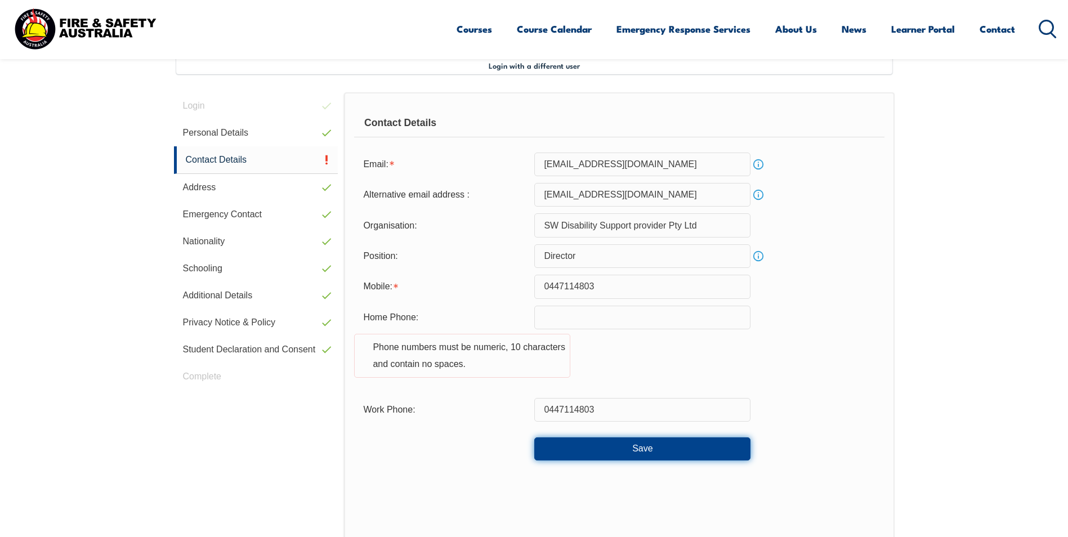
click at [638, 450] on button "Save" at bounding box center [642, 448] width 216 height 23
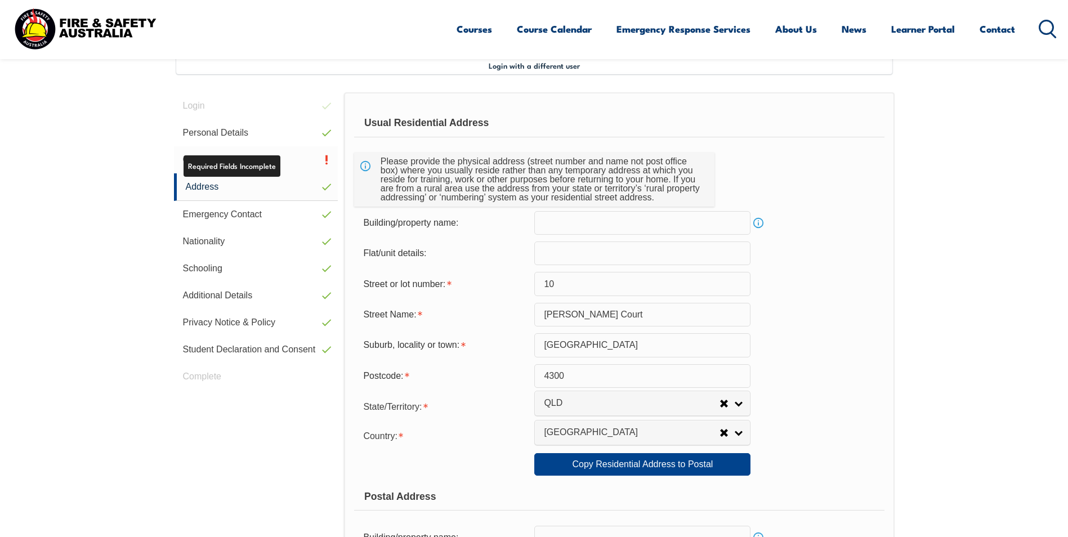
click at [329, 158] on link "Contact Details" at bounding box center [256, 159] width 164 height 27
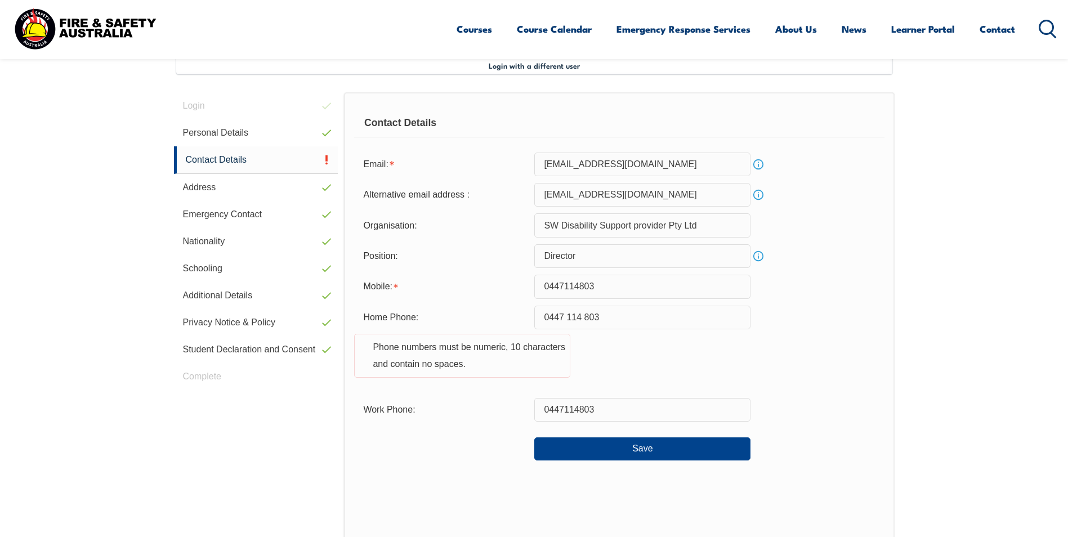
click at [568, 318] on input "0447 114 803" at bounding box center [642, 318] width 216 height 24
click at [582, 320] on input "0447114 803" at bounding box center [642, 318] width 216 height 24
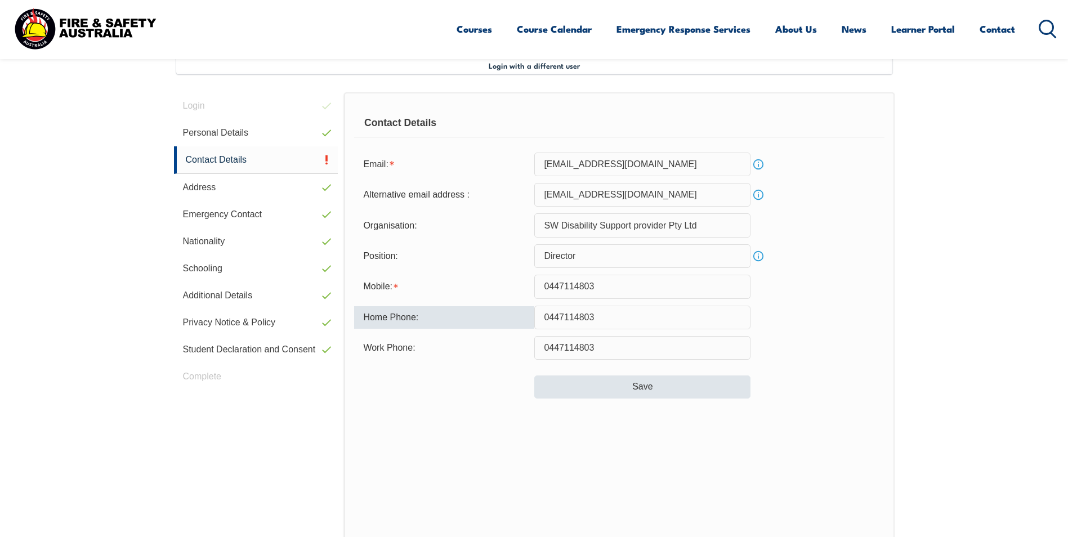
type input "0447114803"
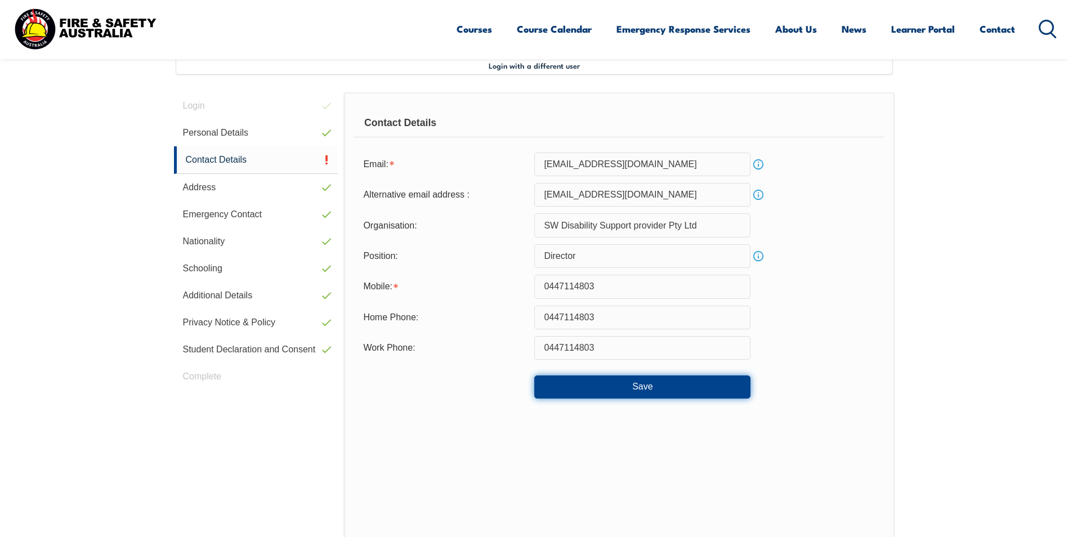
click at [595, 388] on button "Save" at bounding box center [642, 387] width 216 height 23
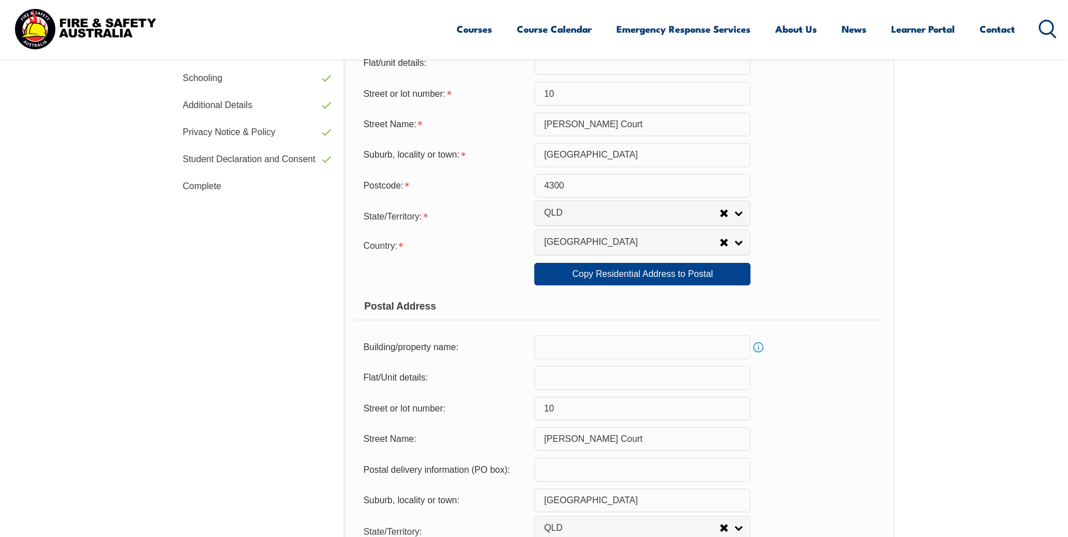
scroll to position [476, 0]
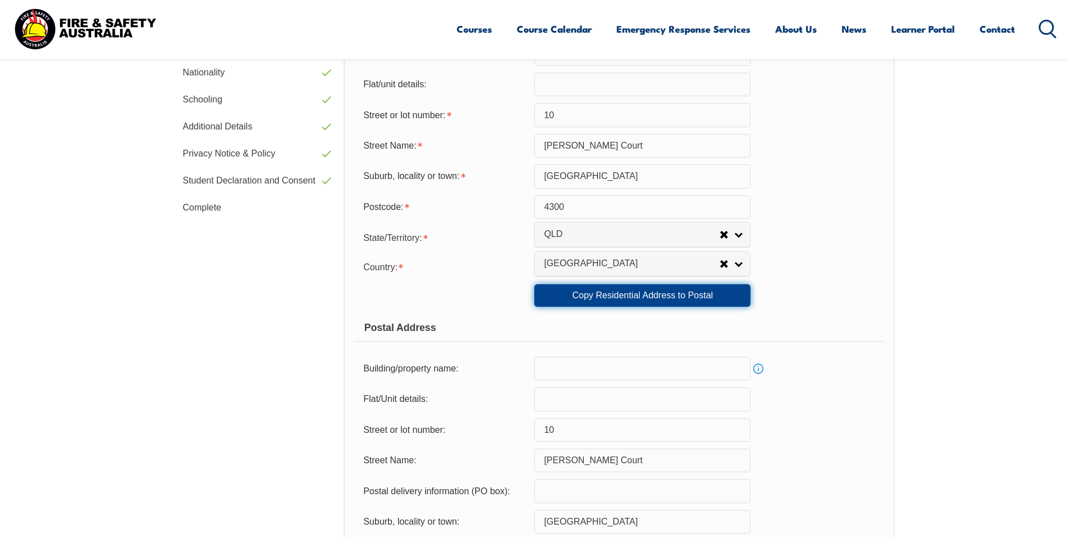
click at [635, 295] on link "Copy Residential Address to Postal" at bounding box center [642, 295] width 216 height 23
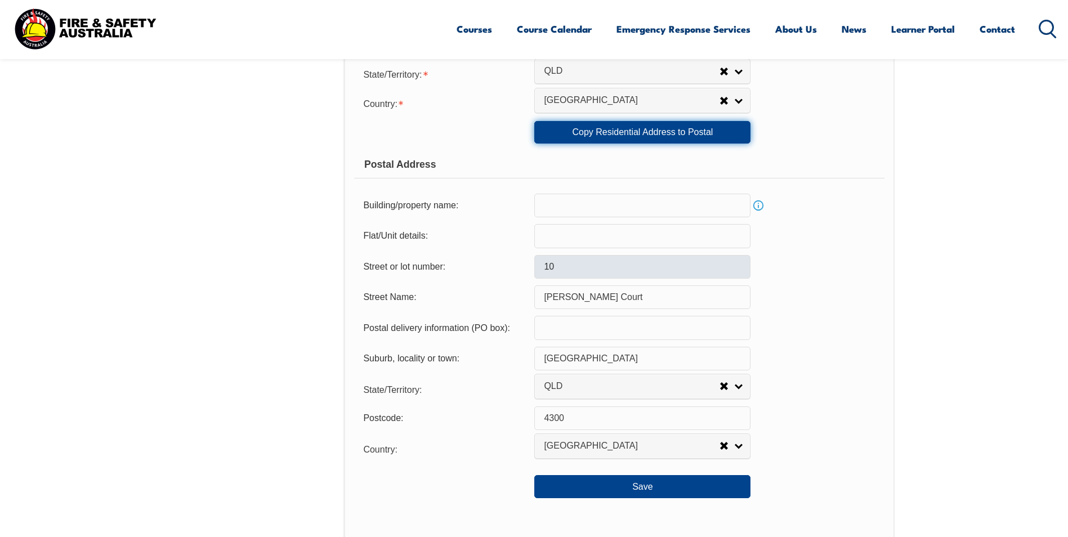
scroll to position [645, 0]
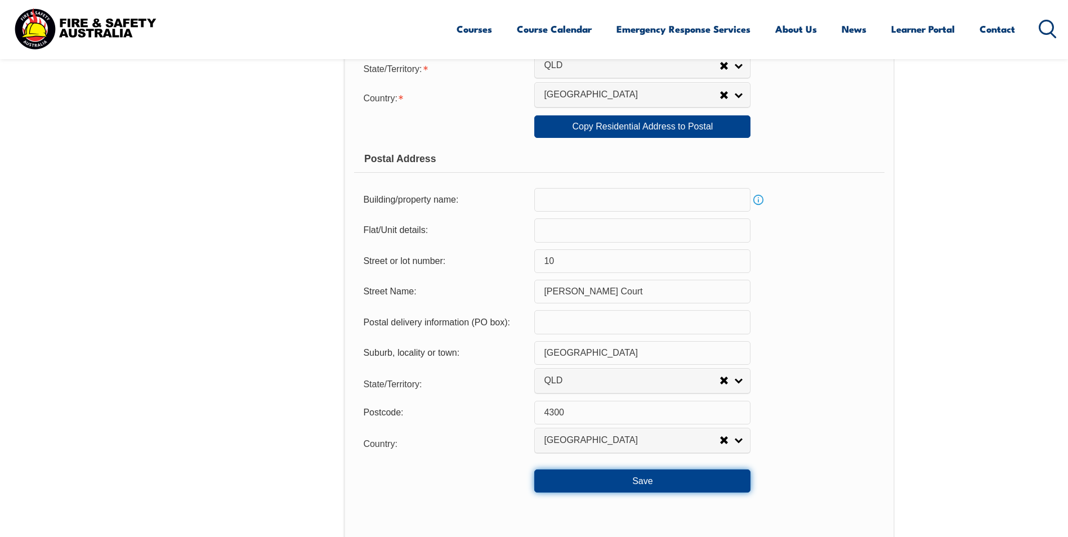
click at [614, 477] on button "Save" at bounding box center [642, 481] width 216 height 23
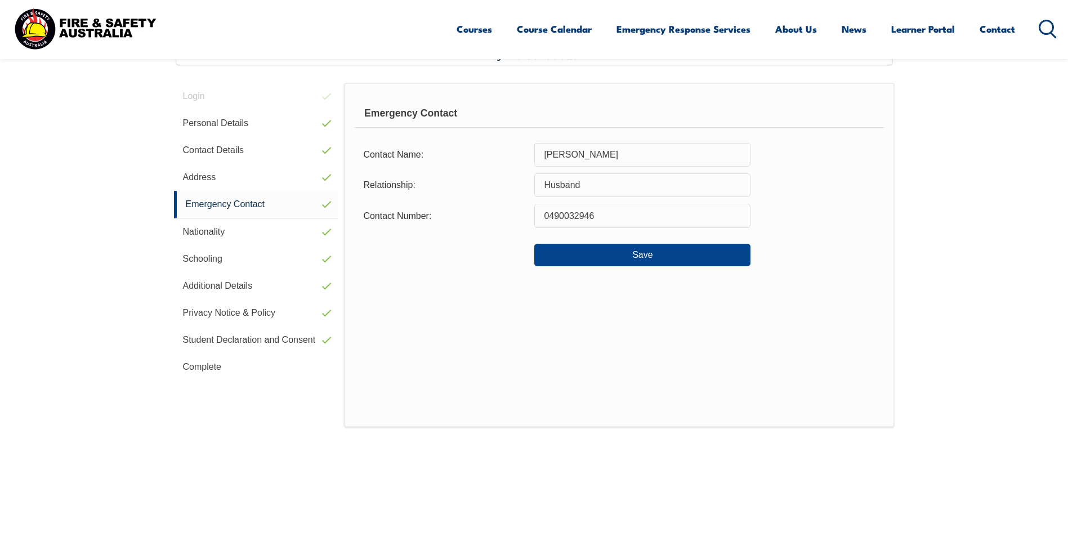
scroll to position [307, 0]
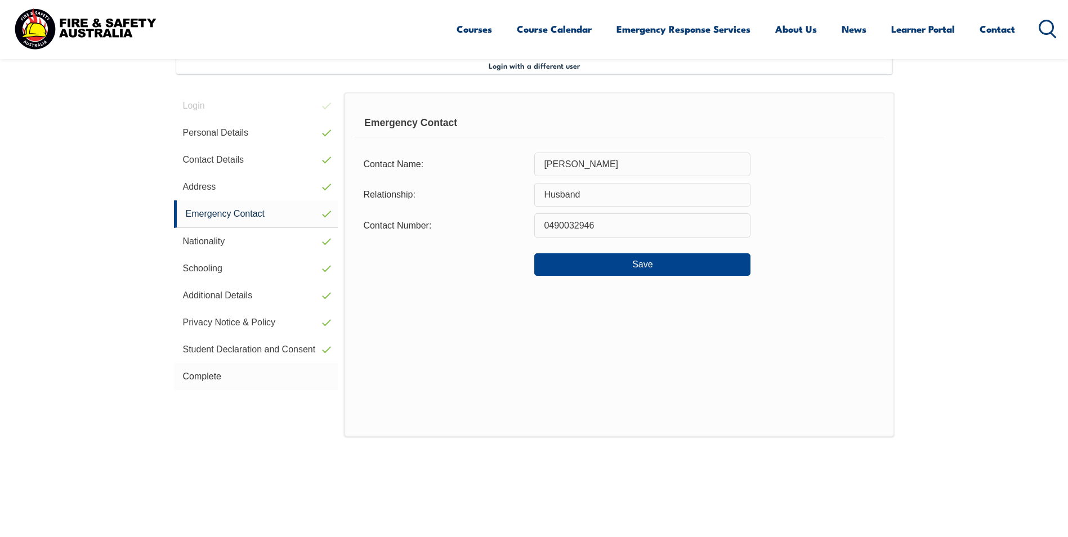
click at [212, 374] on link "Complete" at bounding box center [256, 376] width 164 height 27
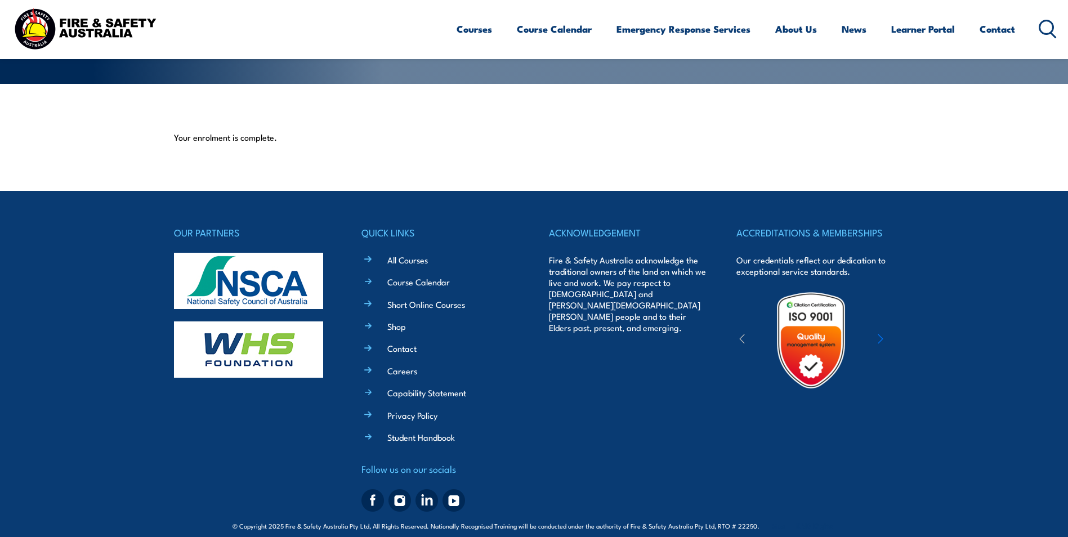
scroll to position [252, 0]
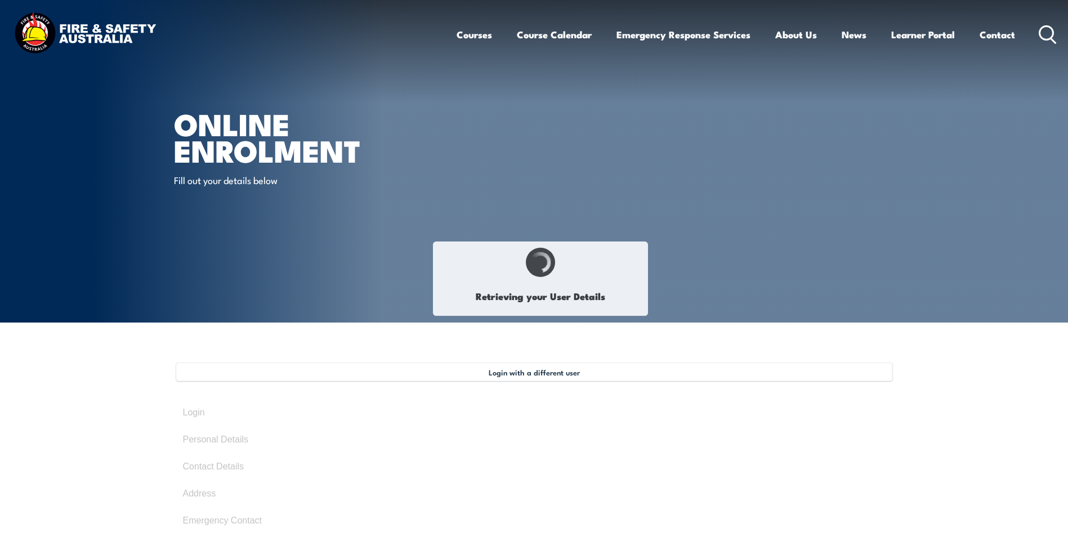
select select "Mrs"
type input "Sermone"
type input "Lee"
type input "Warn"
type input "April 14, 1980"
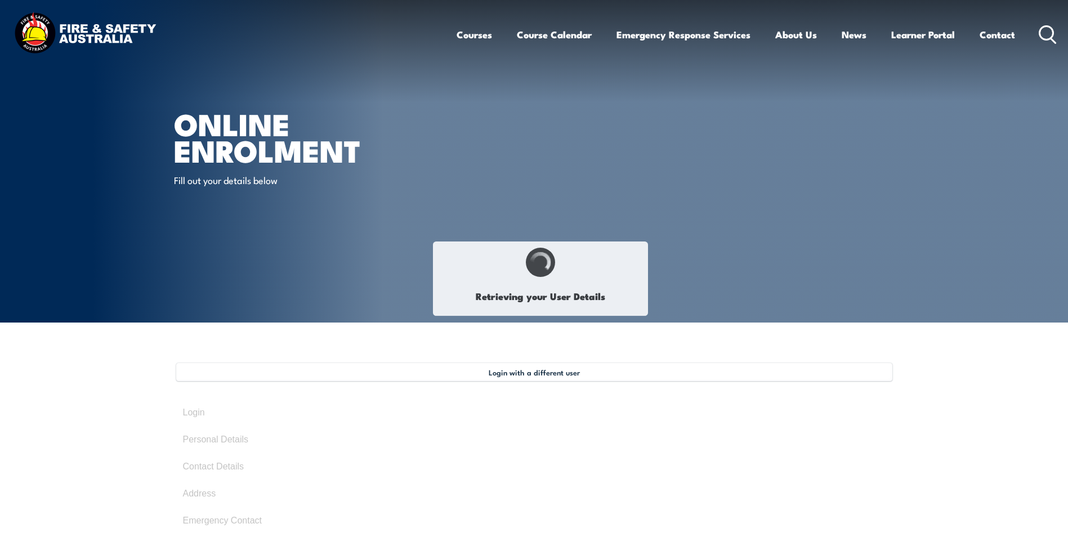
type input "5A9V9D8EPF"
select select "F"
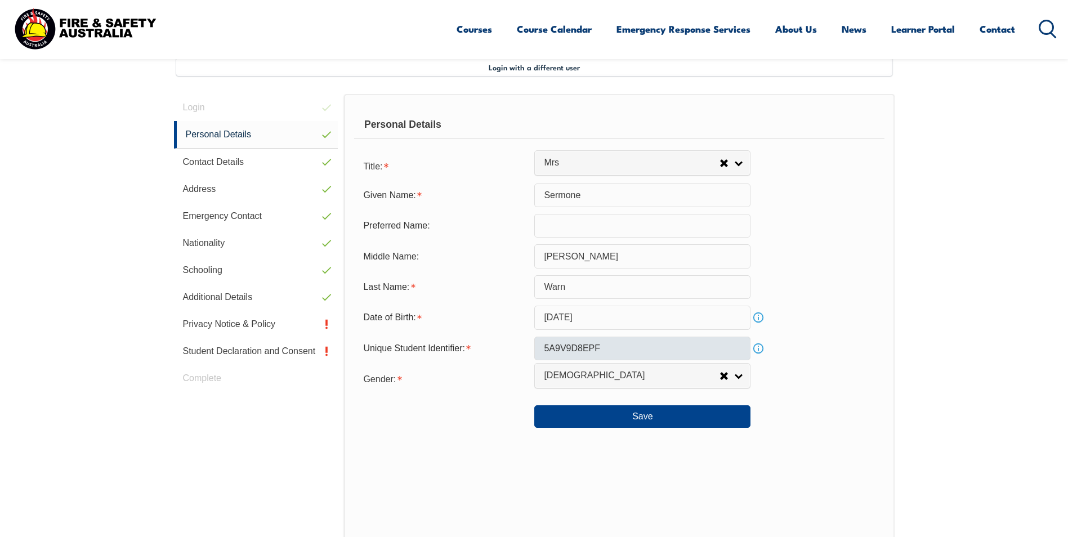
scroll to position [307, 0]
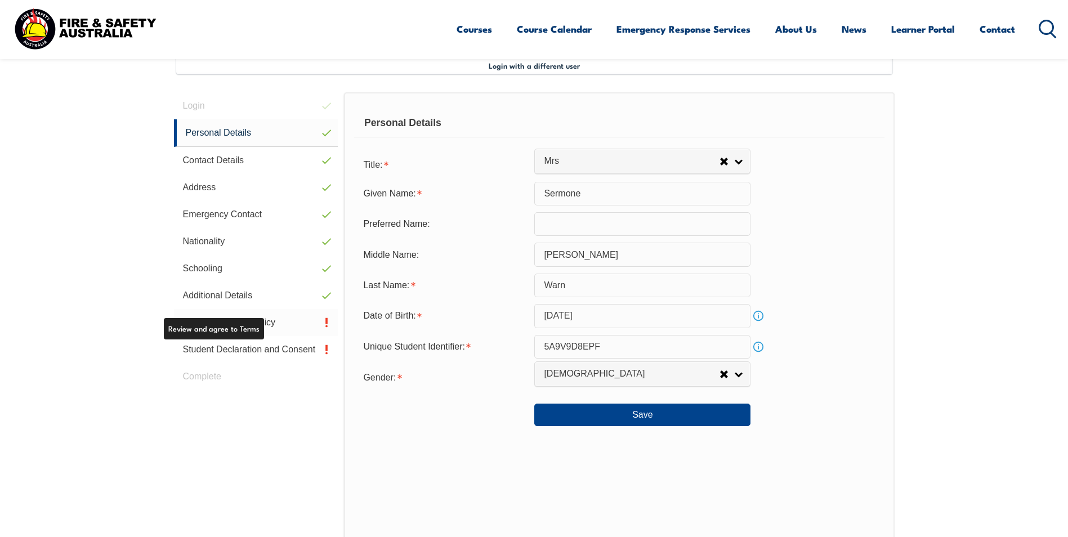
click at [270, 321] on link "Privacy Notice & Policy" at bounding box center [256, 322] width 164 height 27
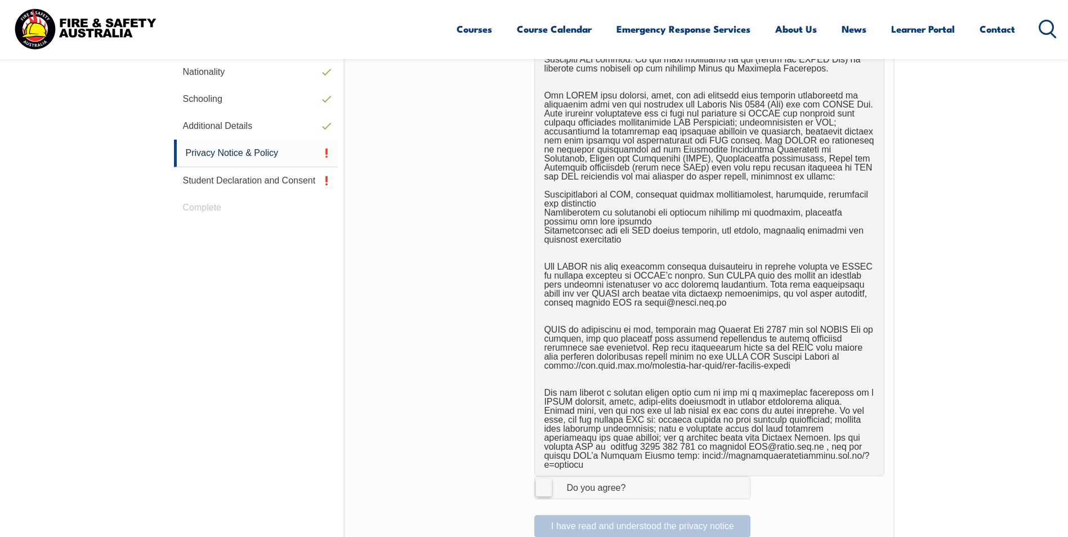
scroll to position [701, 0]
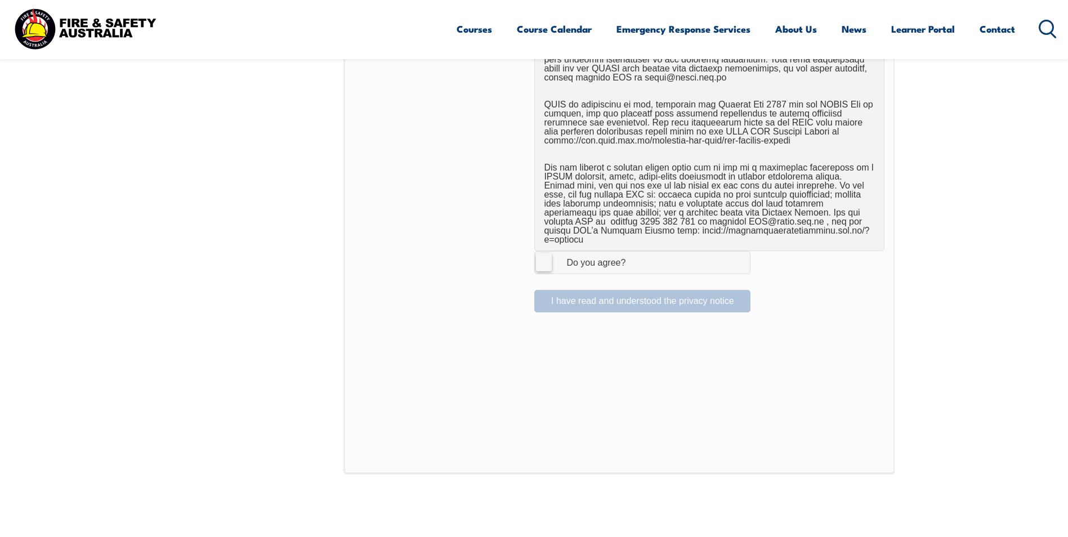
click at [546, 258] on label "I Agree Do you agree?" at bounding box center [642, 262] width 216 height 23
click at [635, 258] on input "I Agree Do you agree?" at bounding box center [644, 262] width 19 height 21
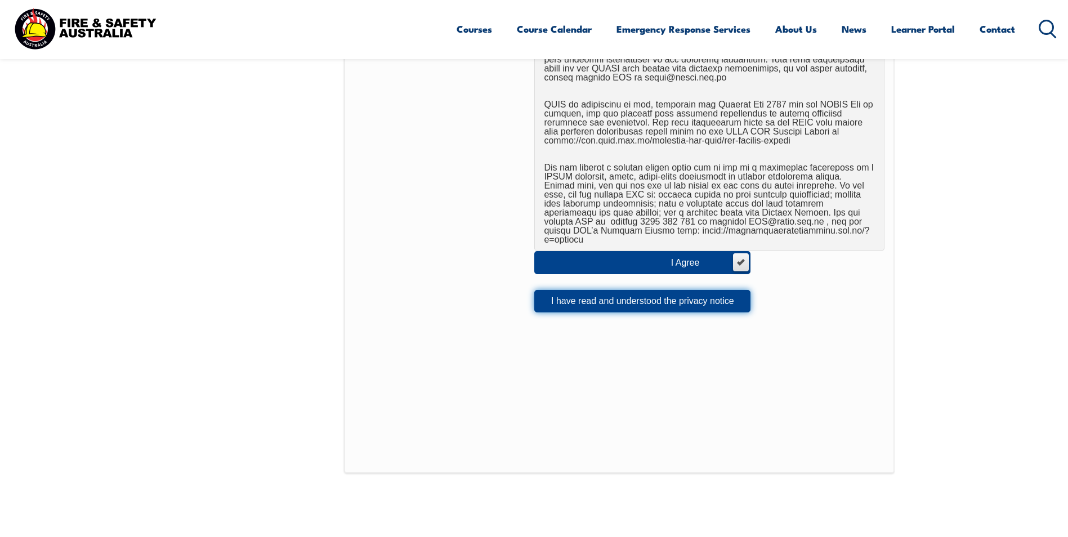
click at [666, 295] on button "I have read and understood the privacy notice" at bounding box center [642, 301] width 216 height 23
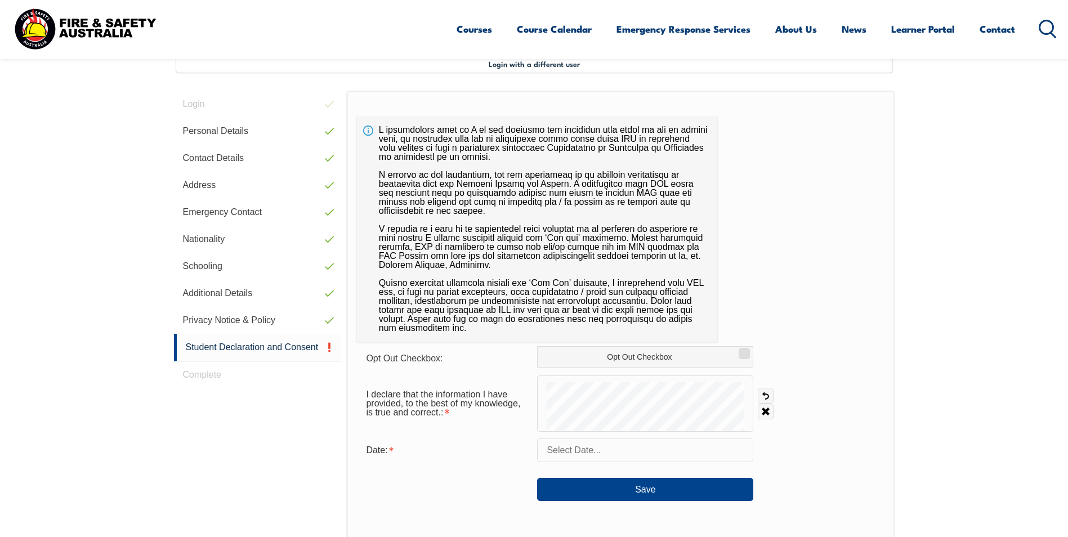
scroll to position [307, 0]
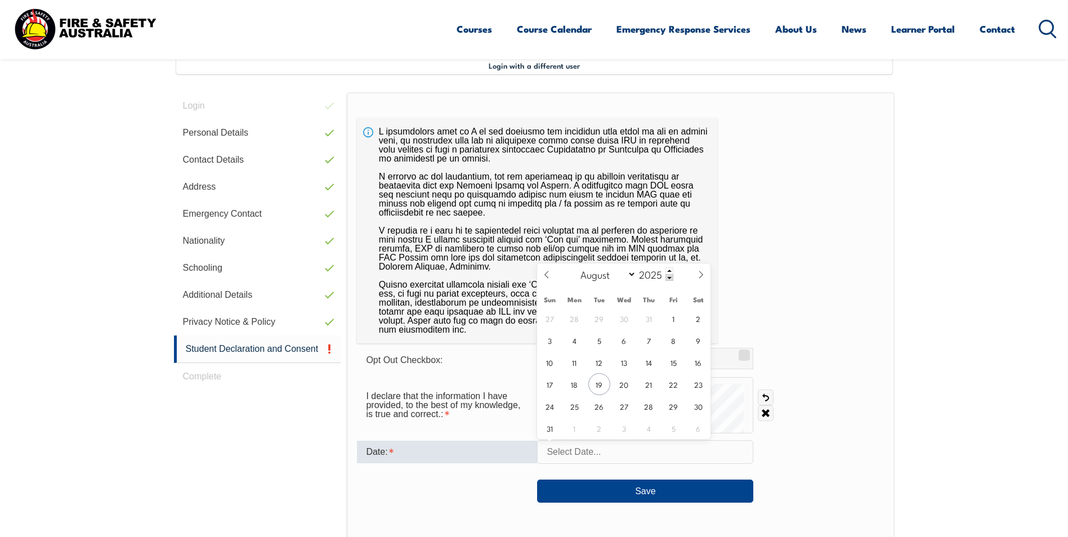
click at [559, 460] on input "text" at bounding box center [645, 452] width 216 height 24
click at [595, 386] on span "19" at bounding box center [599, 384] width 22 height 22
type input "August 19, 2025"
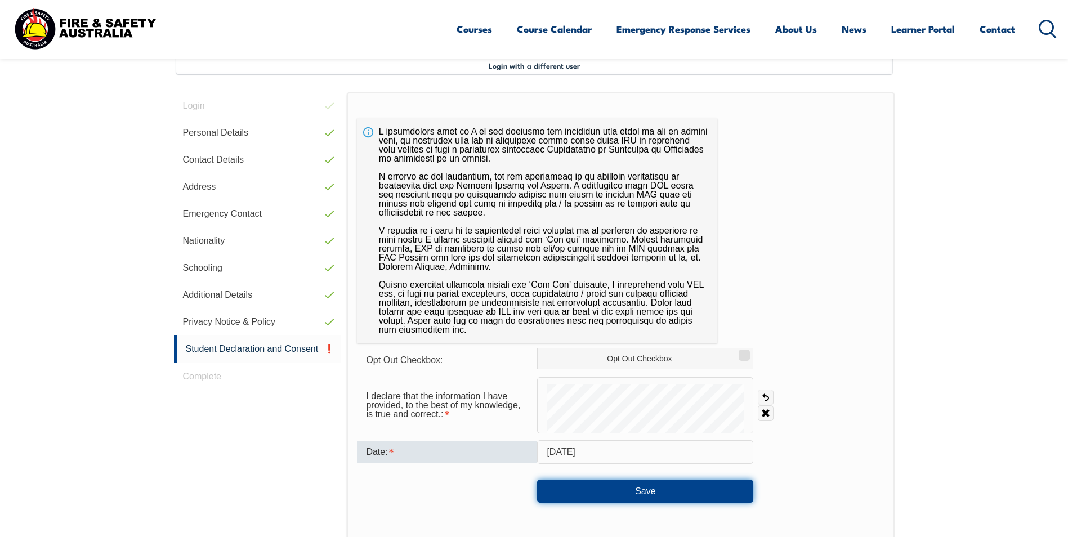
click at [601, 484] on button "Save" at bounding box center [645, 491] width 216 height 23
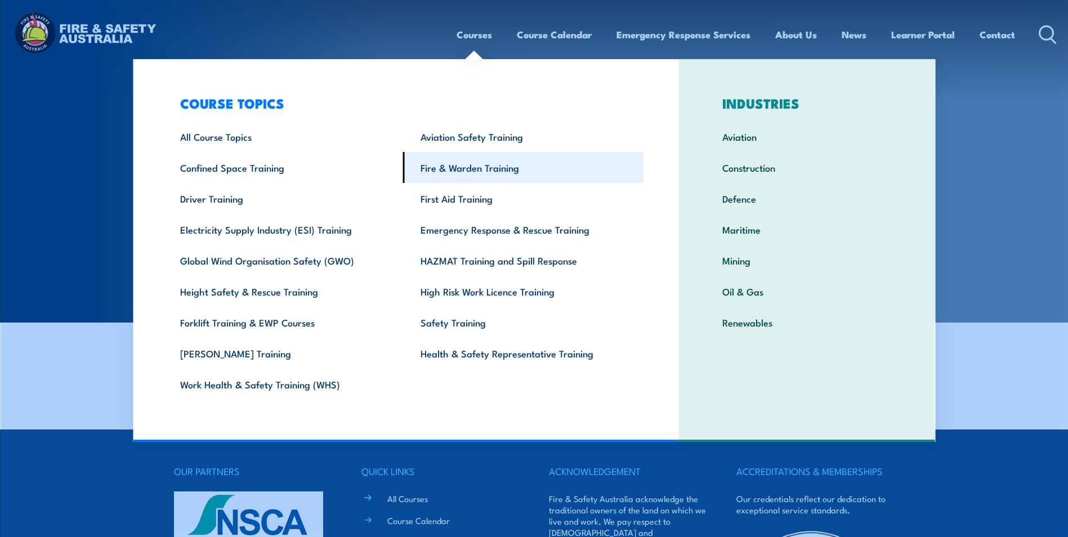
click at [468, 166] on link "Fire & Warden Training" at bounding box center [523, 167] width 240 height 31
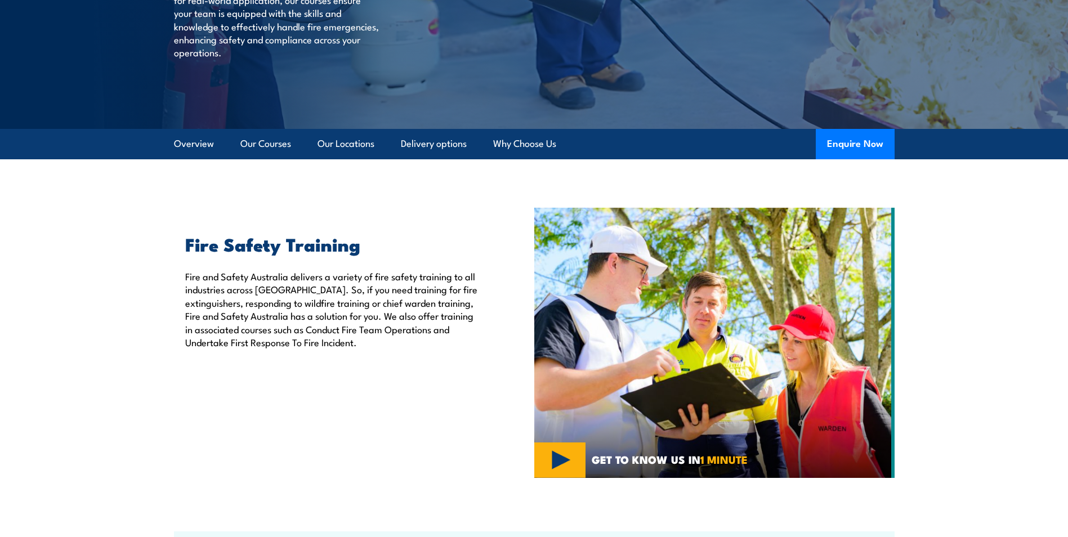
scroll to position [282, 0]
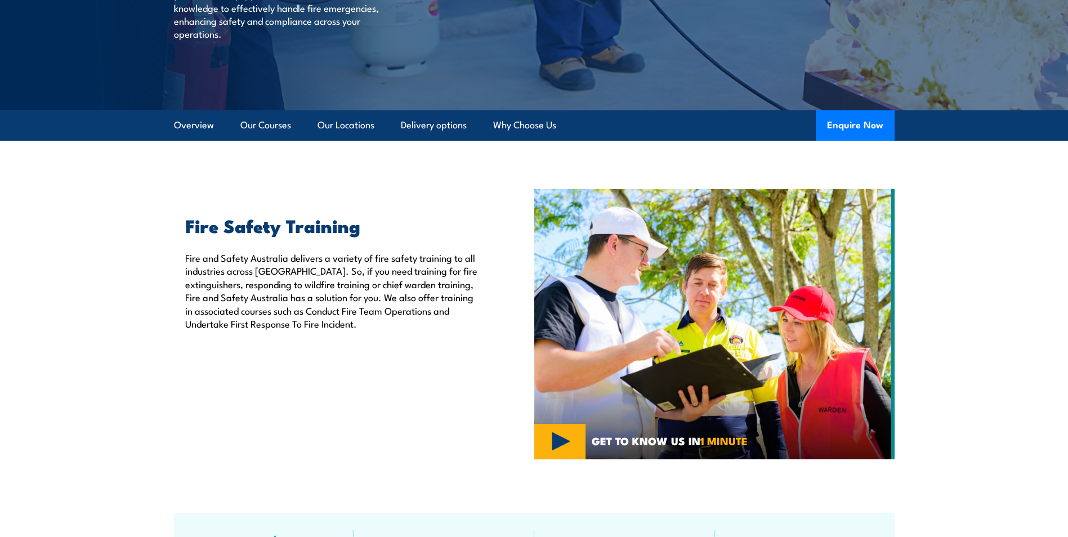
click at [557, 448] on img at bounding box center [714, 324] width 360 height 270
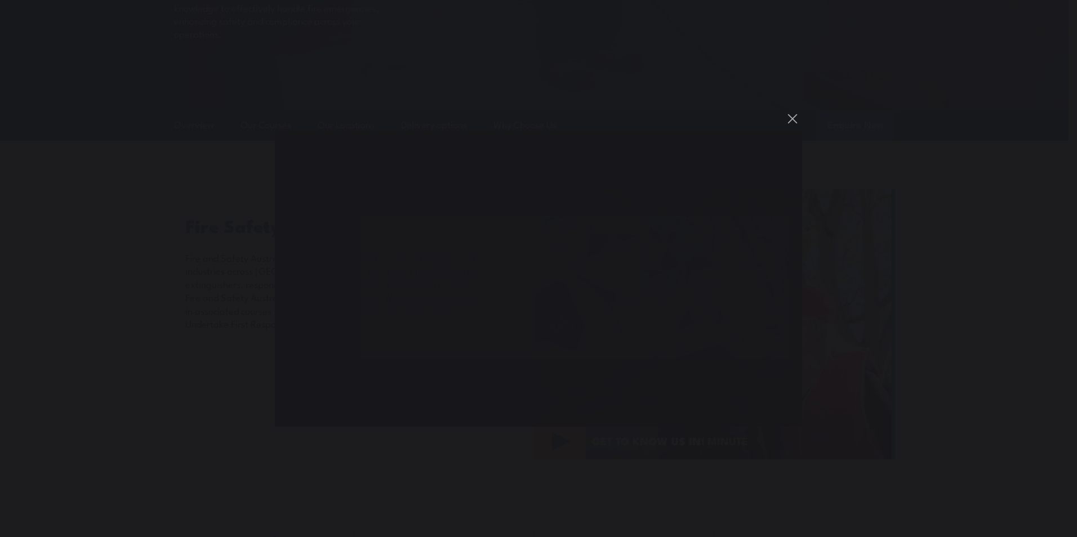
click at [973, 180] on div "You can close this modal content with the ESC key" at bounding box center [538, 268] width 1077 height 537
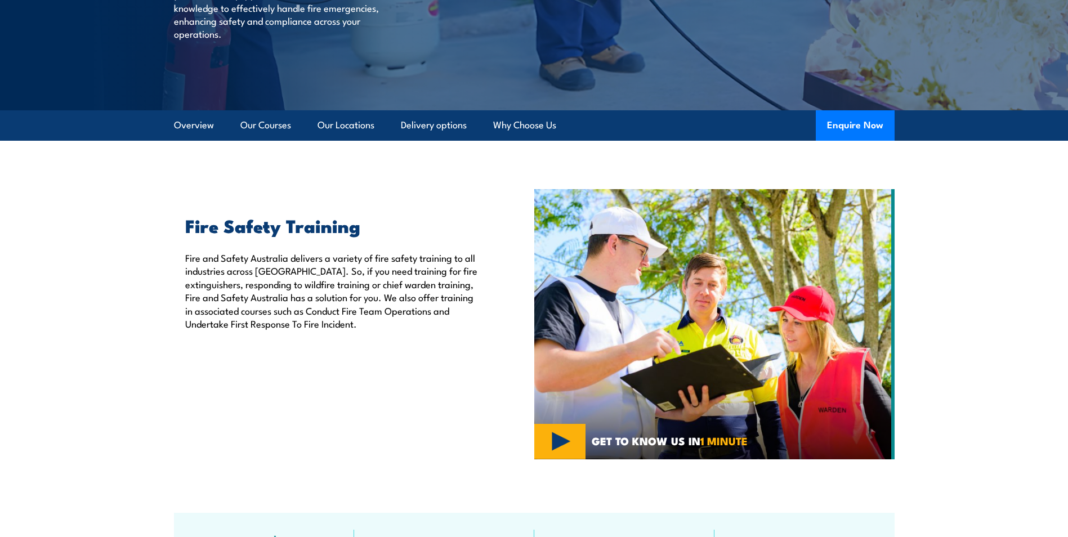
click at [547, 455] on img at bounding box center [714, 324] width 360 height 270
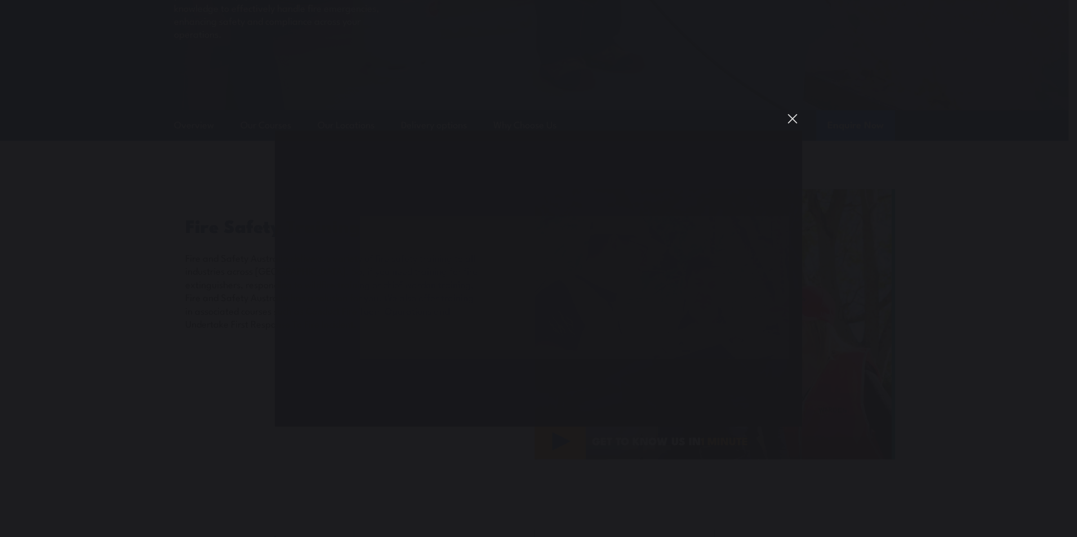
click at [788, 118] on button "You can close this modal content with the ESC key" at bounding box center [792, 118] width 19 height 19
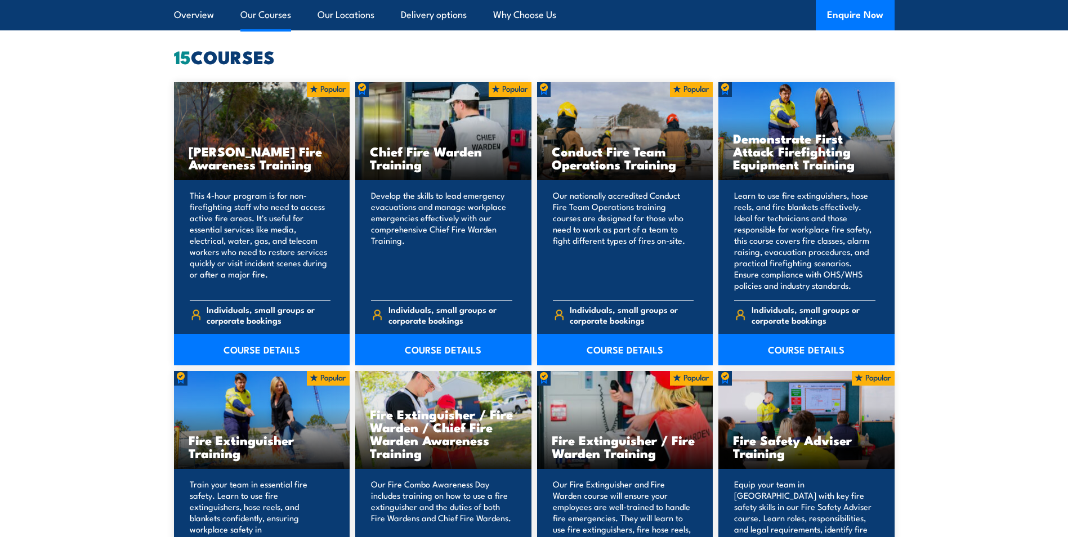
scroll to position [957, 0]
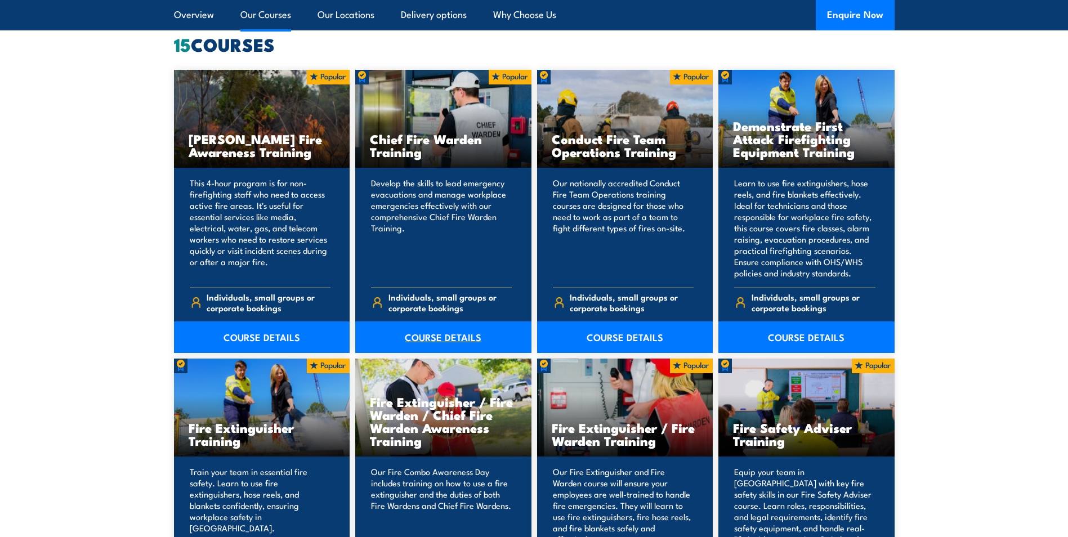
click at [426, 340] on link "COURSE DETAILS" at bounding box center [443, 337] width 176 height 32
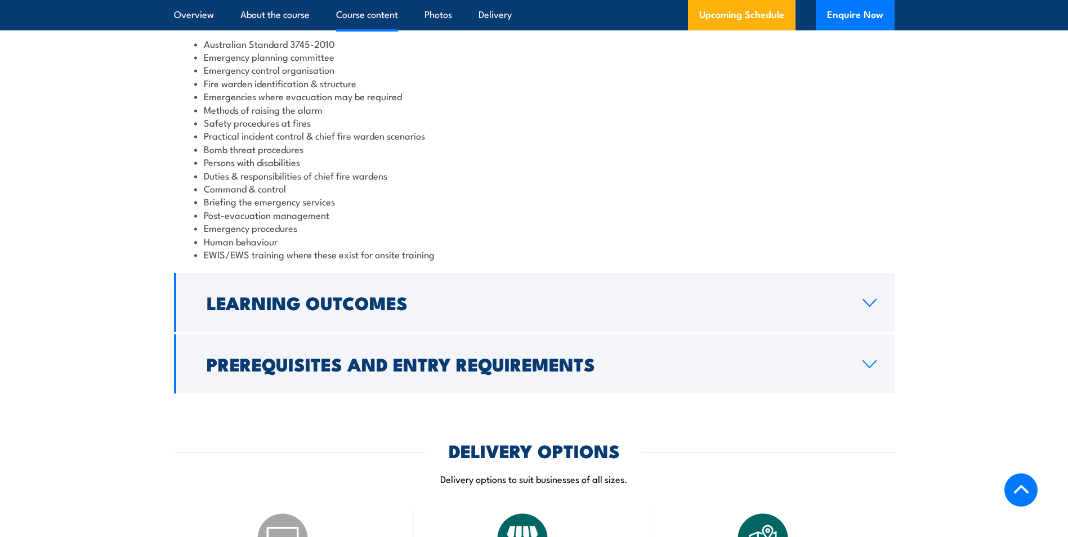
scroll to position [1182, 0]
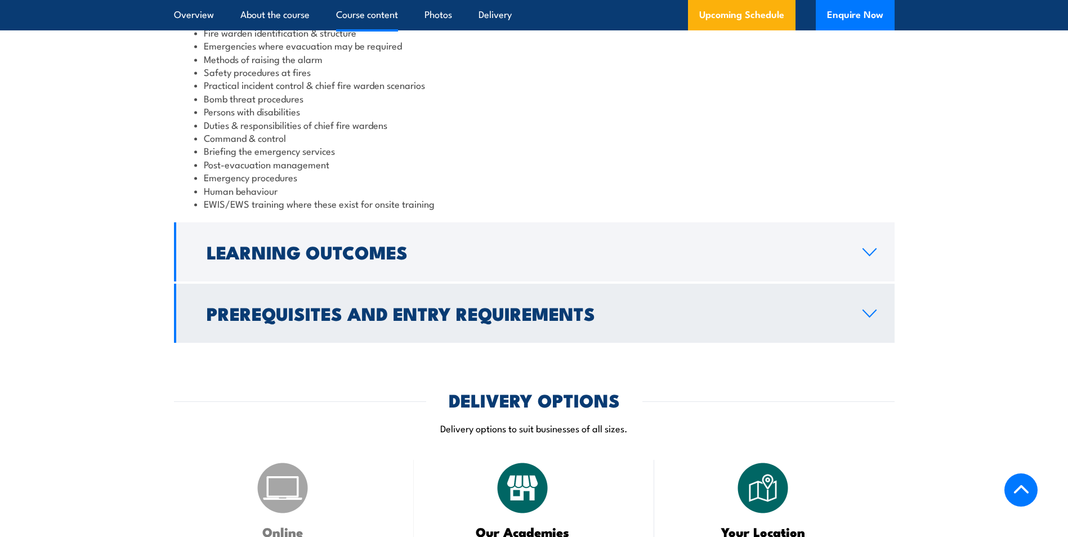
click at [865, 324] on link "Prerequisites and Entry Requirements" at bounding box center [534, 313] width 721 height 59
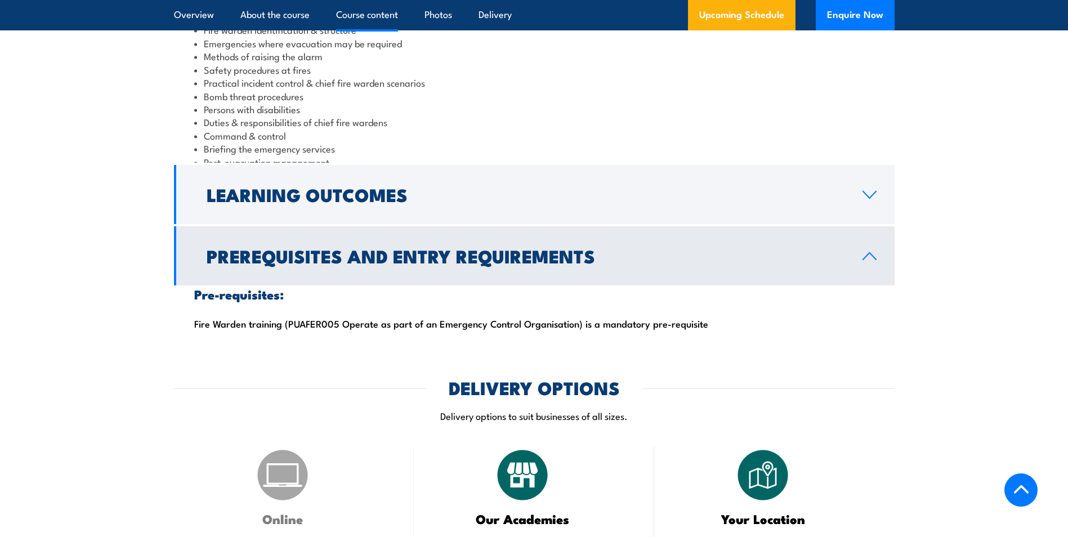
scroll to position [1161, 0]
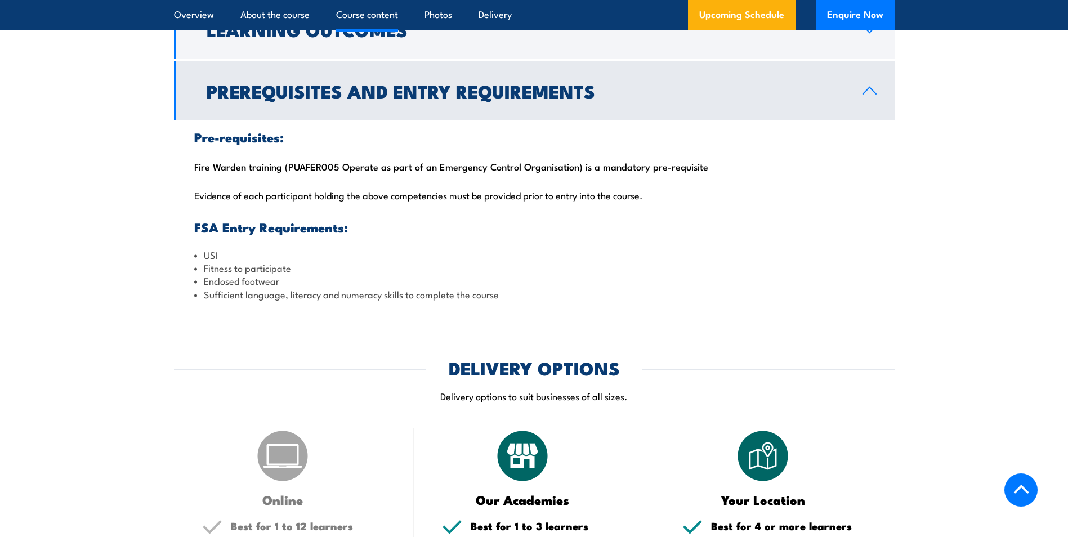
drag, startPoint x: 619, startPoint y: 176, endPoint x: 629, endPoint y: 182, distance: 12.7
drag, startPoint x: 629, startPoint y: 182, endPoint x: 557, endPoint y: 266, distance: 110.2
click at [557, 266] on li "Fitness to participate" at bounding box center [534, 267] width 680 height 13
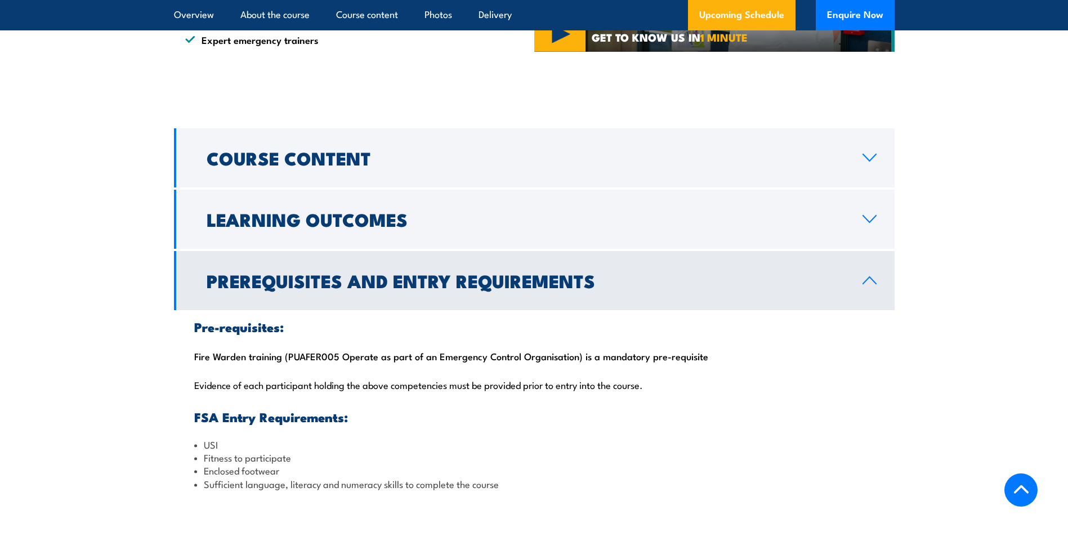
scroll to position [992, 0]
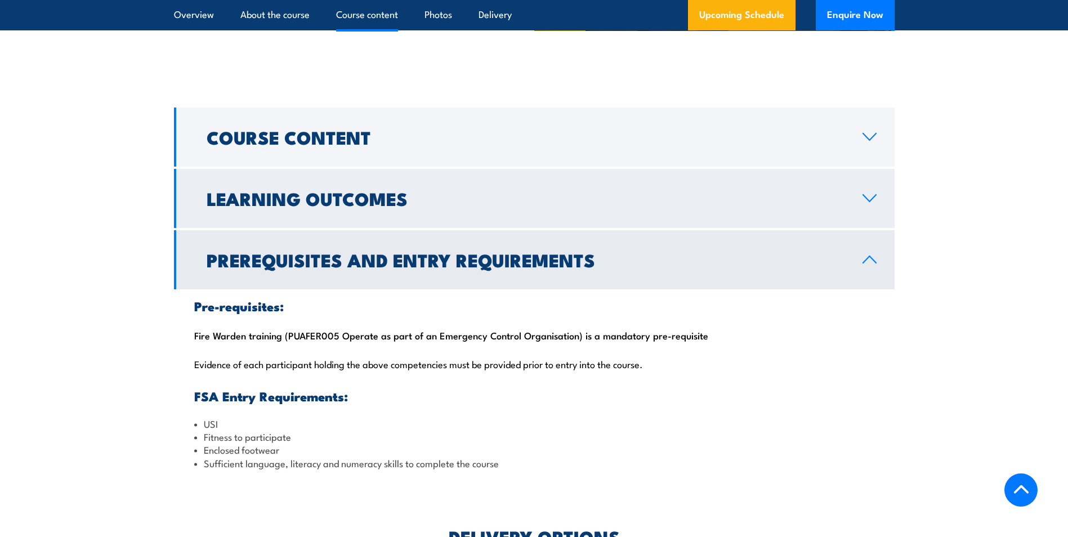
click at [872, 208] on link "Learning Outcomes" at bounding box center [534, 198] width 721 height 59
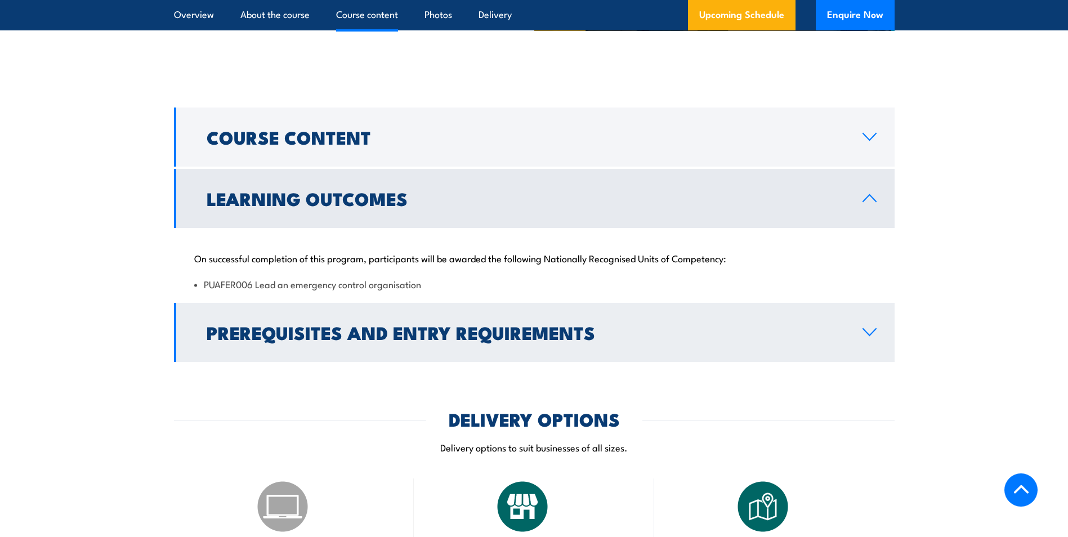
click at [876, 336] on icon at bounding box center [869, 332] width 15 height 9
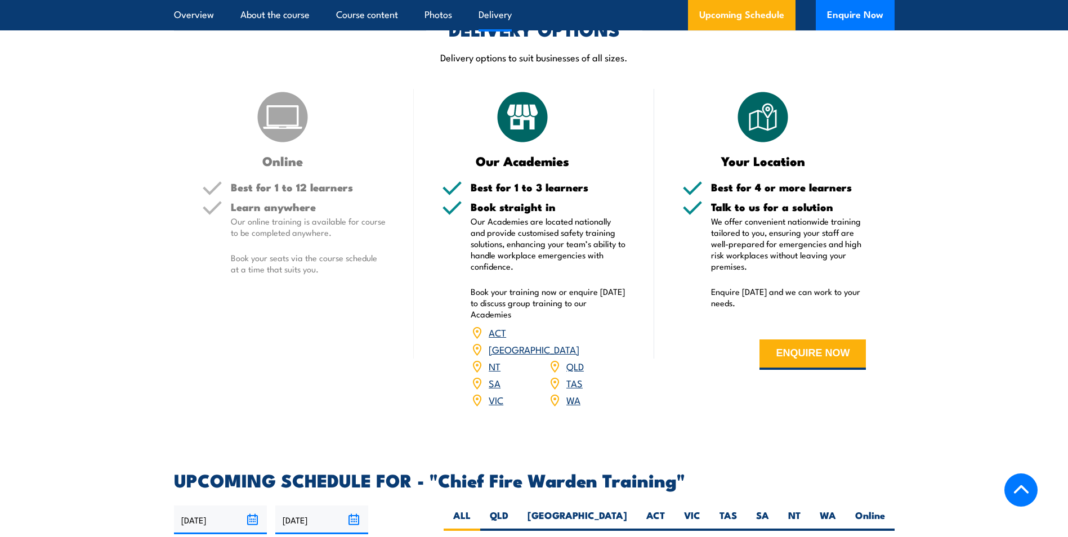
scroll to position [1442, 0]
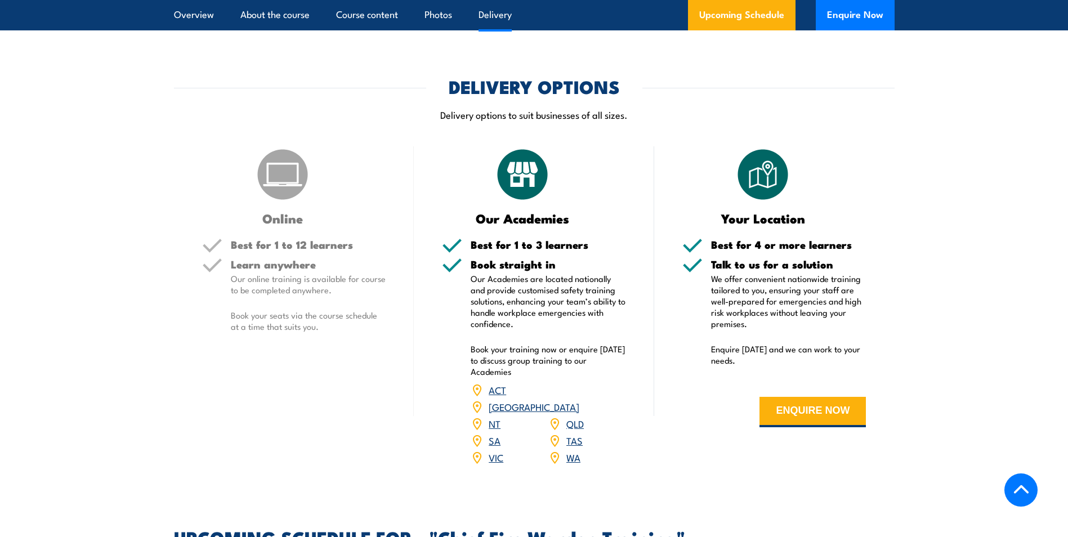
drag, startPoint x: 333, startPoint y: 247, endPoint x: 360, endPoint y: 263, distance: 31.1
drag, startPoint x: 360, startPoint y: 263, endPoint x: 361, endPoint y: 11, distance: 252.8
click at [361, 11] on link "Course content" at bounding box center [367, 15] width 62 height 30
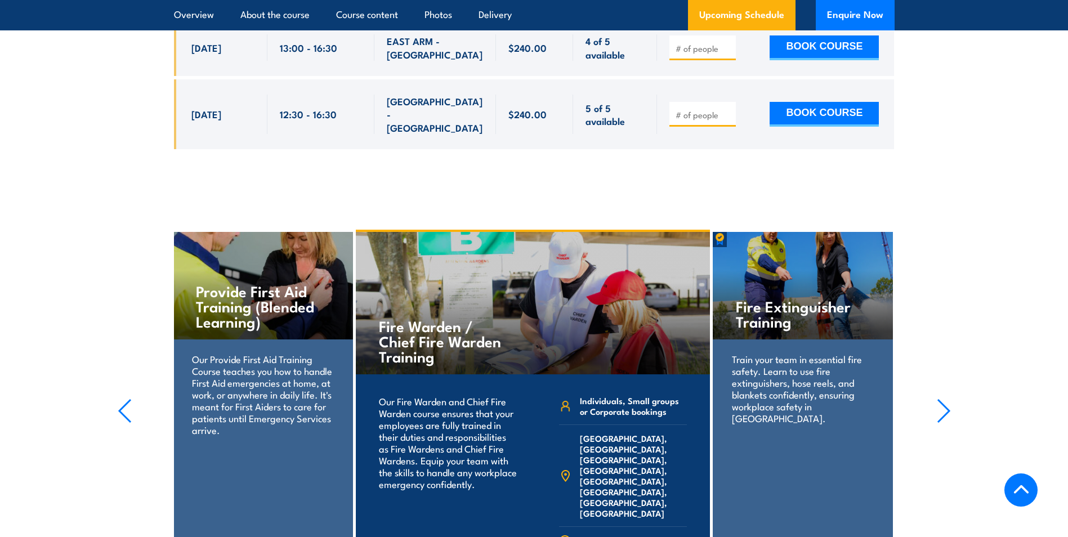
scroll to position [4633, 0]
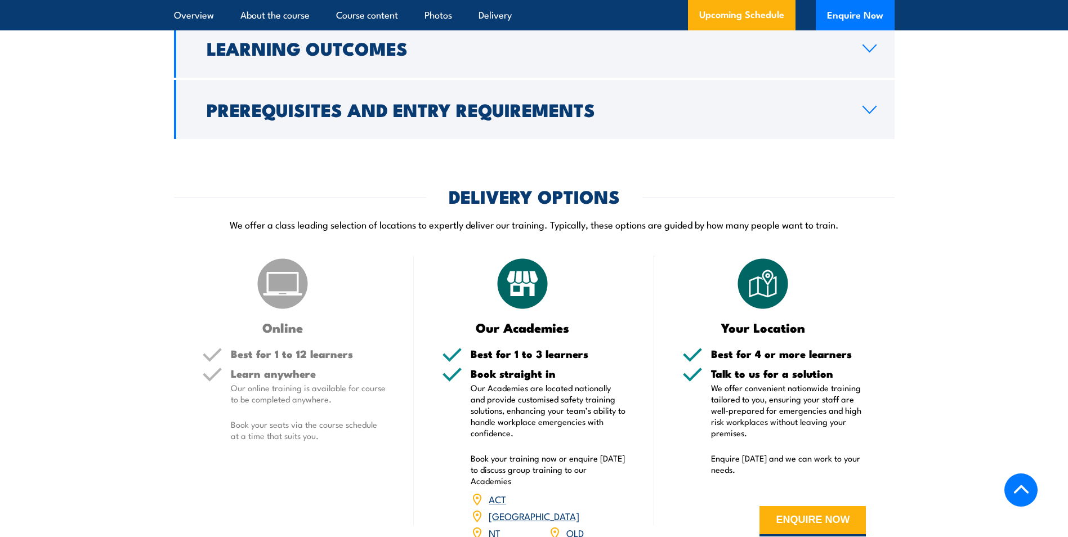
scroll to position [1239, 0]
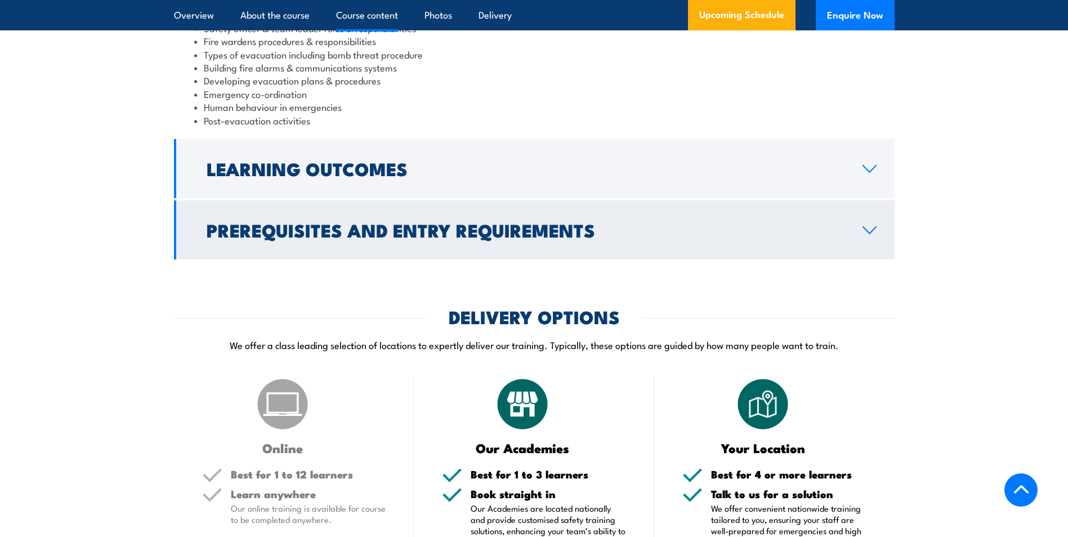
click at [872, 252] on link "Prerequisites and Entry Requirements" at bounding box center [534, 229] width 721 height 59
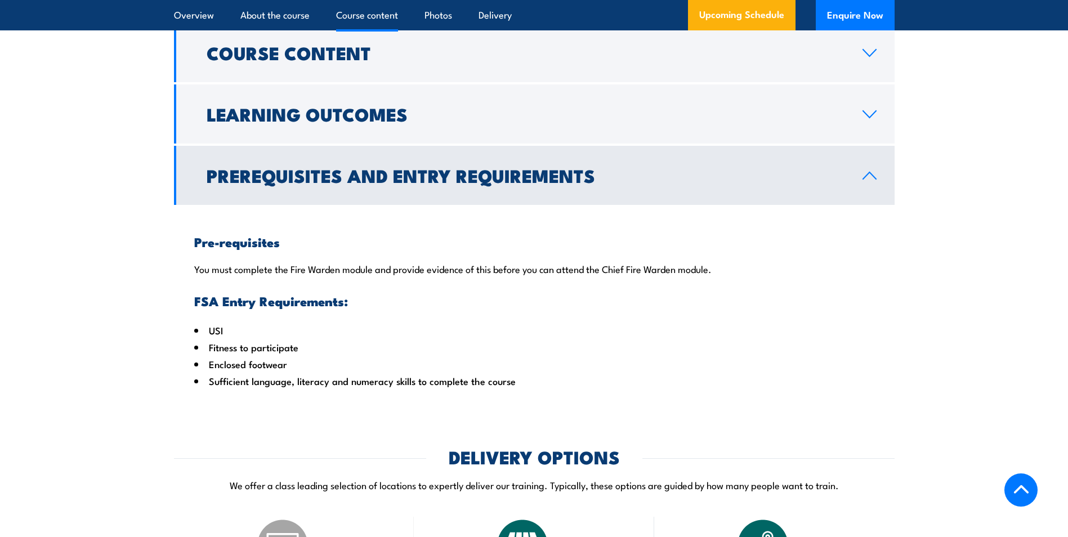
scroll to position [1098, 0]
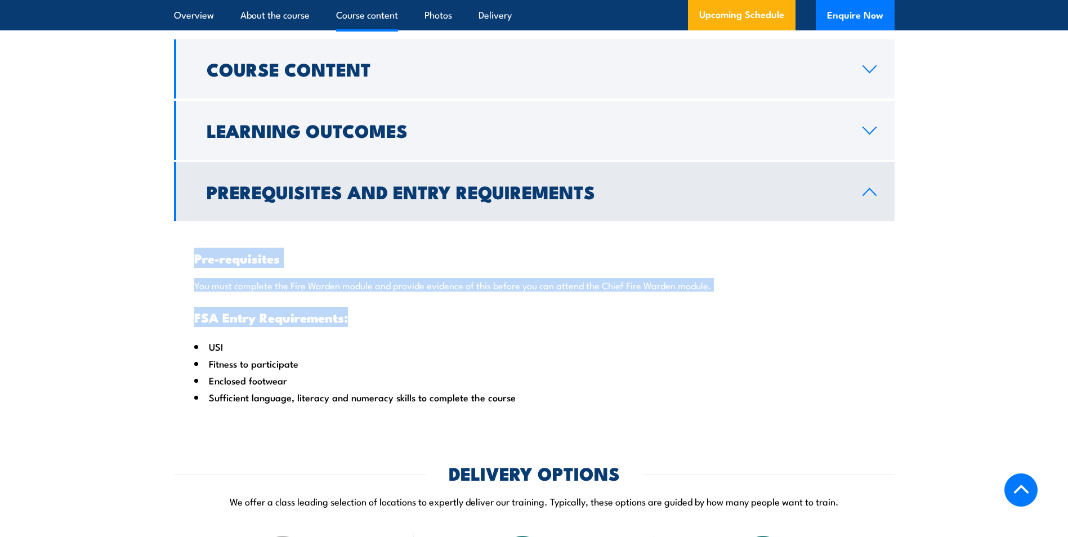
drag, startPoint x: 198, startPoint y: 274, endPoint x: 712, endPoint y: 312, distance: 515.5
click at [712, 312] on div "Pre-requisites You must complete the Fire Warden module and provide evidence of…" at bounding box center [534, 318] width 721 height 195
copy div "Pre-requisites You must complete the Fire Warden module and provide evidence of…"
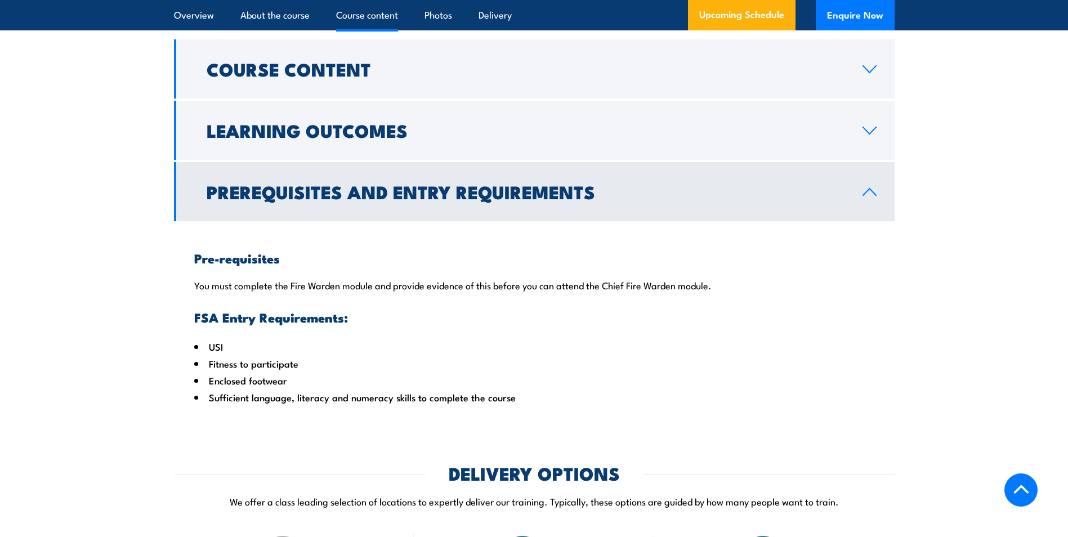
click at [449, 372] on li "Fitness to participate" at bounding box center [534, 363] width 680 height 17
drag, startPoint x: 195, startPoint y: 275, endPoint x: 281, endPoint y: 271, distance: 85.7
click at [281, 265] on h3 "Pre-requisites" at bounding box center [534, 258] width 680 height 13
copy h3 "Pre-requisites"
click at [590, 389] on li "Enclosed footwear" at bounding box center [534, 380] width 680 height 17
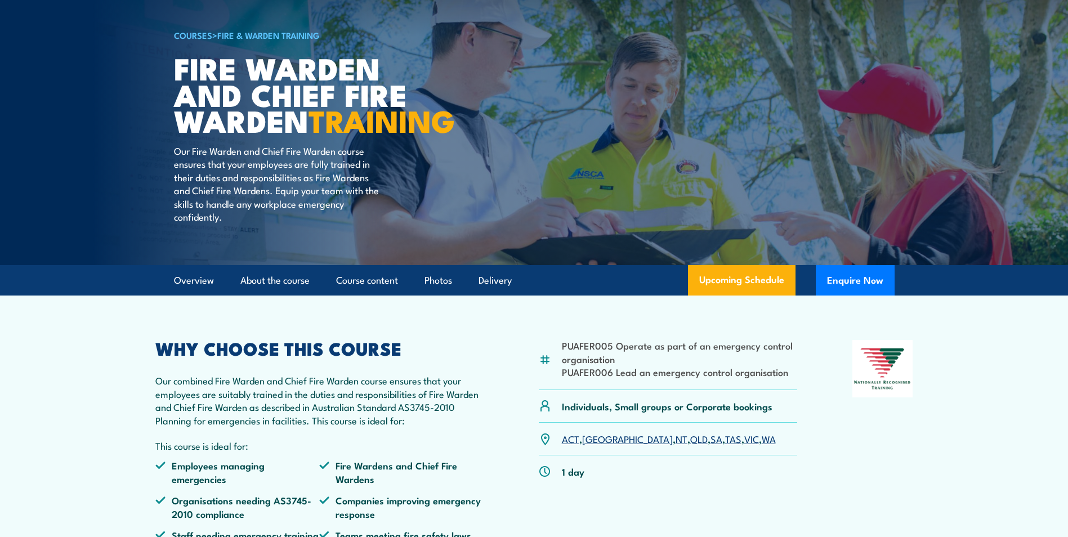
scroll to position [0, 0]
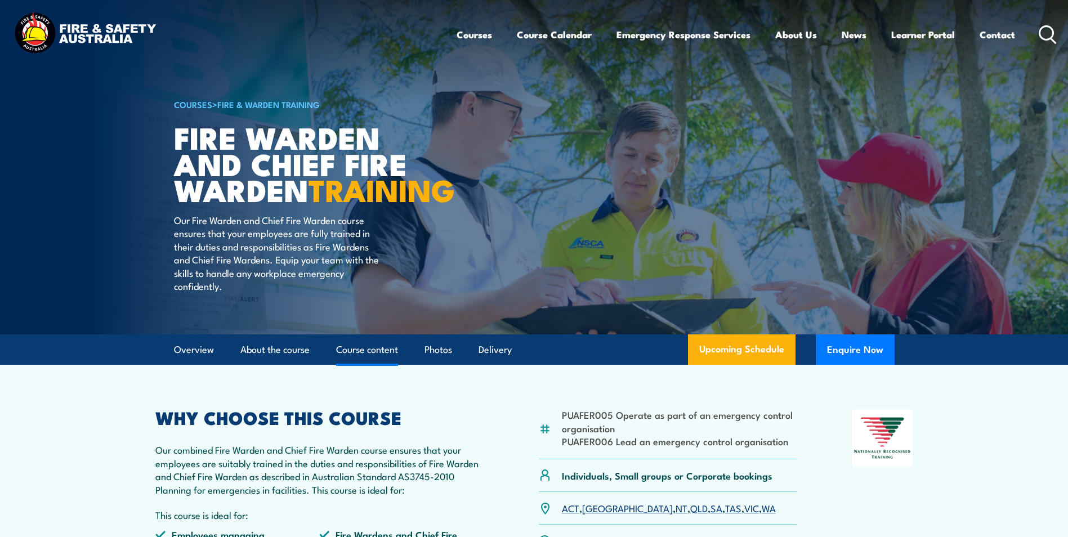
click at [383, 365] on link "Course content" at bounding box center [367, 350] width 62 height 30
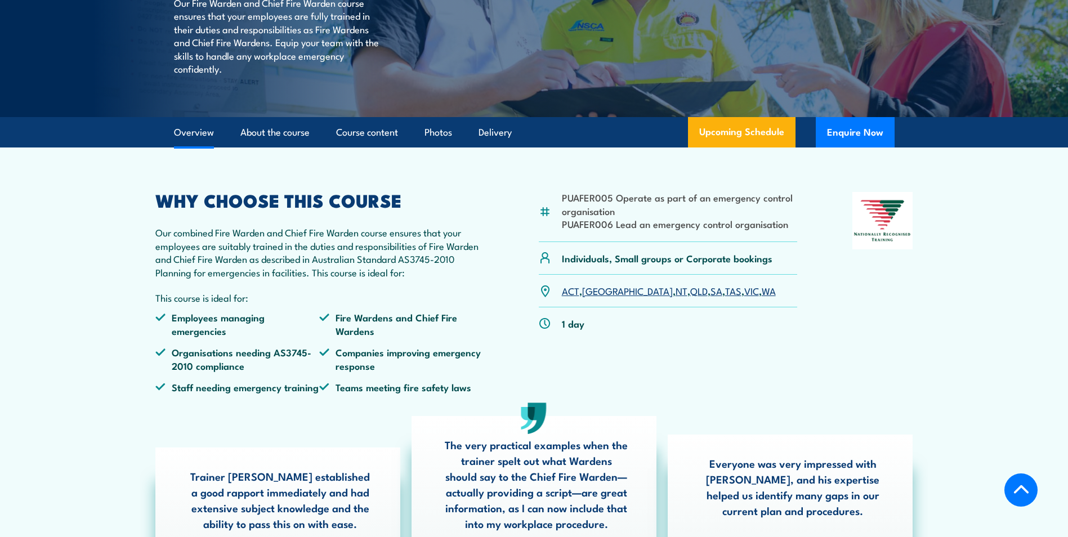
scroll to position [180, 0]
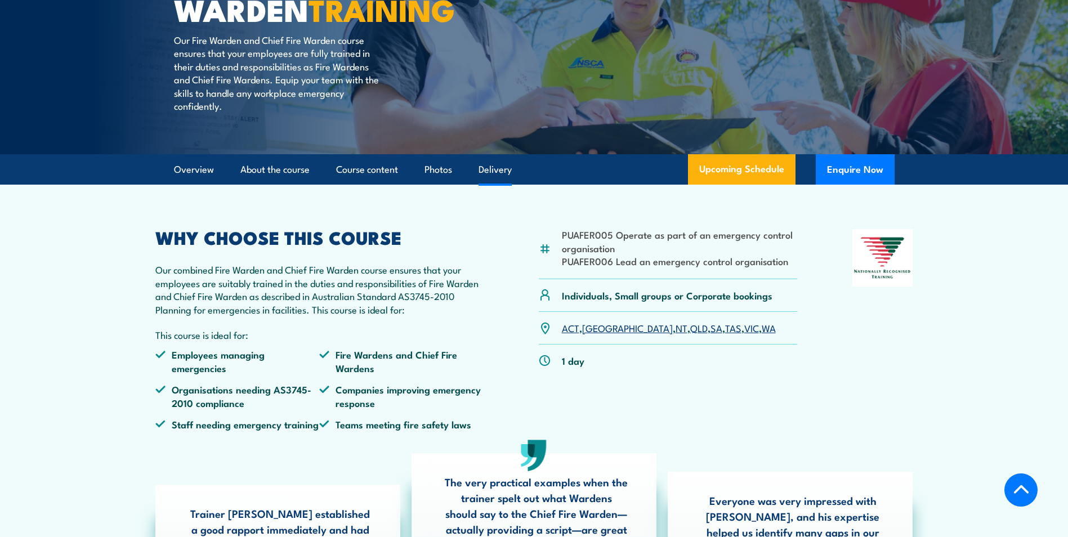
click at [489, 185] on link "Delivery" at bounding box center [495, 170] width 33 height 30
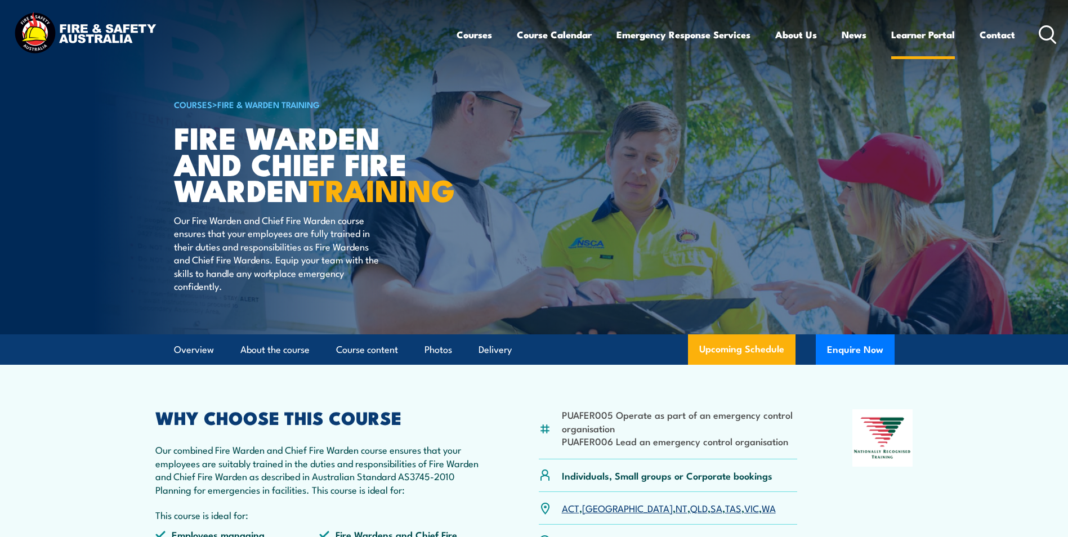
click at [918, 35] on link "Learner Portal" at bounding box center [923, 35] width 64 height 30
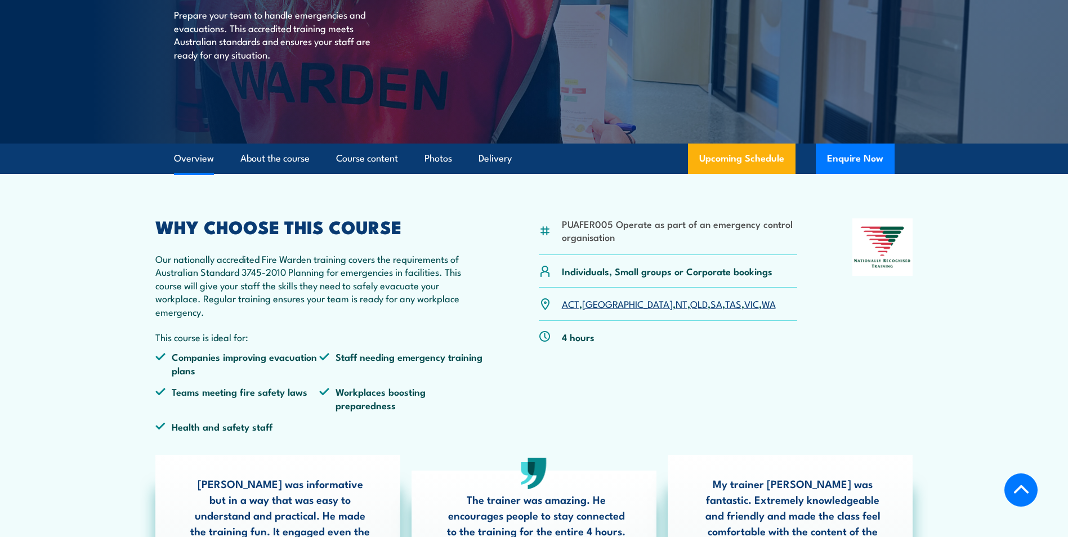
scroll to position [169, 0]
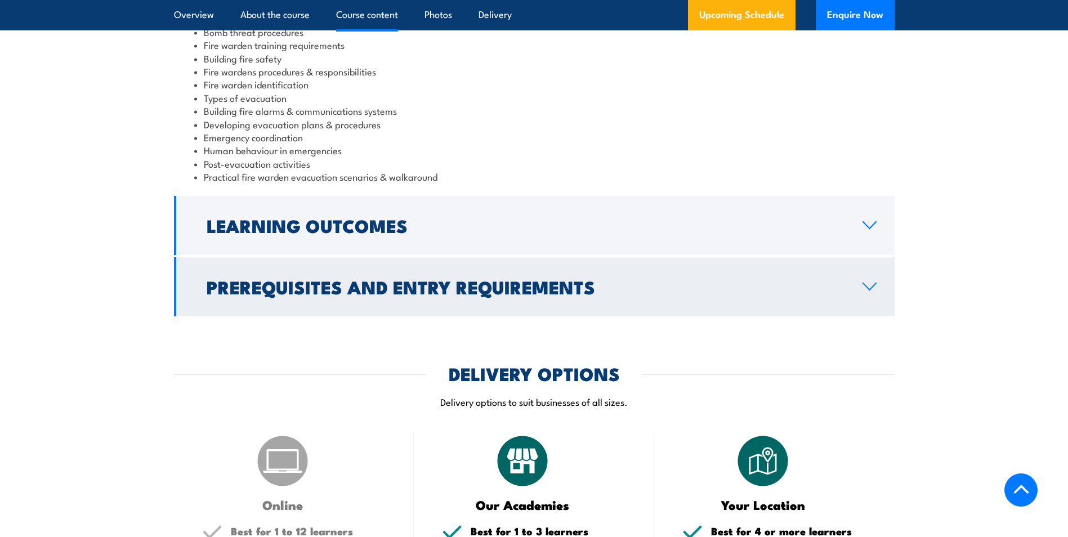
click at [503, 280] on h2 "Prerequisites and Entry Requirements" at bounding box center [526, 287] width 638 height 16
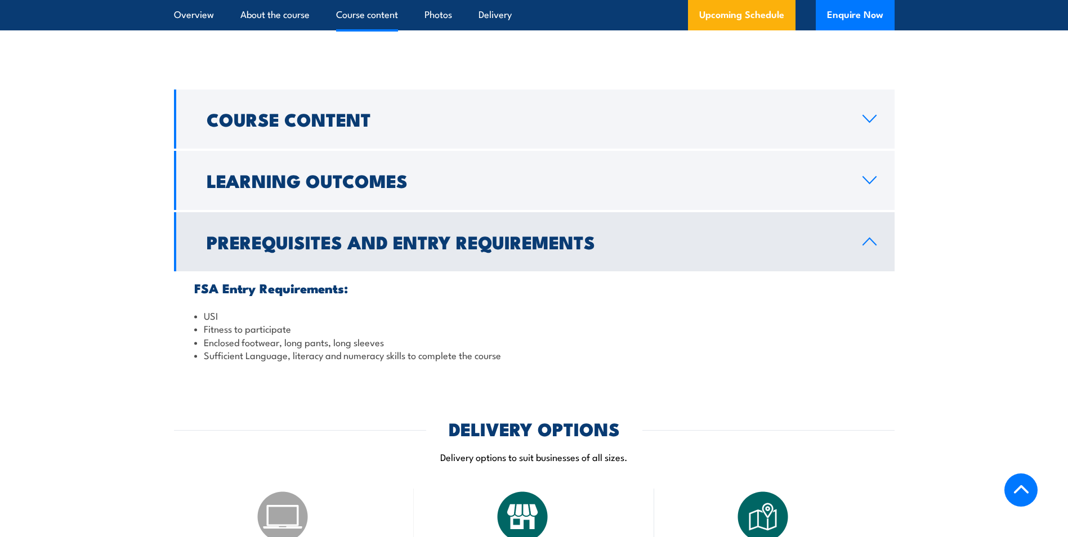
scroll to position [1084, 0]
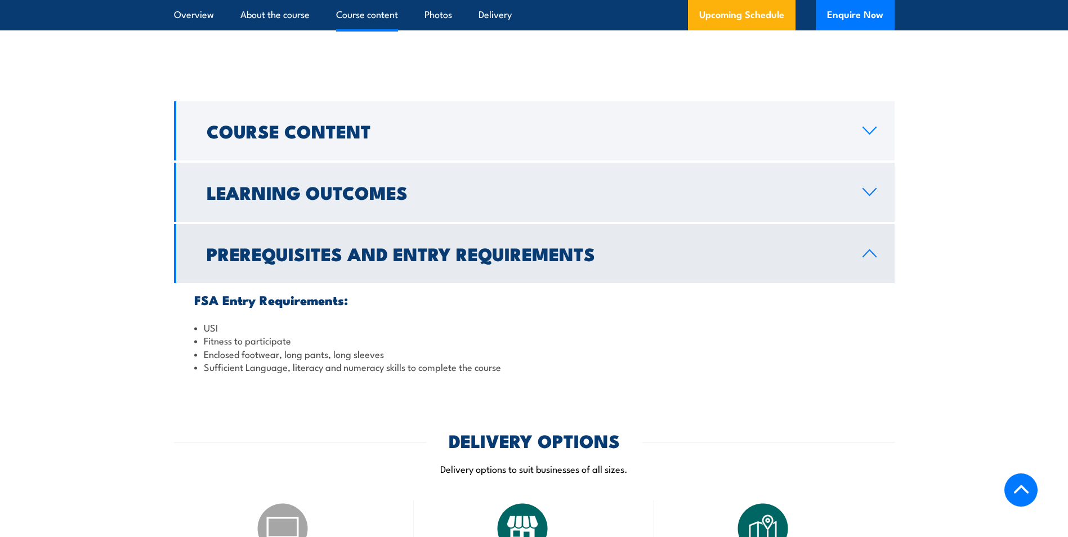
click at [365, 190] on h2 "Learning Outcomes" at bounding box center [526, 192] width 638 height 16
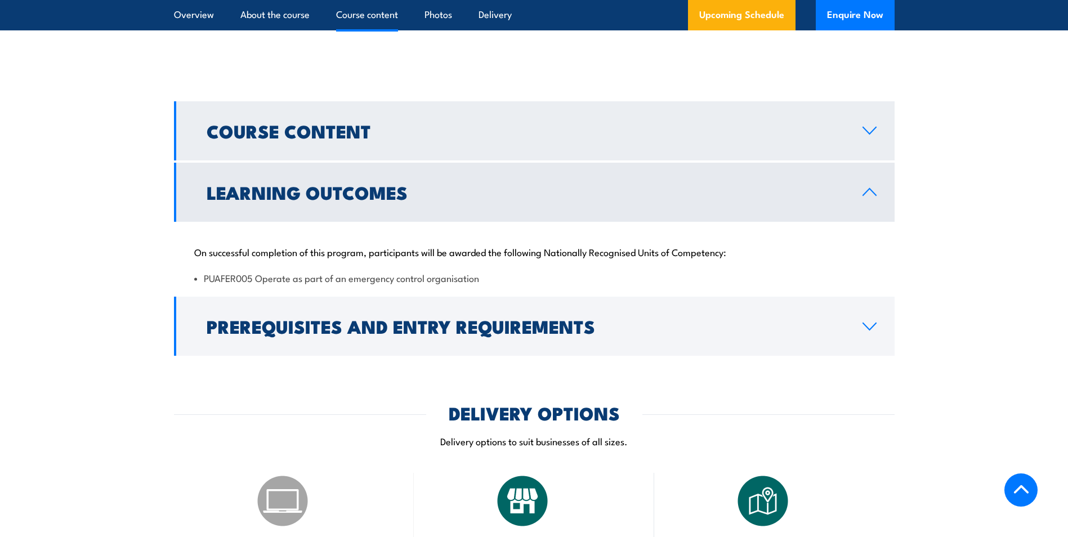
click at [252, 136] on h2 "Course Content" at bounding box center [526, 131] width 638 height 16
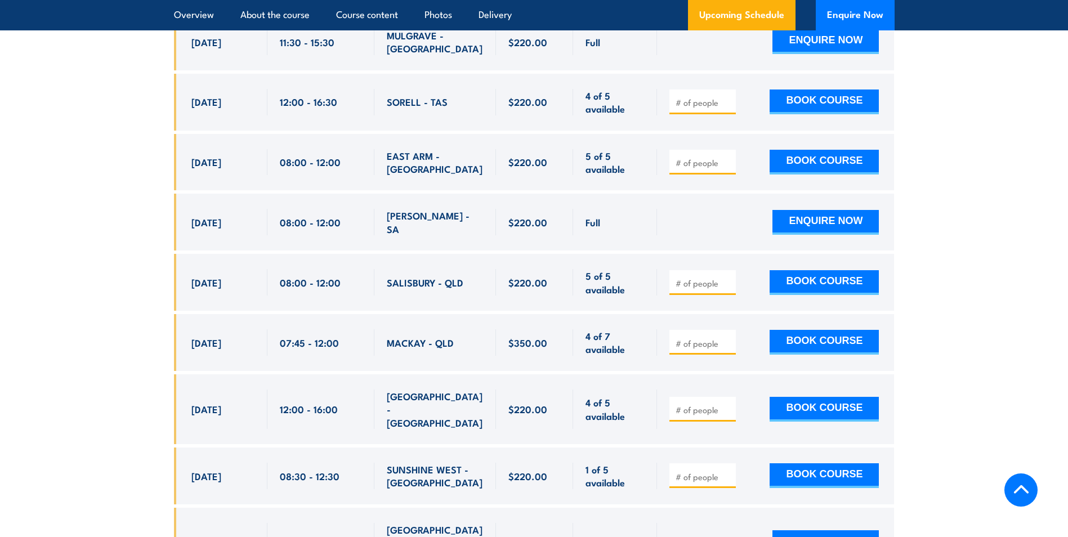
scroll to position [3111, 0]
